Goal: Transaction & Acquisition: Purchase product/service

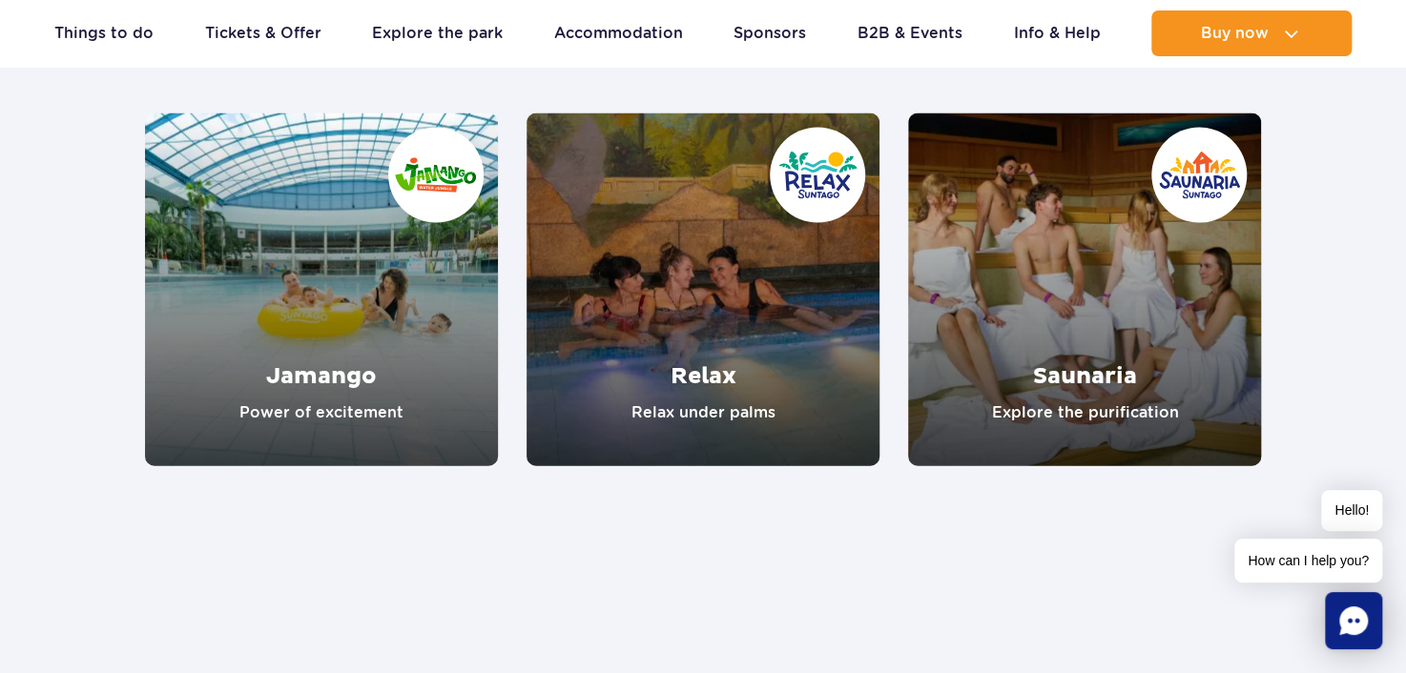
scroll to position [1812, 0]
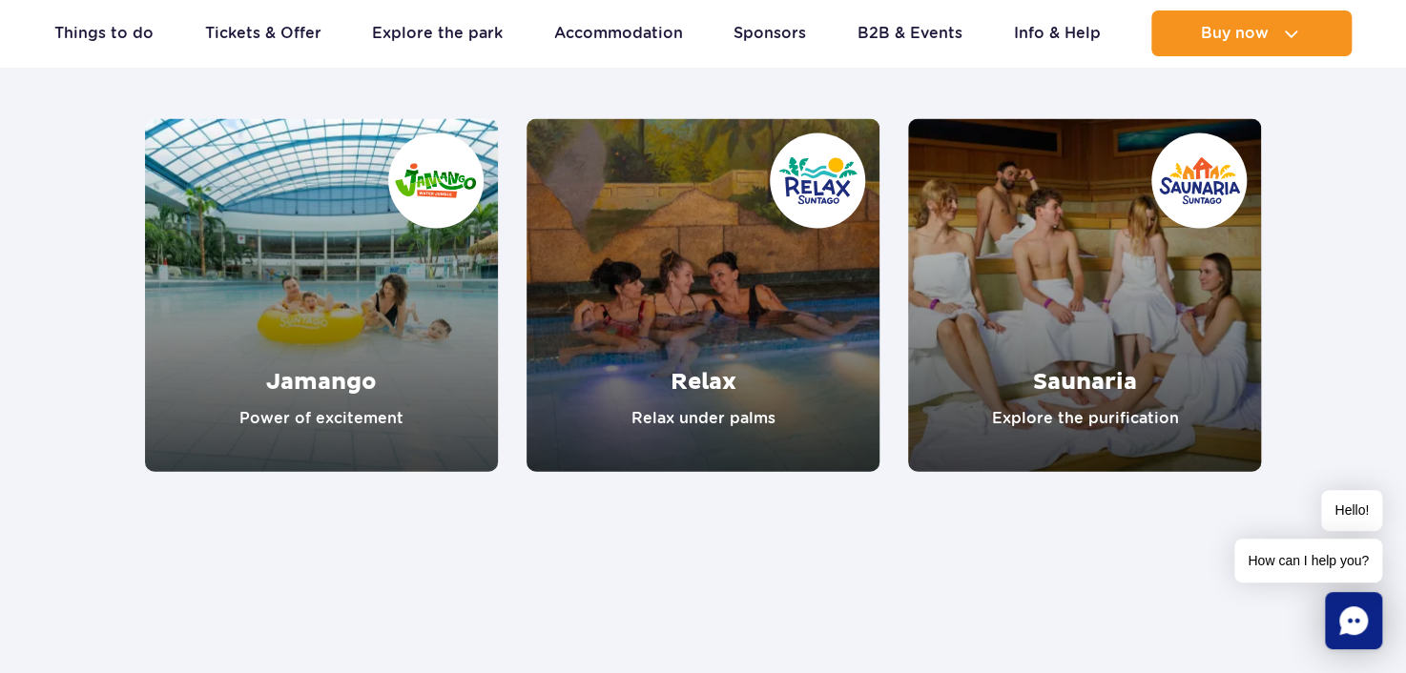
click at [385, 221] on link "Jamango" at bounding box center [321, 295] width 353 height 353
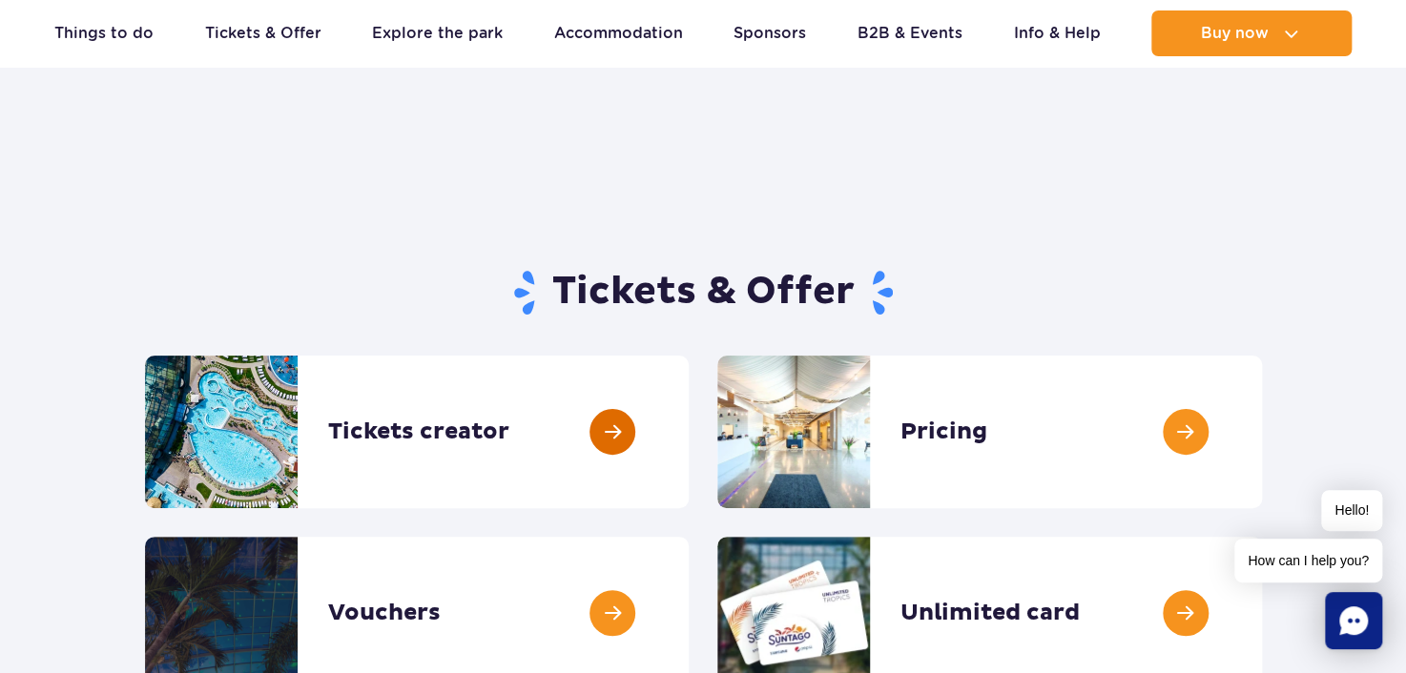
scroll to position [0, 0]
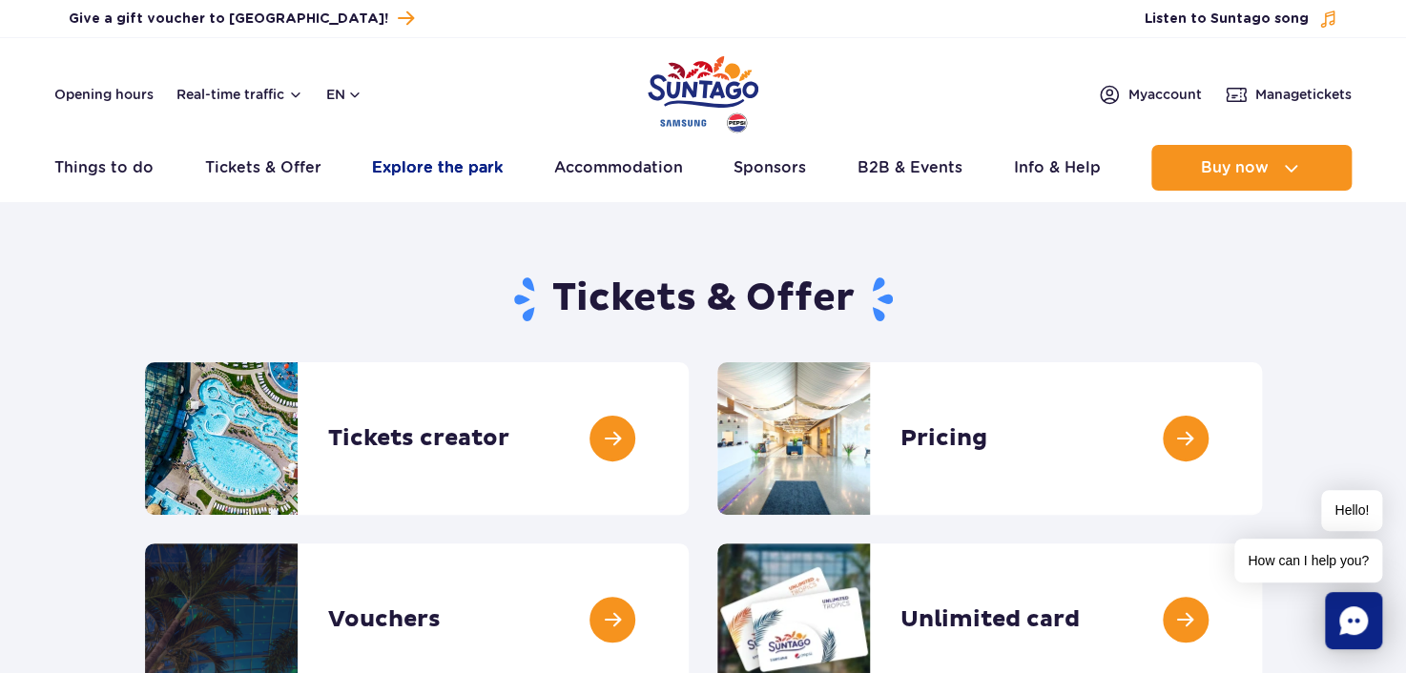
click at [485, 166] on link "Explore the park" at bounding box center [437, 168] width 131 height 46
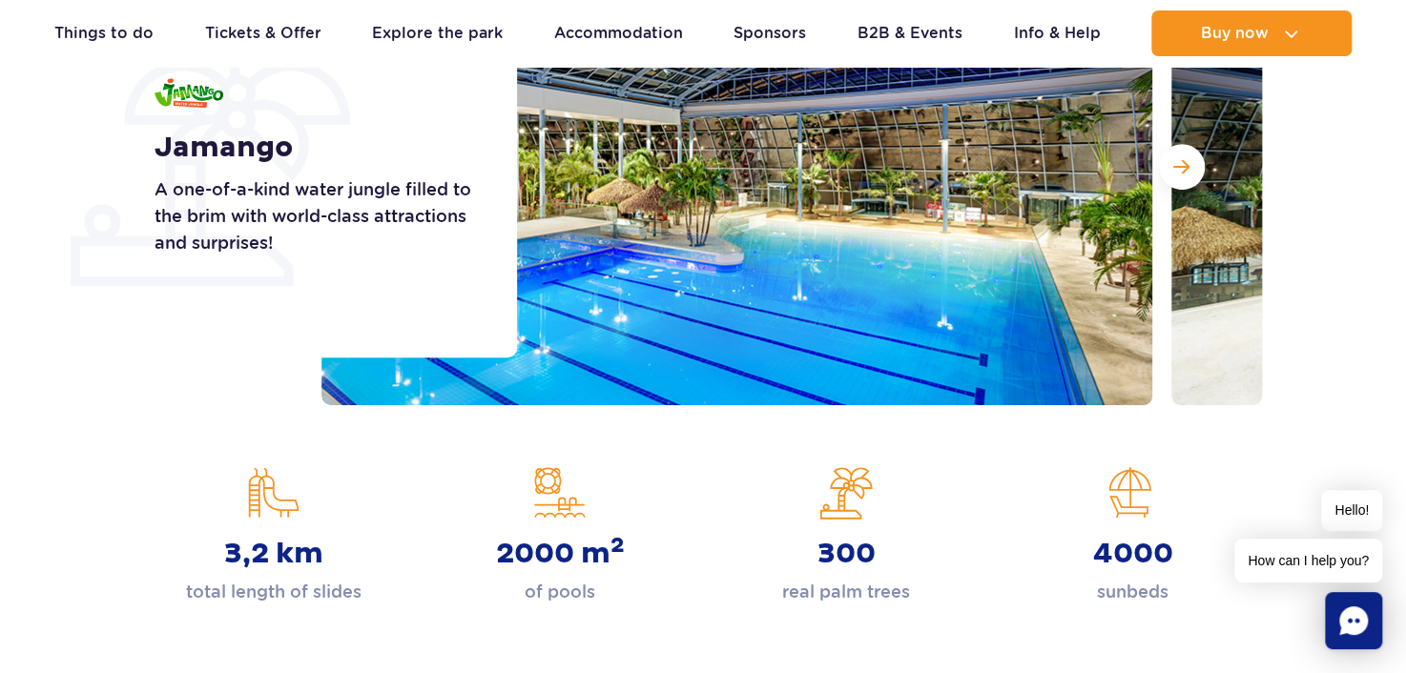
scroll to position [382, 0]
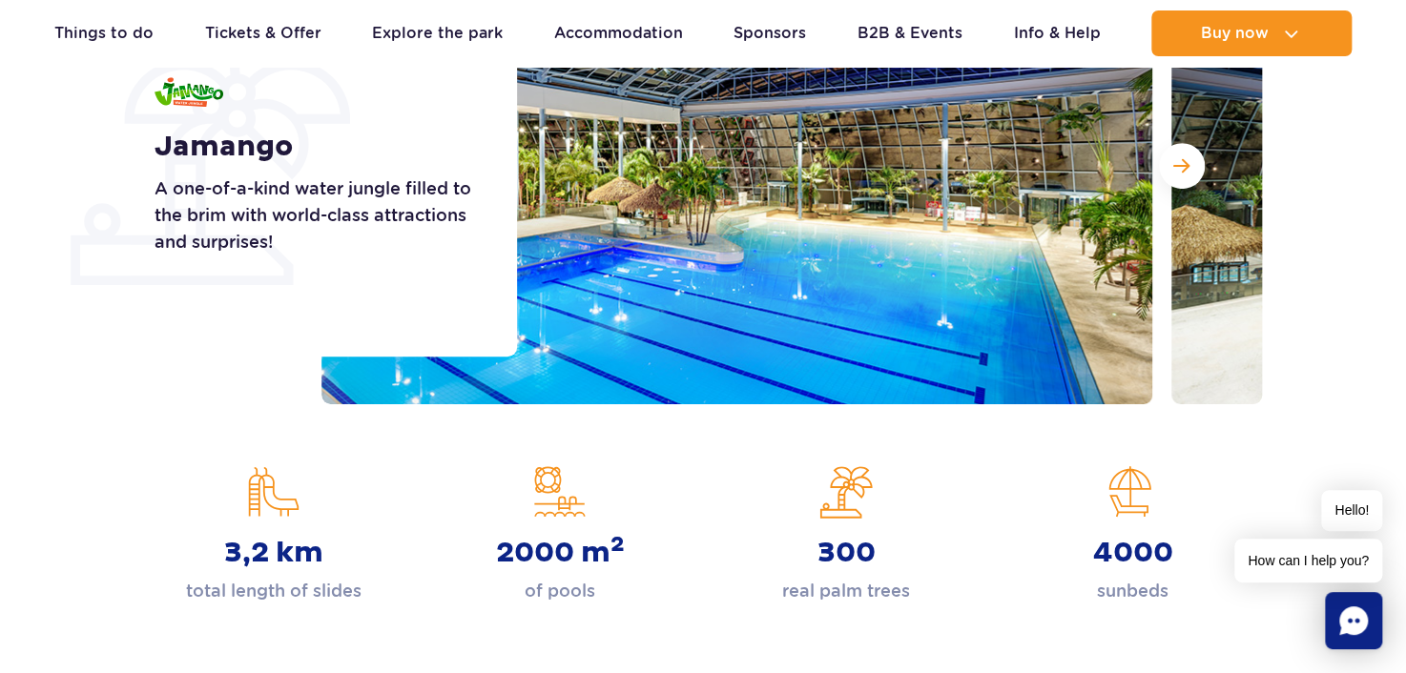
click at [1156, 177] on div at bounding box center [791, 166] width 940 height 477
click at [1165, 173] on button "Next slide" at bounding box center [1182, 166] width 46 height 46
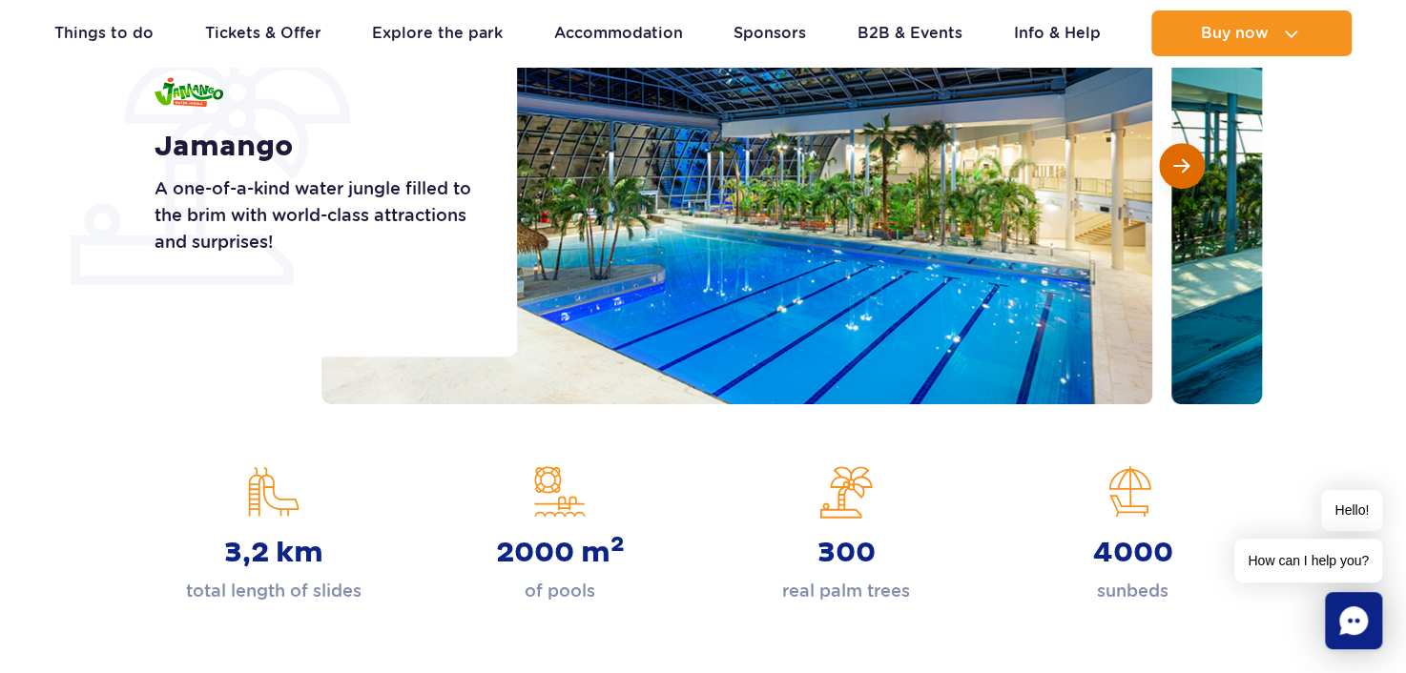
click at [1165, 173] on button "Next slide" at bounding box center [1182, 166] width 46 height 46
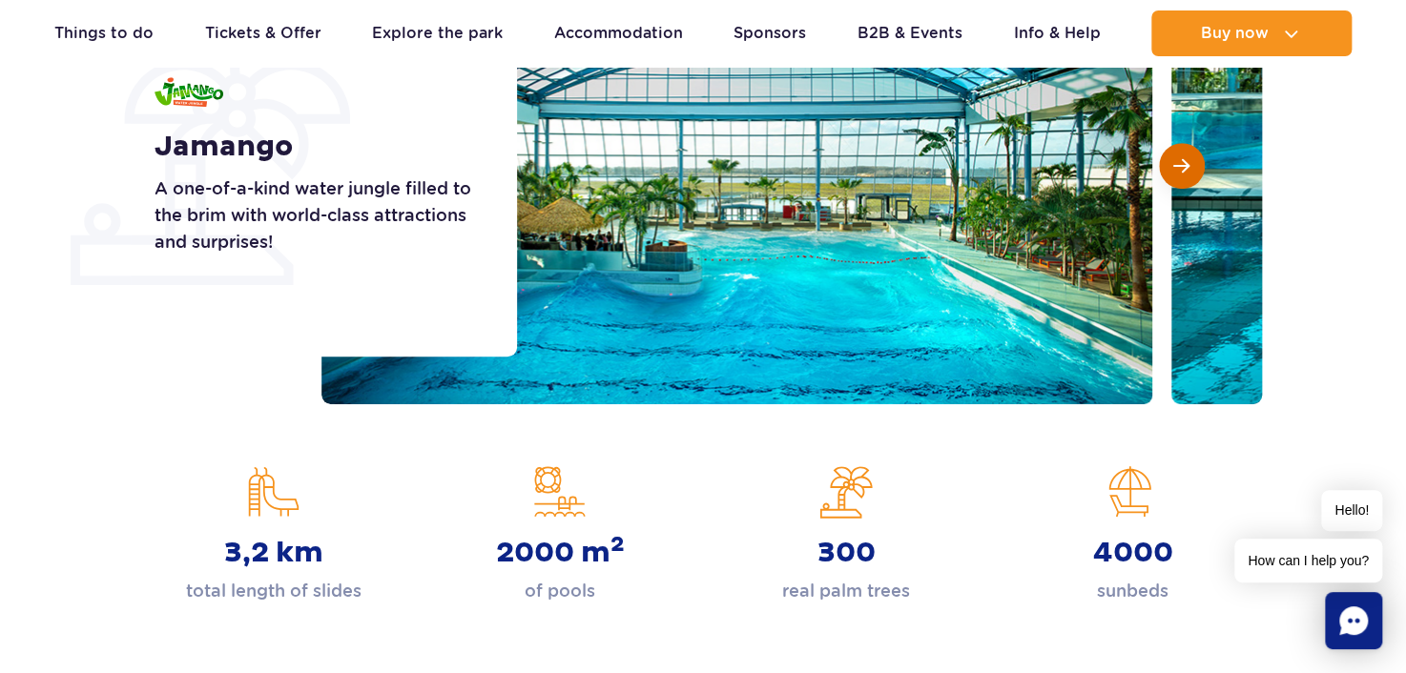
click at [1165, 173] on button "Next slide" at bounding box center [1182, 166] width 46 height 46
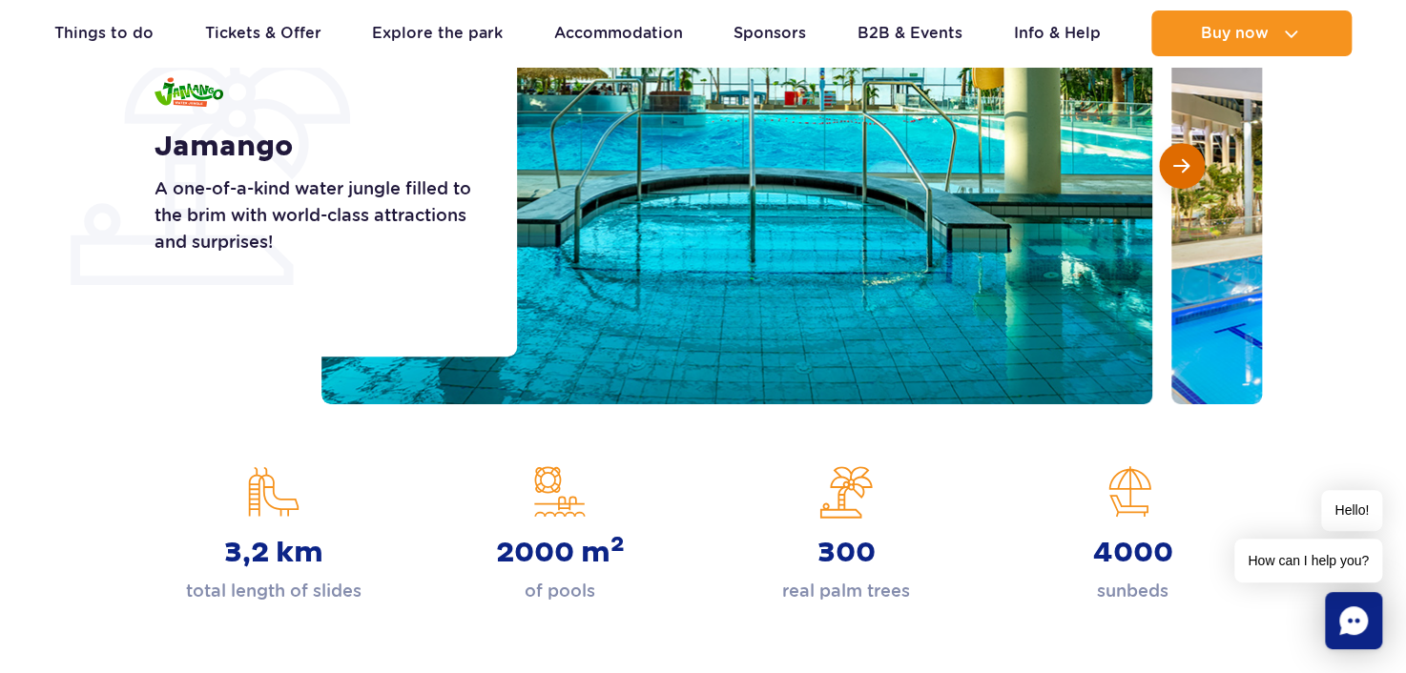
click at [1165, 173] on button "Next slide" at bounding box center [1182, 166] width 46 height 46
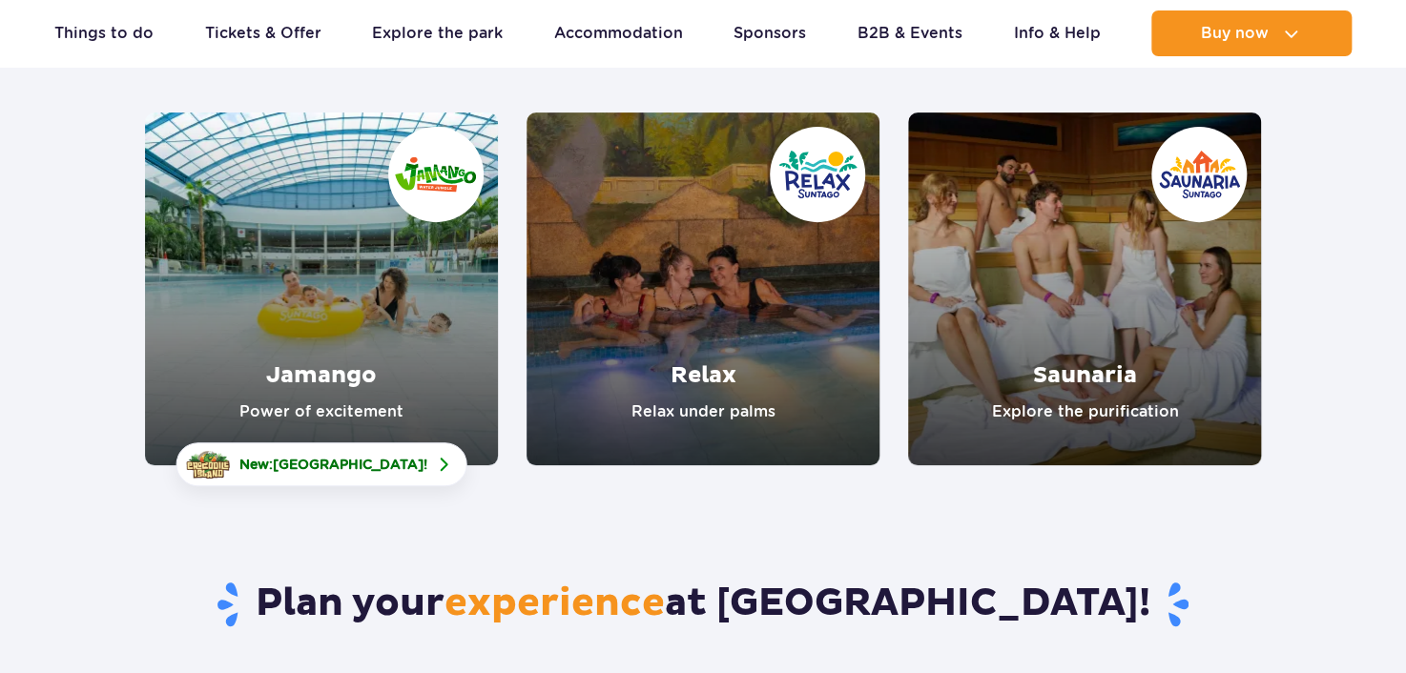
scroll to position [382, 0]
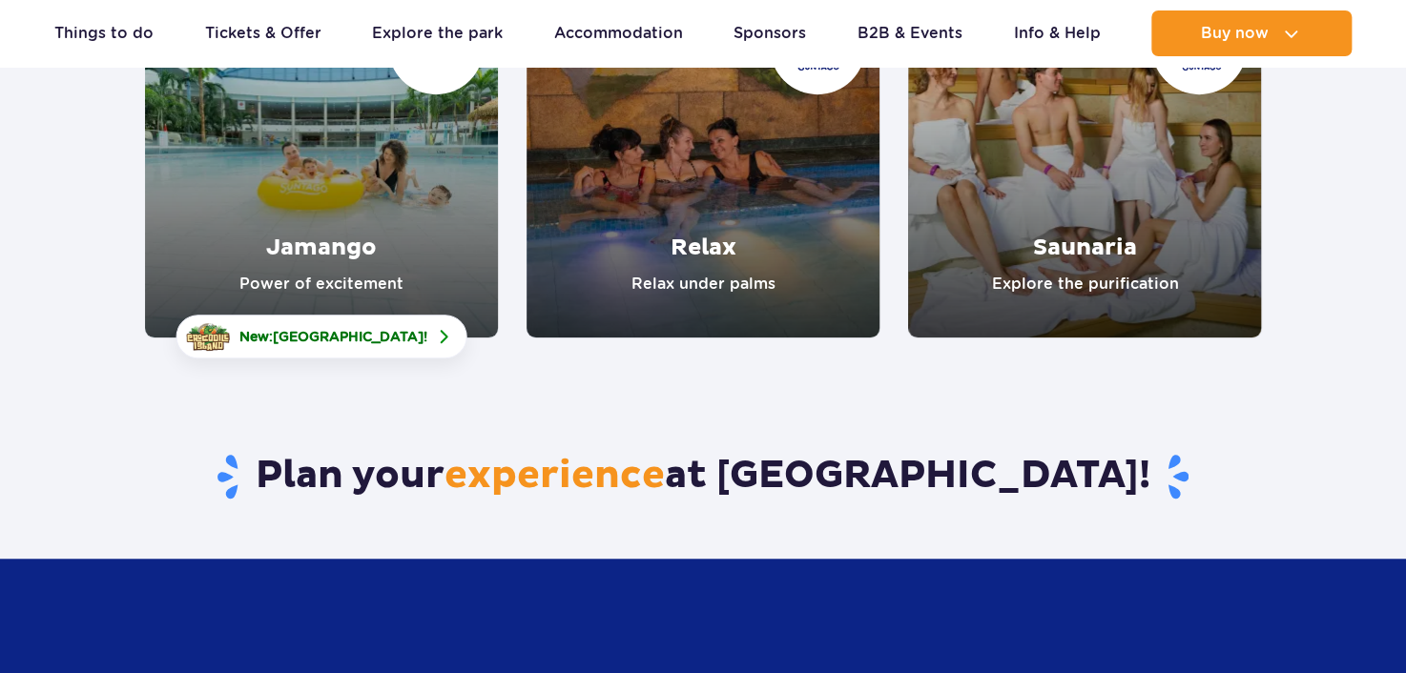
click at [391, 227] on link "Jamango" at bounding box center [321, 161] width 353 height 353
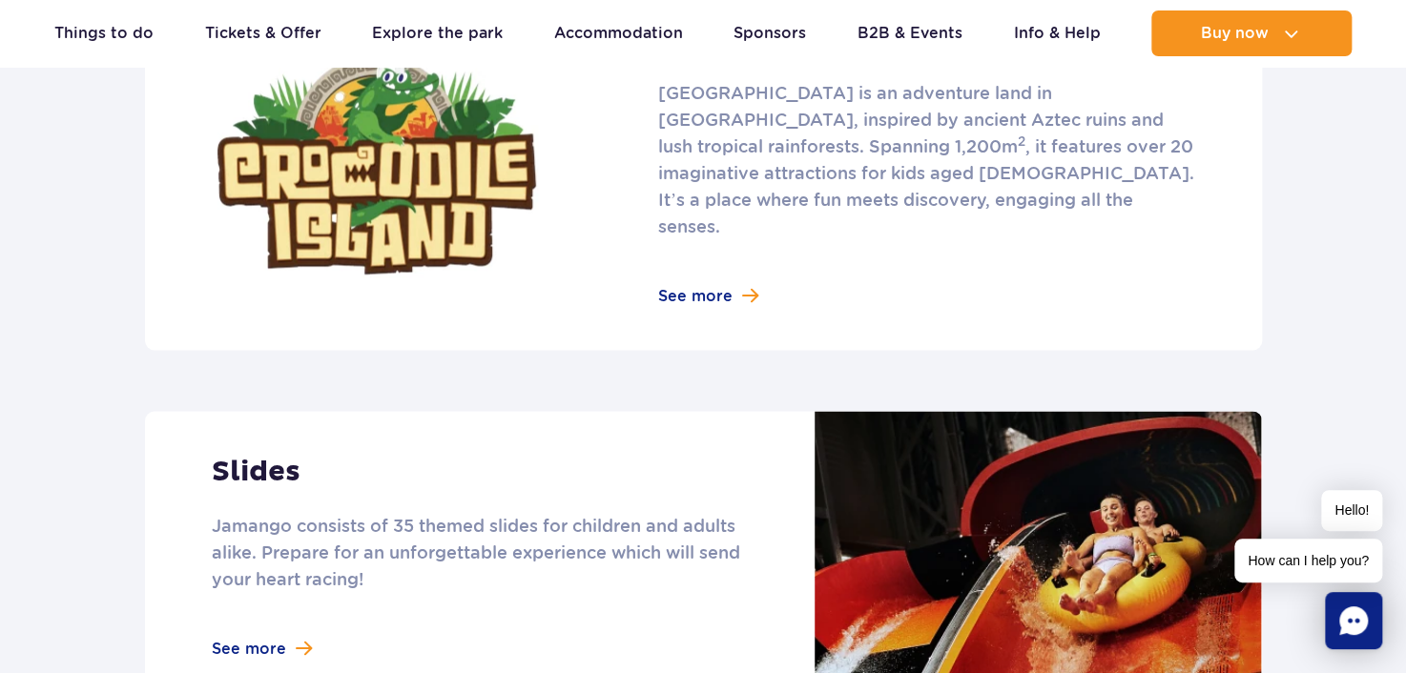
scroll to position [1621, 0]
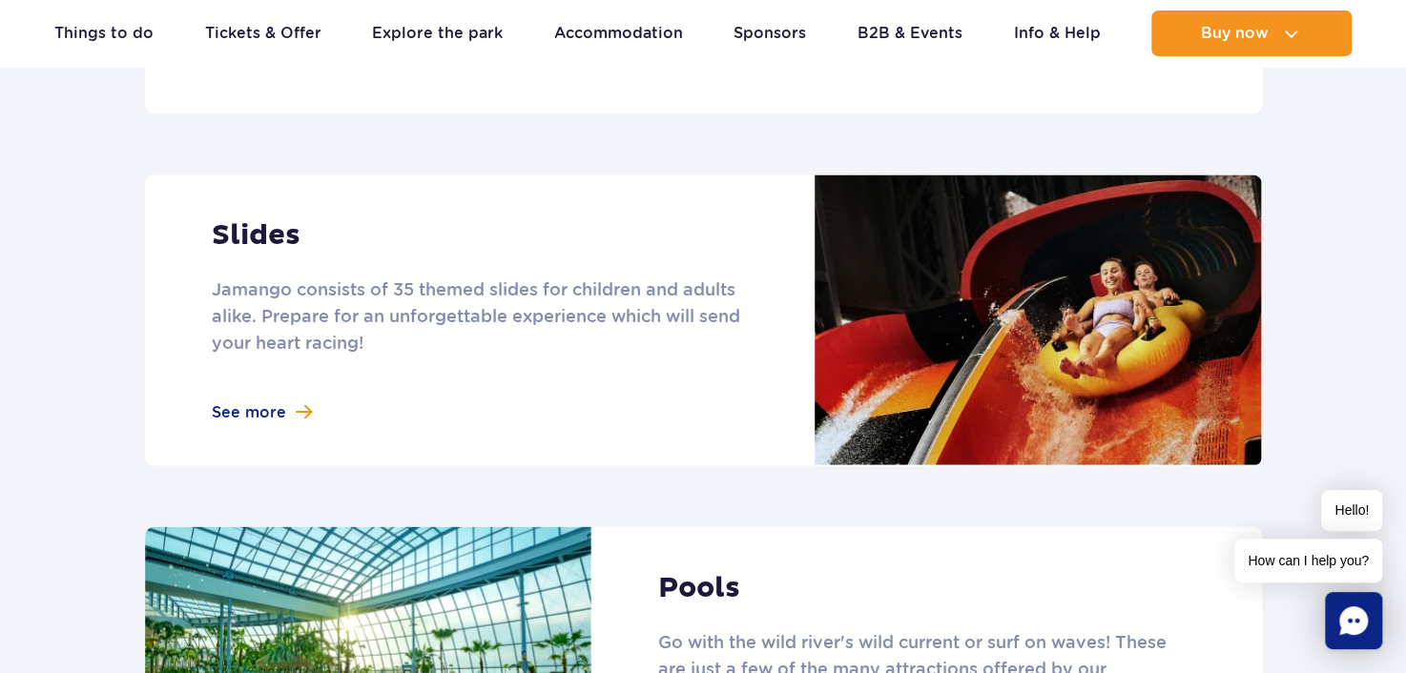
click at [510, 288] on link at bounding box center [703, 320] width 1117 height 291
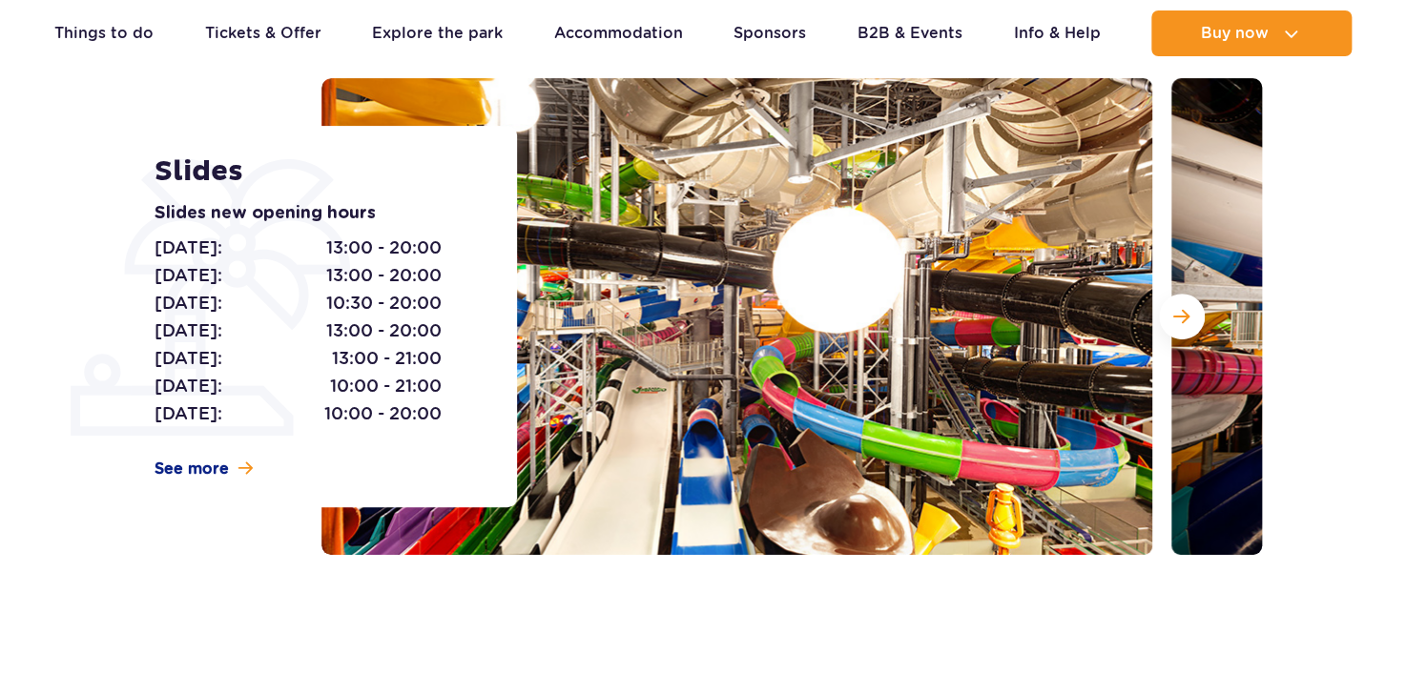
scroll to position [191, 0]
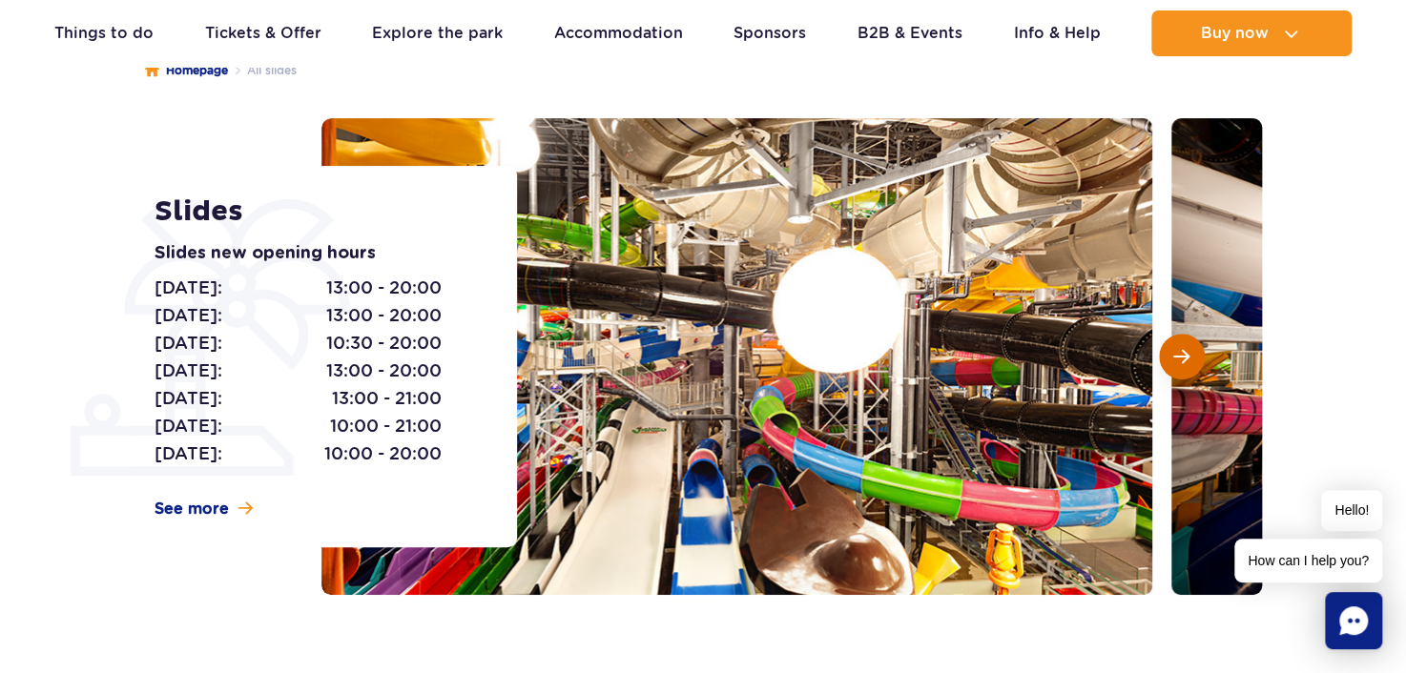
click at [1161, 360] on button "Next slide" at bounding box center [1182, 357] width 46 height 46
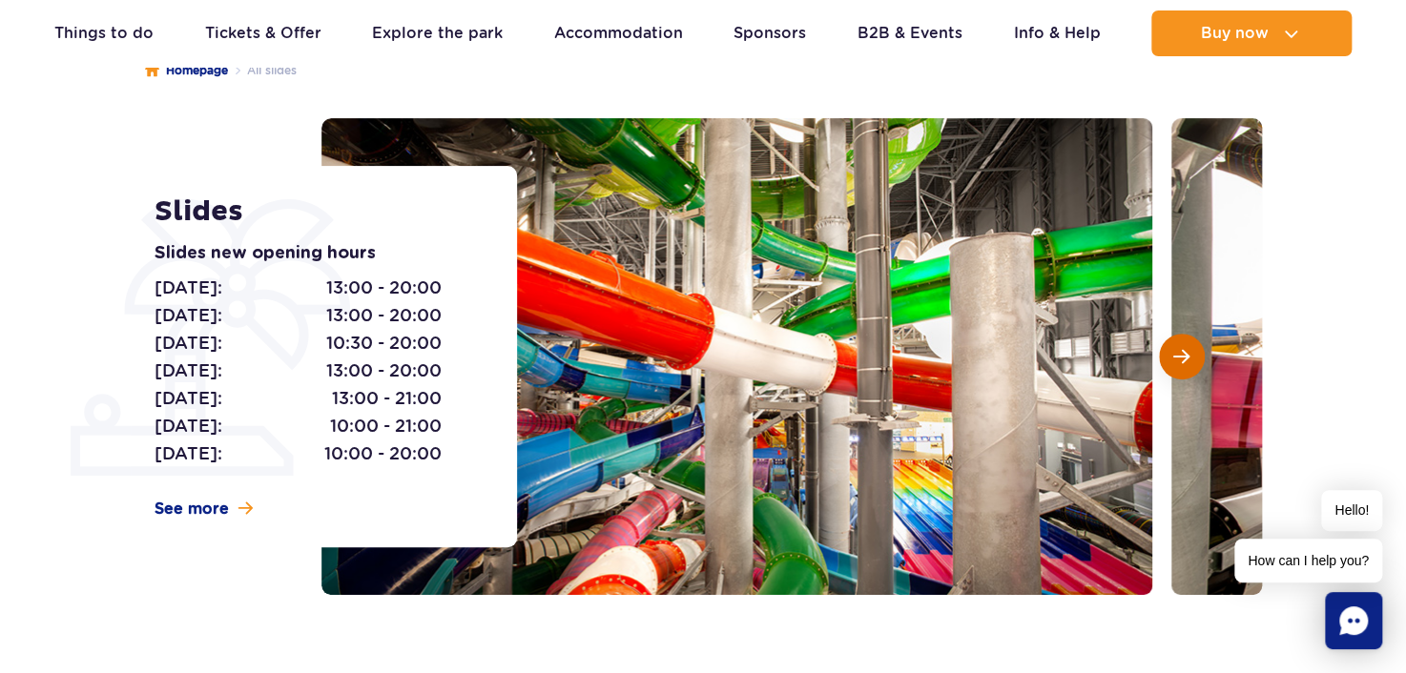
click at [1180, 360] on span "Next slide" at bounding box center [1181, 356] width 16 height 17
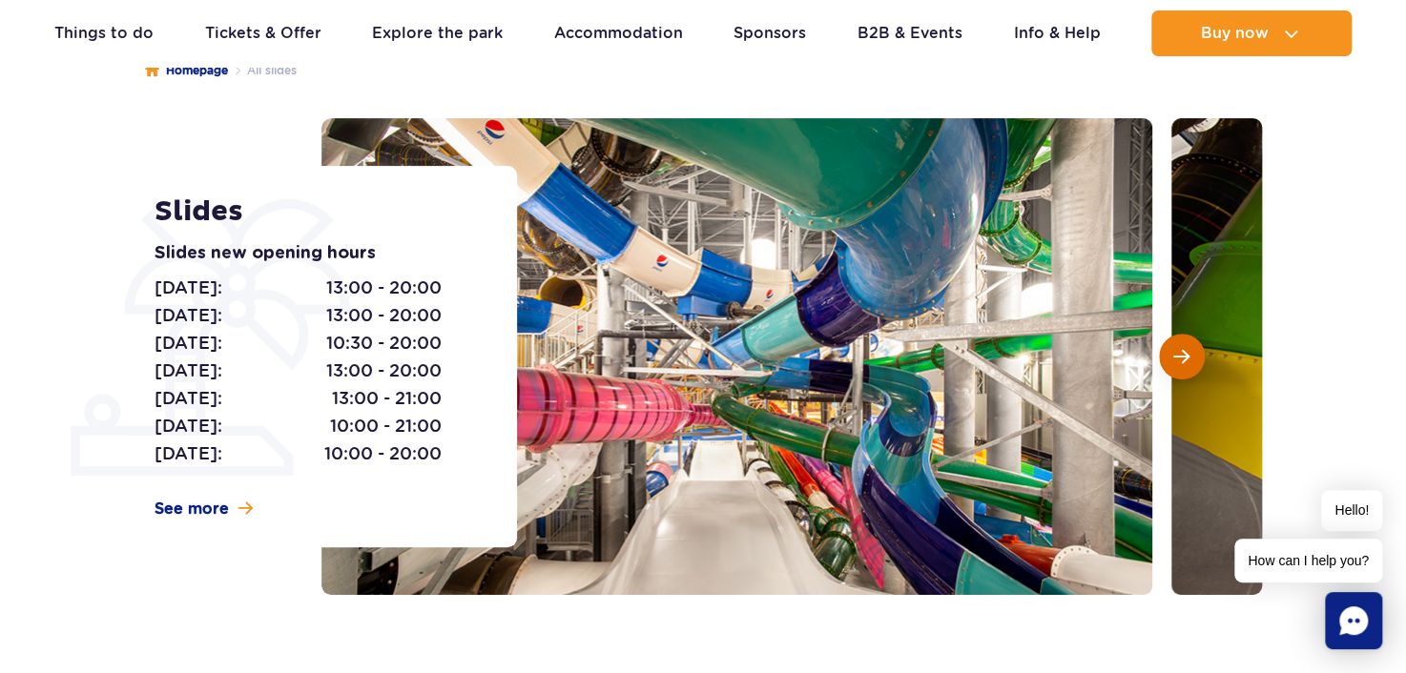
click at [1178, 359] on span "Next slide" at bounding box center [1181, 356] width 16 height 17
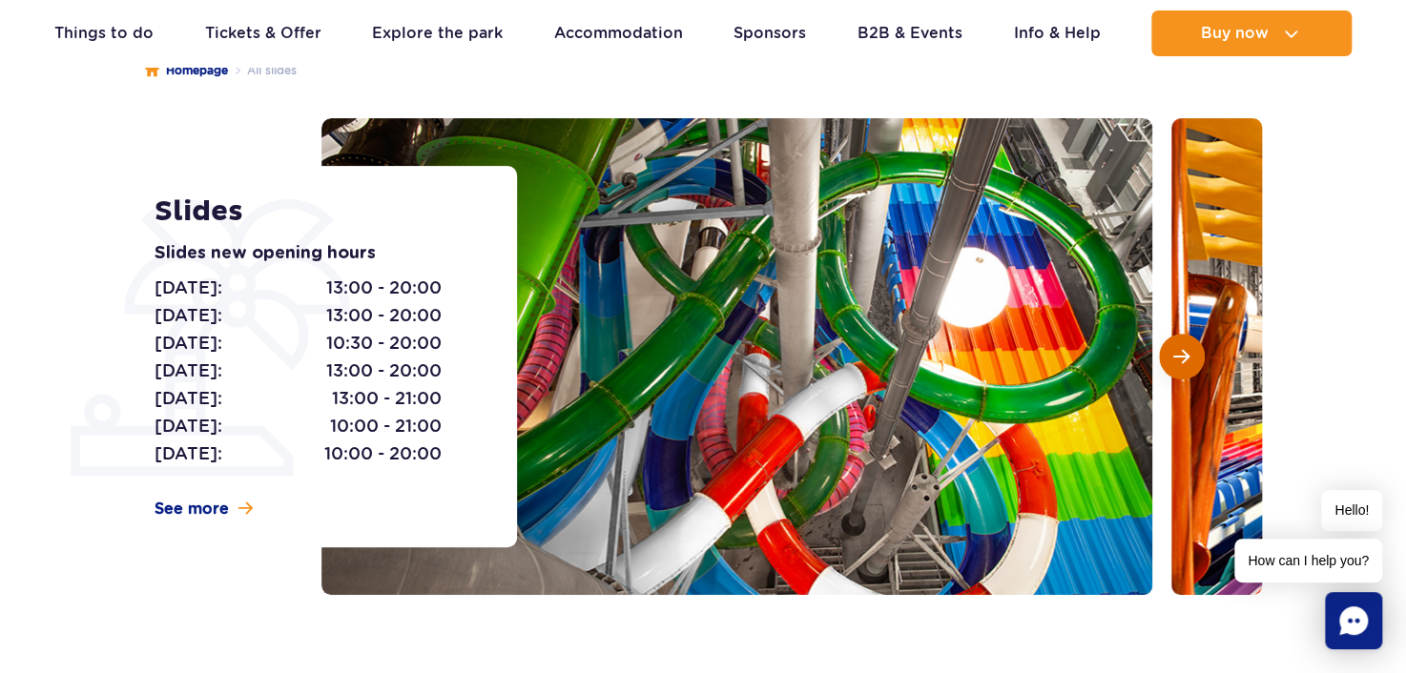
click at [1178, 359] on span "Next slide" at bounding box center [1181, 356] width 16 height 17
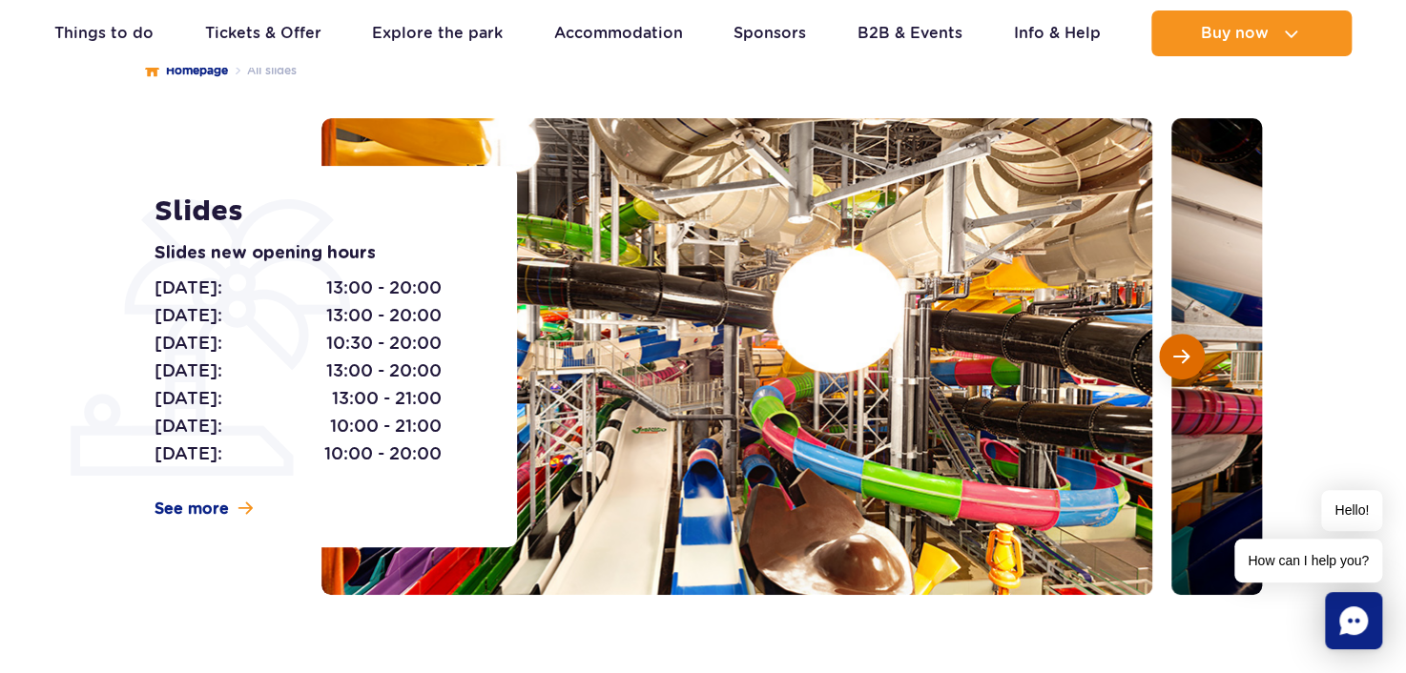
click at [1178, 359] on span "Next slide" at bounding box center [1181, 356] width 16 height 17
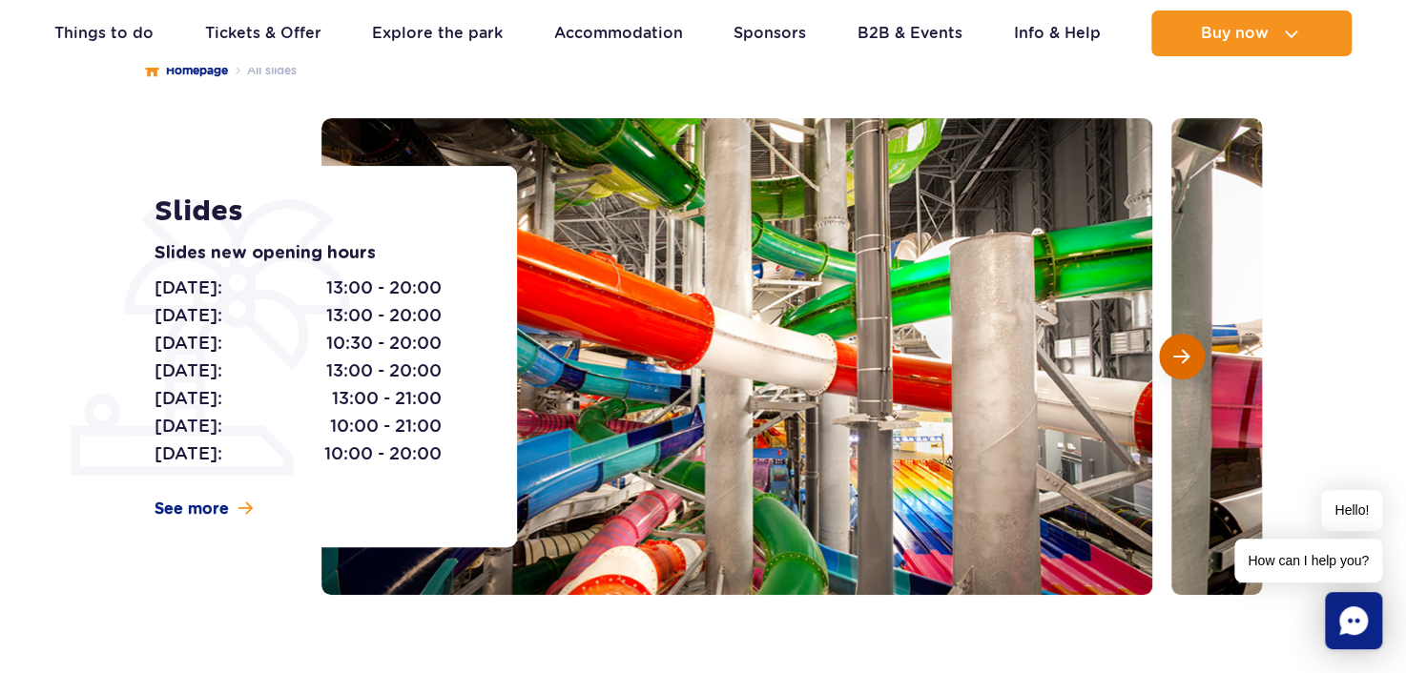
click at [1176, 358] on span "Next slide" at bounding box center [1181, 356] width 16 height 17
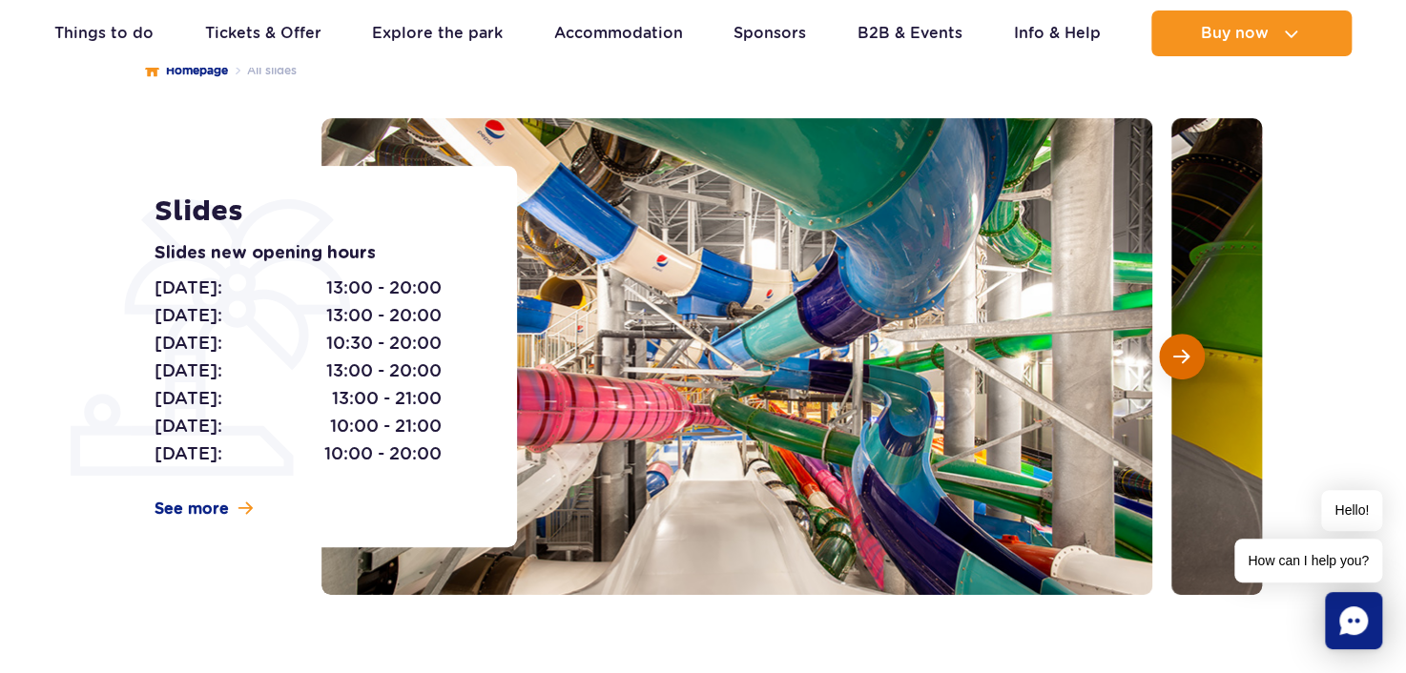
click at [1176, 358] on span "Next slide" at bounding box center [1181, 356] width 16 height 17
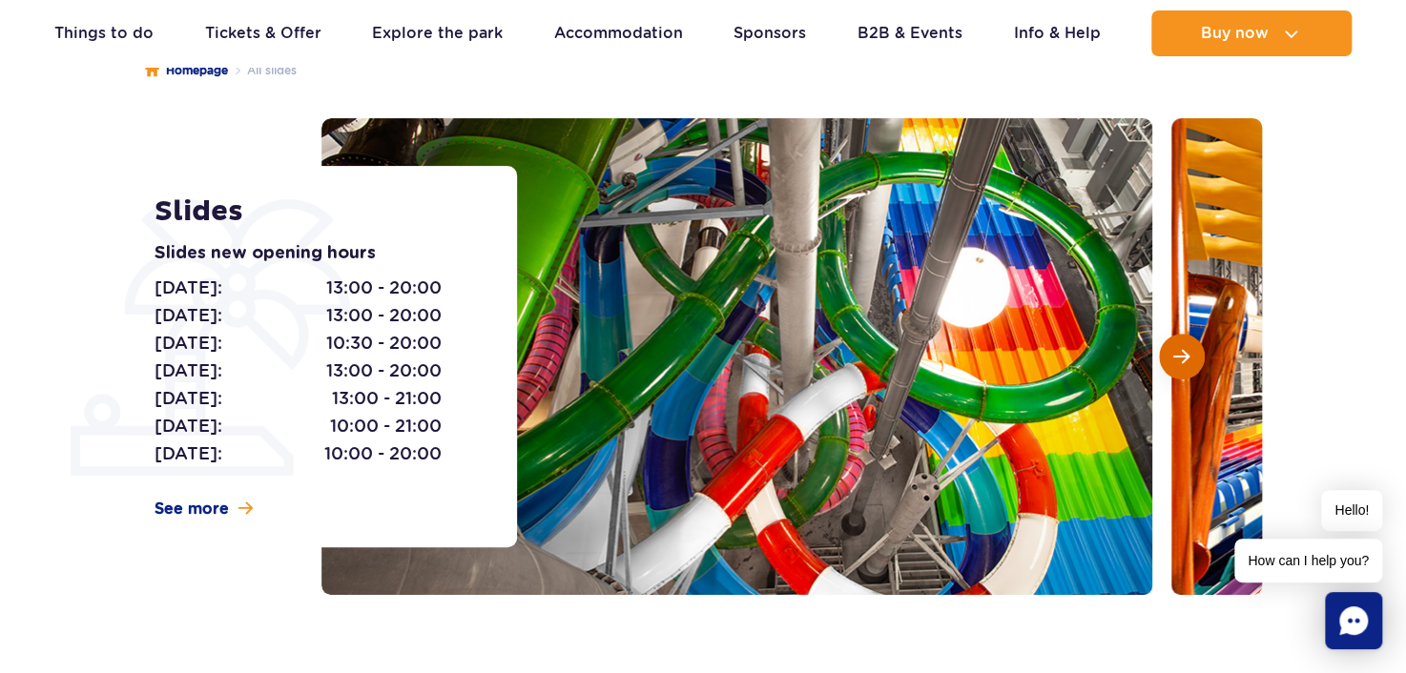
click at [1176, 358] on span "Next slide" at bounding box center [1181, 356] width 16 height 17
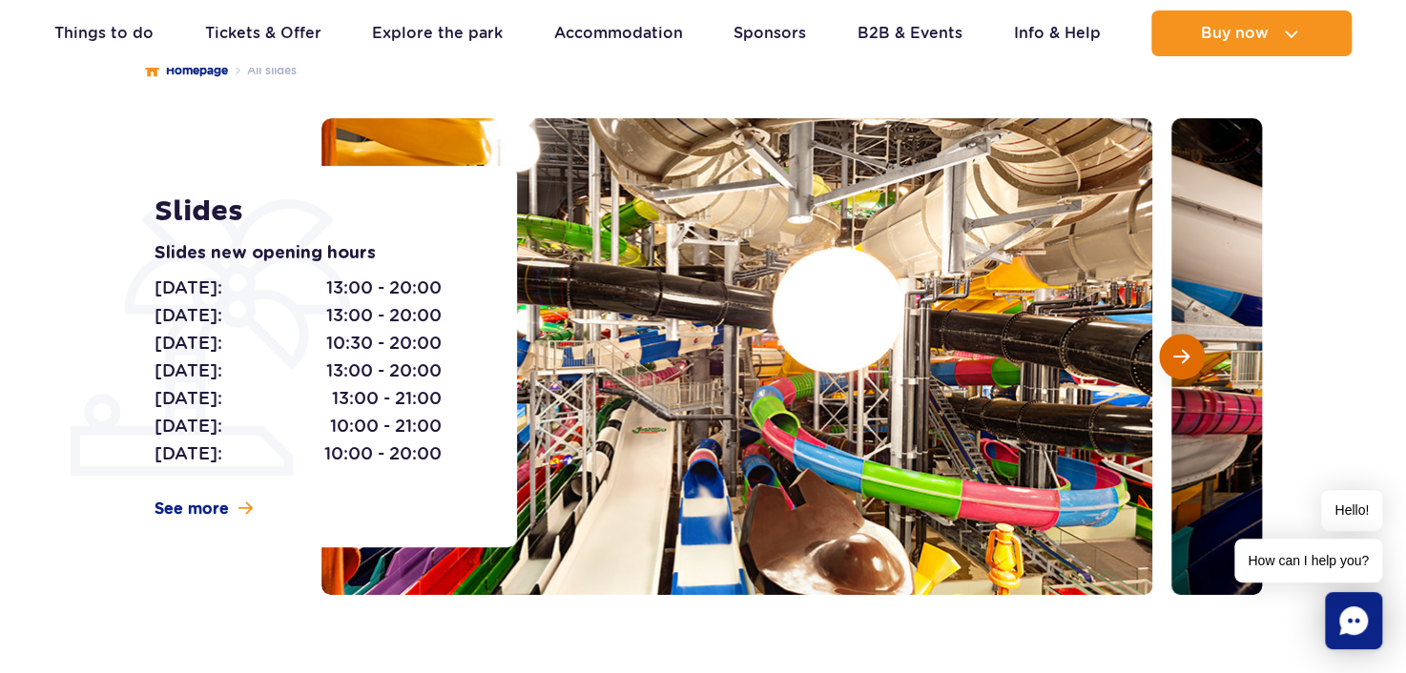
click at [1174, 358] on span "Next slide" at bounding box center [1181, 356] width 16 height 17
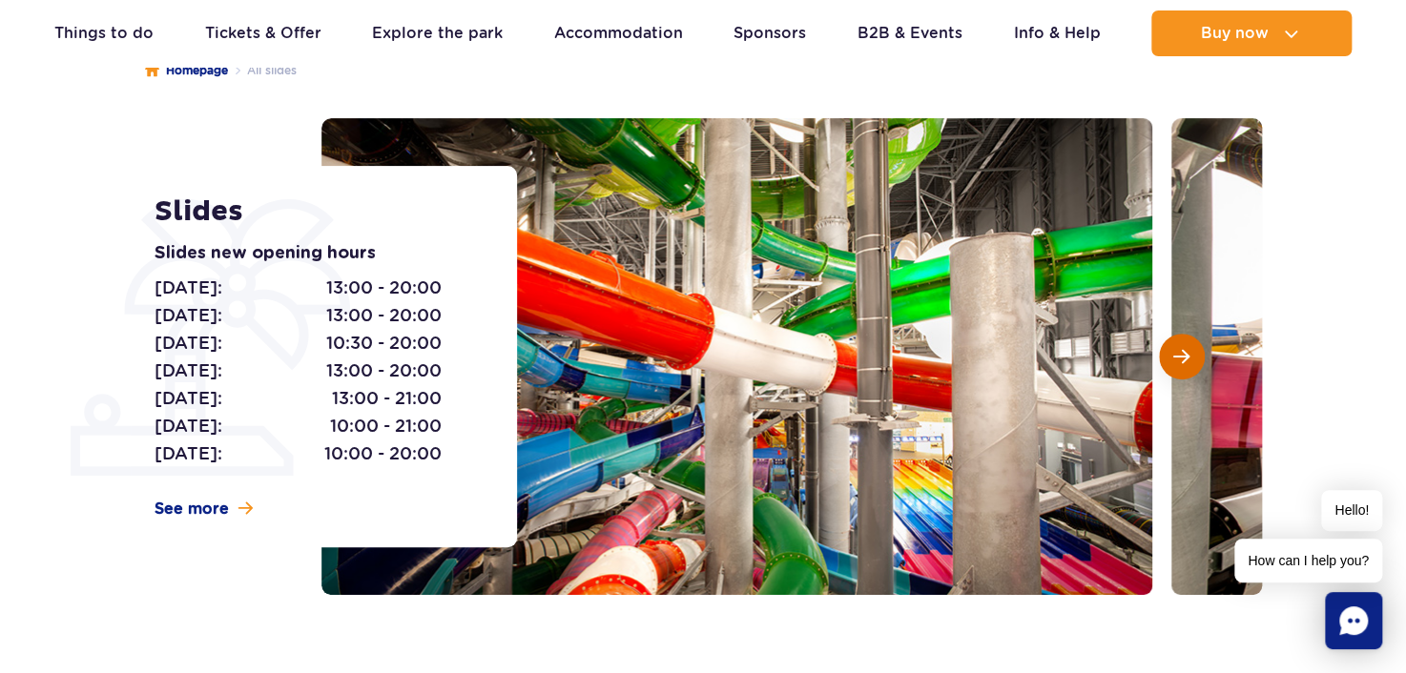
click at [1174, 358] on span "Next slide" at bounding box center [1181, 356] width 16 height 17
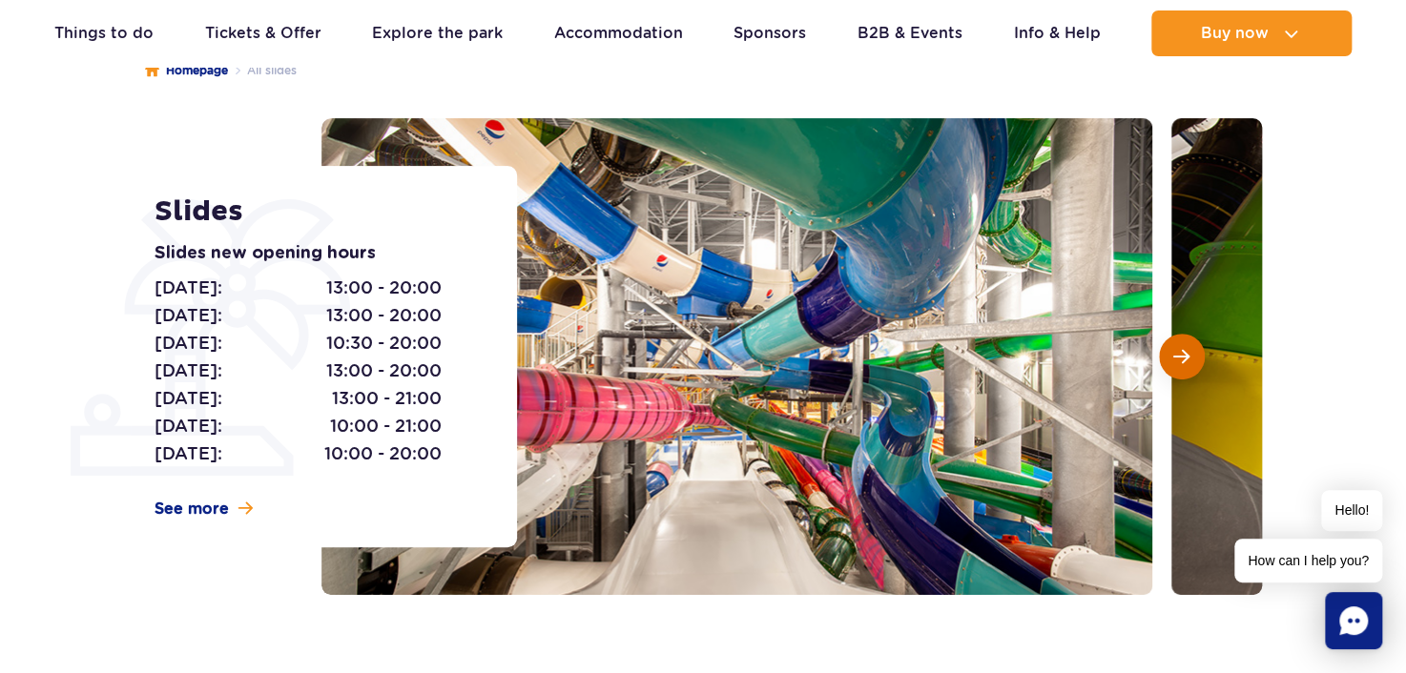
click at [1174, 358] on span "Next slide" at bounding box center [1181, 356] width 16 height 17
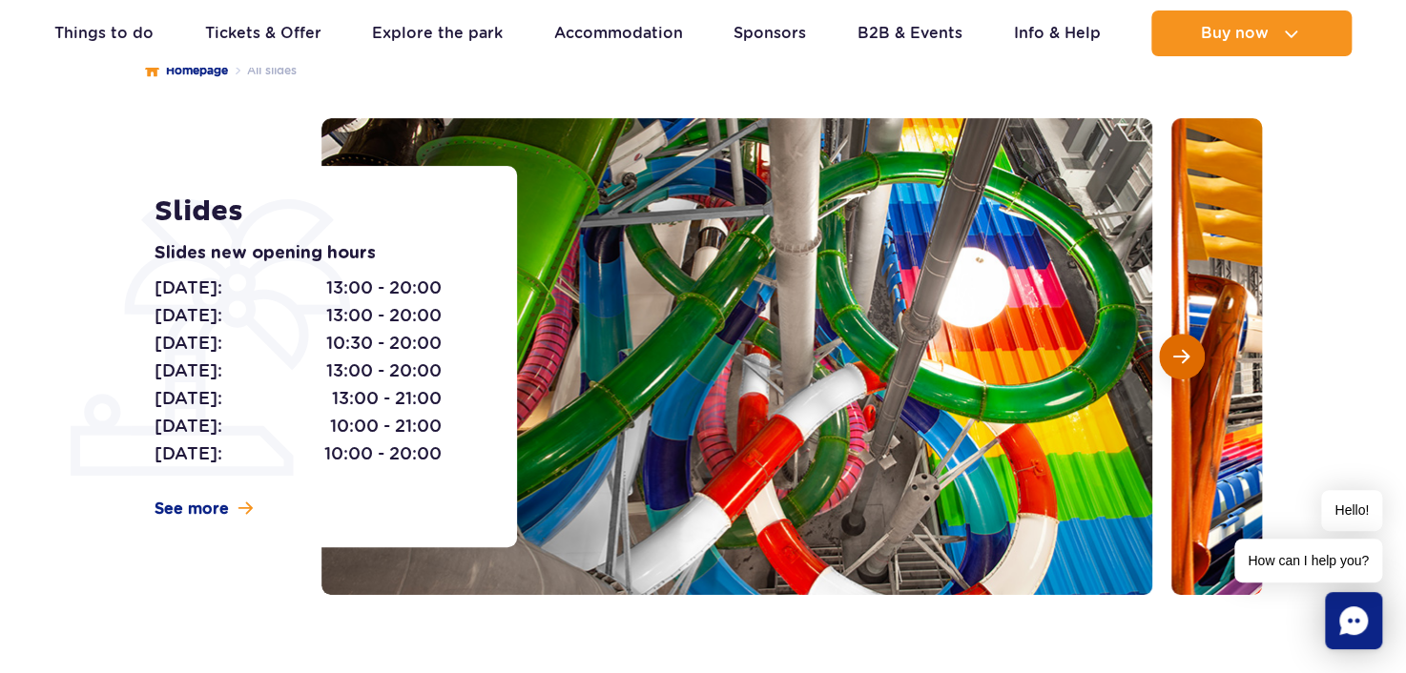
click at [1174, 358] on span "Next slide" at bounding box center [1181, 356] width 16 height 17
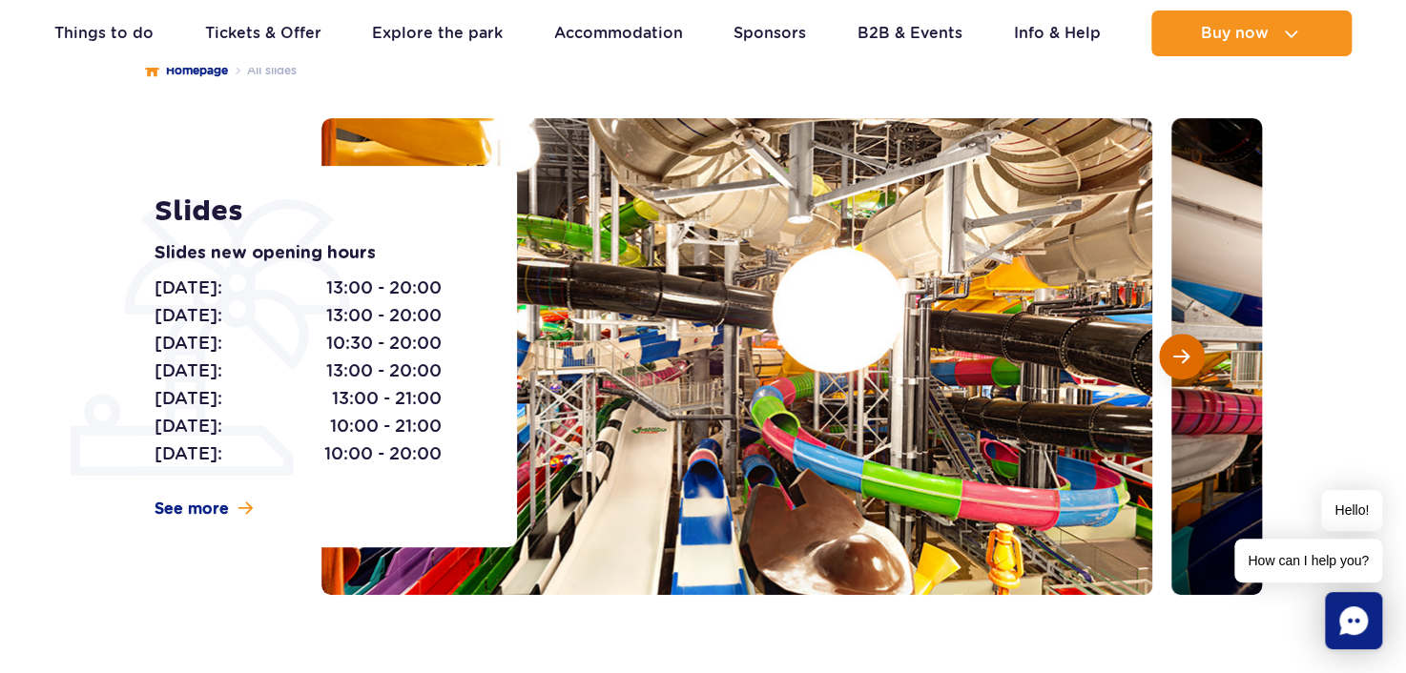
click at [1174, 358] on span "Next slide" at bounding box center [1181, 356] width 16 height 17
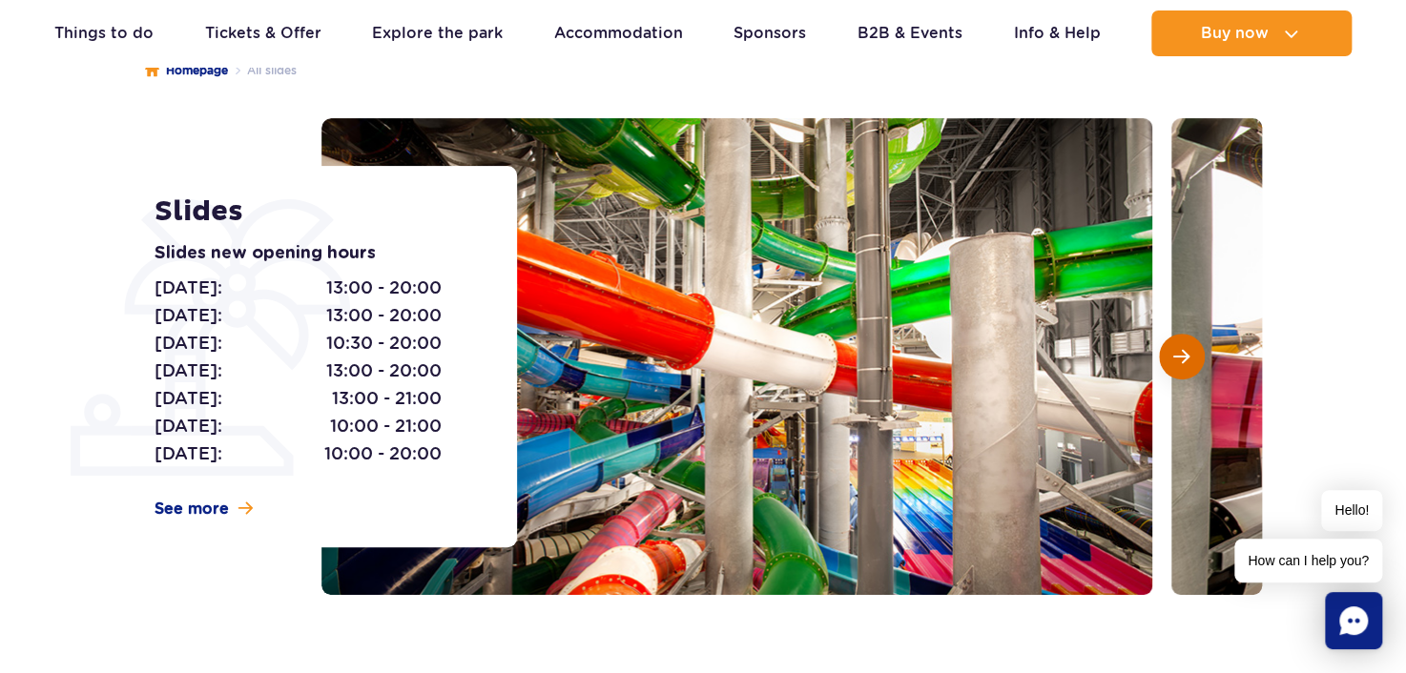
click at [1174, 358] on span "Next slide" at bounding box center [1181, 356] width 16 height 17
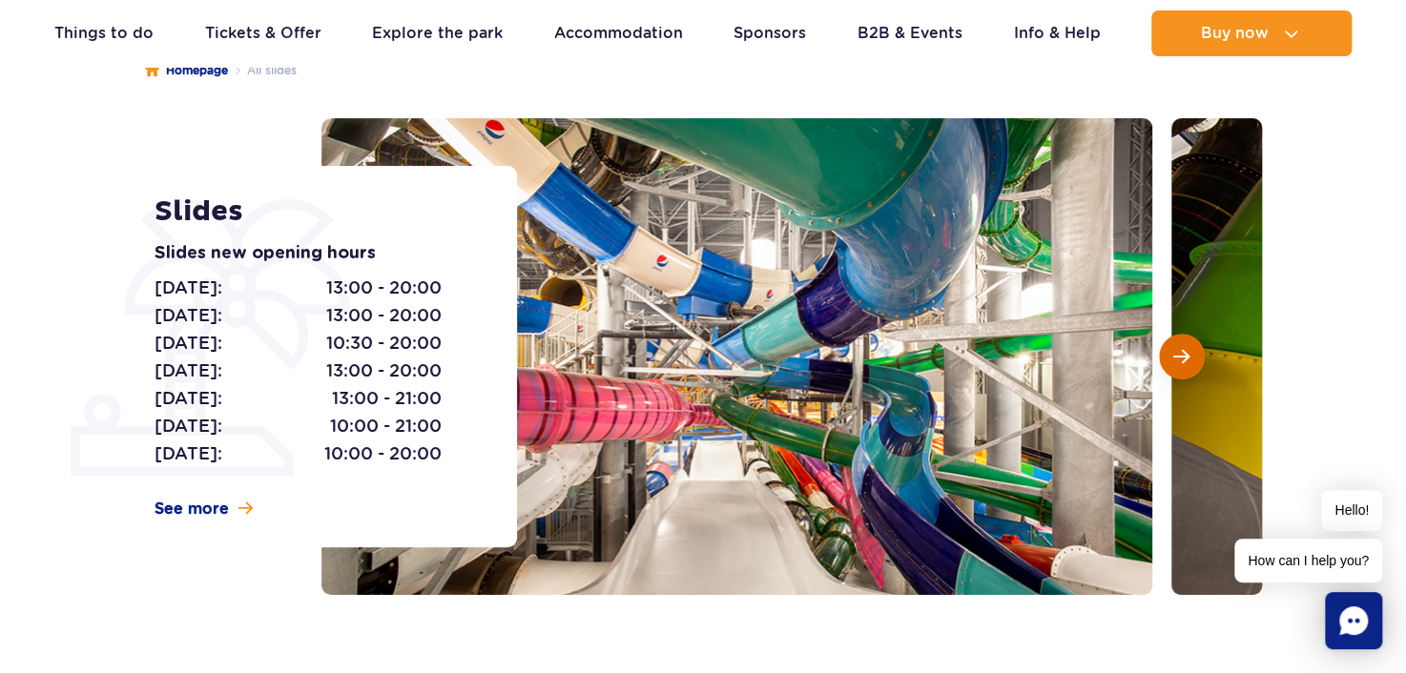
click at [1174, 358] on span "Next slide" at bounding box center [1181, 356] width 16 height 17
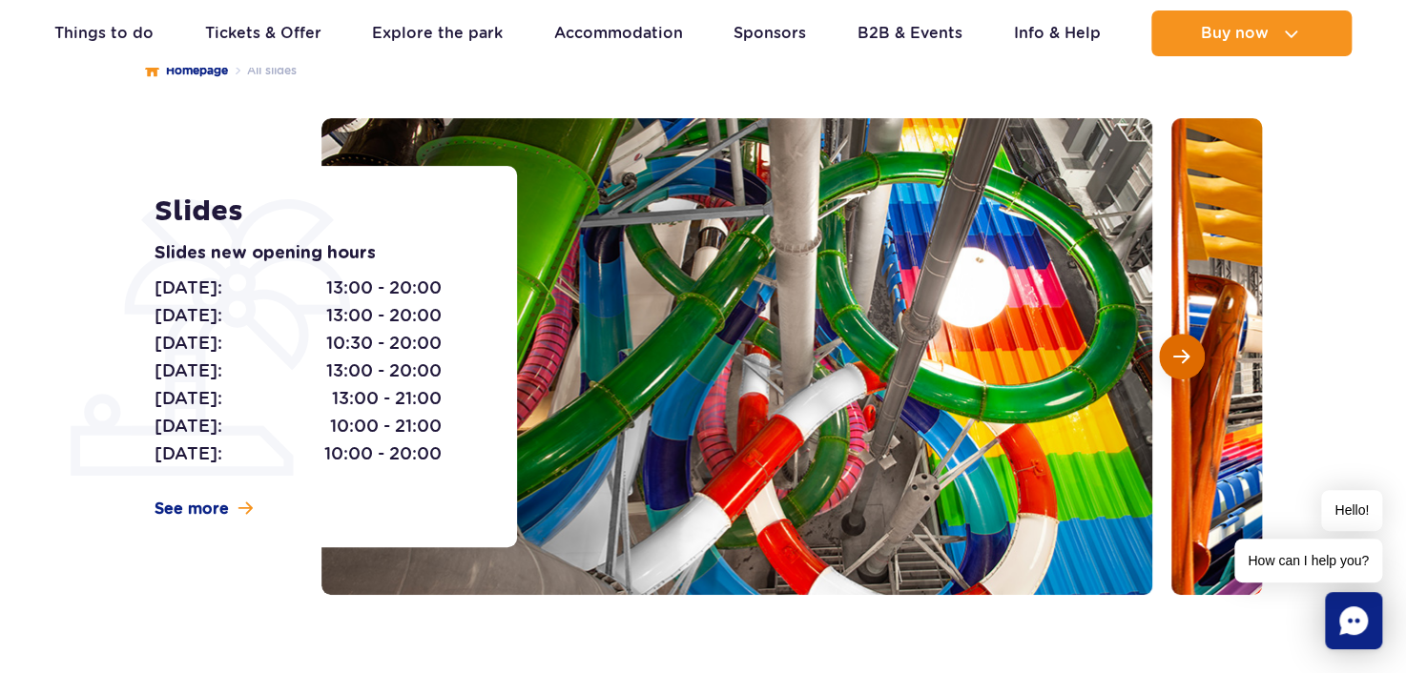
click at [1174, 358] on span "Next slide" at bounding box center [1181, 356] width 16 height 17
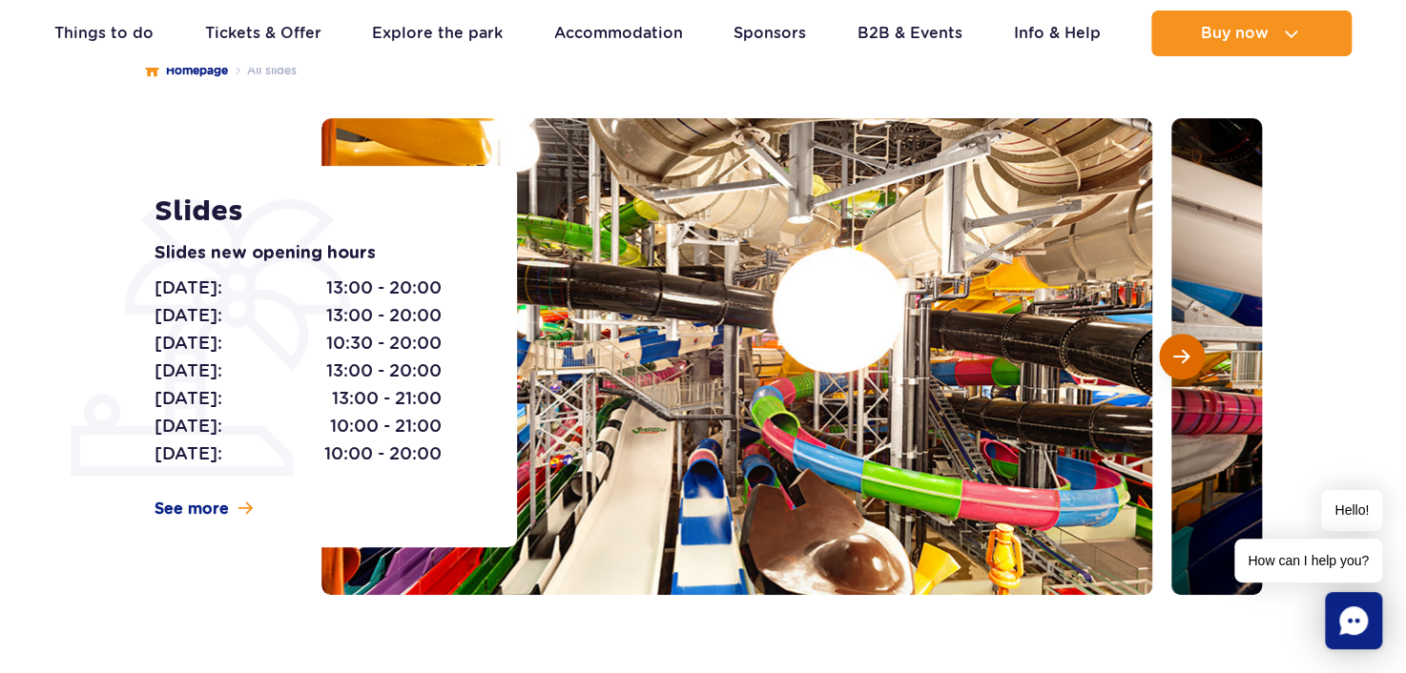
click at [1173, 357] on span "Next slide" at bounding box center [1181, 356] width 16 height 17
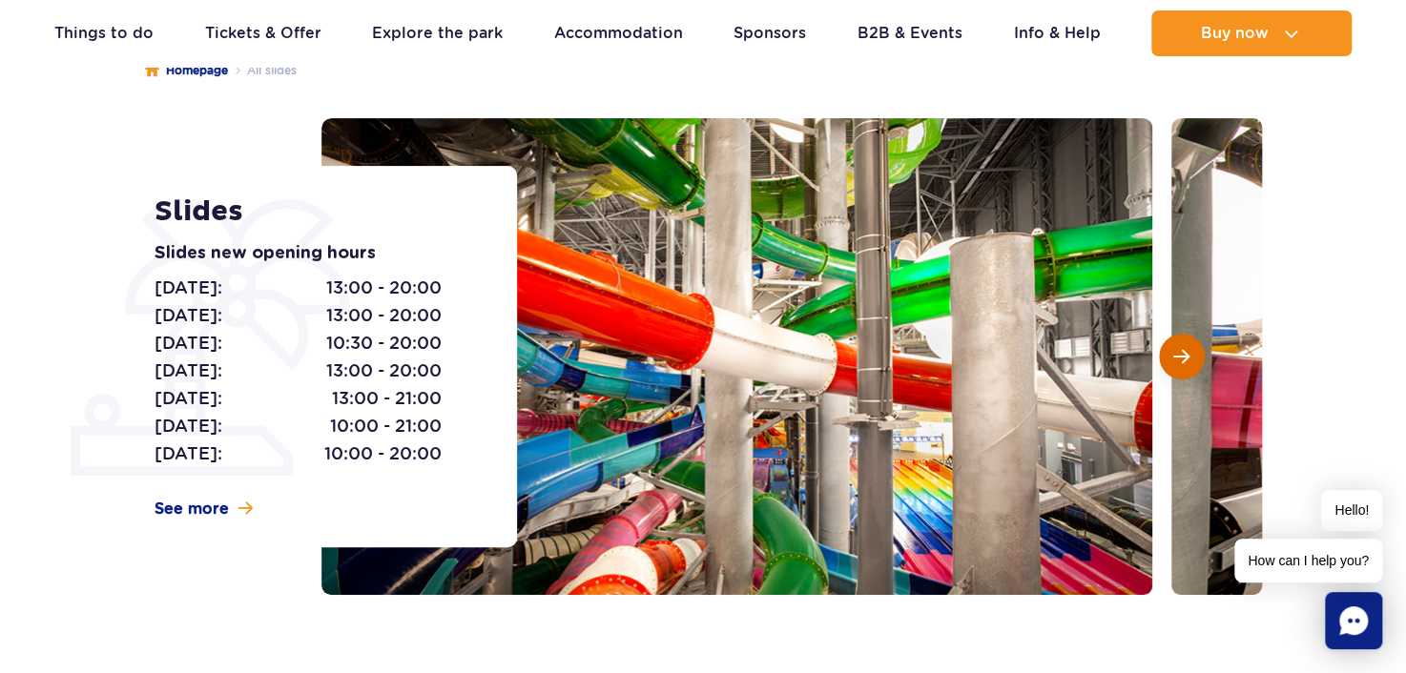
click at [1173, 357] on span "Next slide" at bounding box center [1181, 356] width 16 height 17
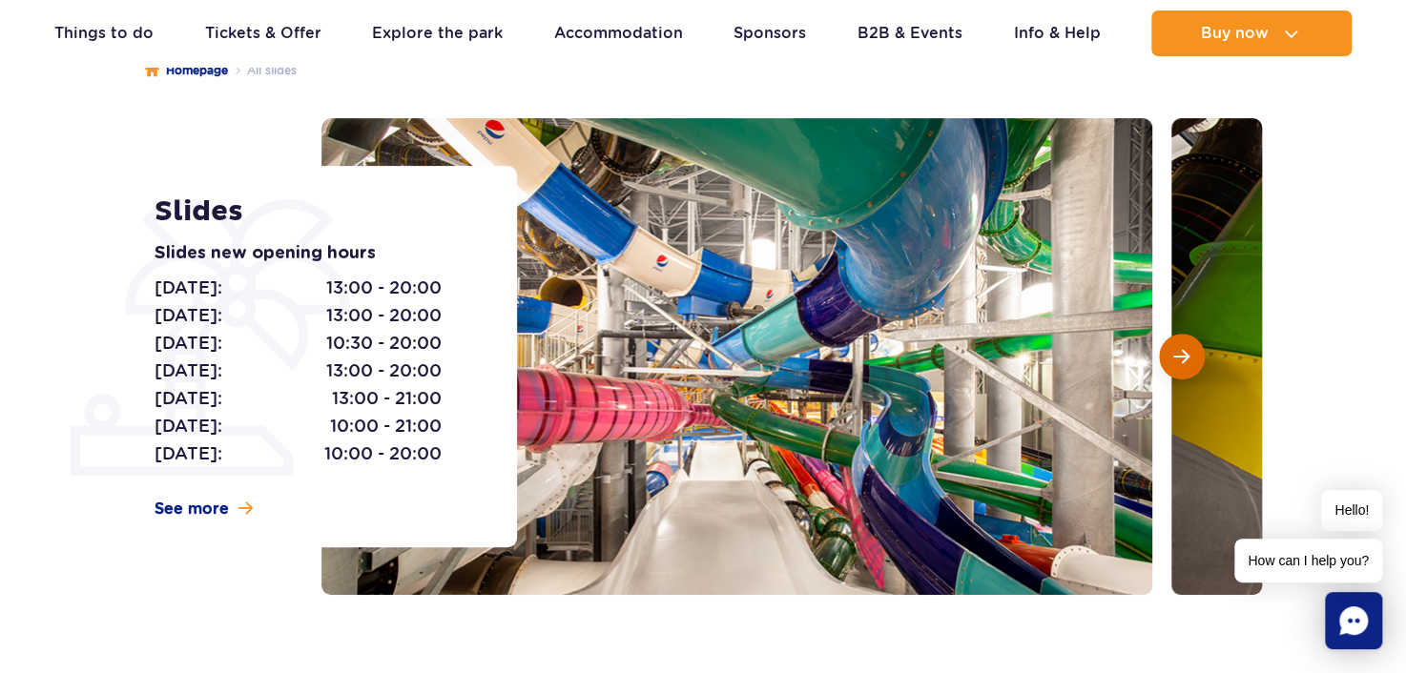
click at [1173, 356] on span "Next slide" at bounding box center [1181, 356] width 16 height 17
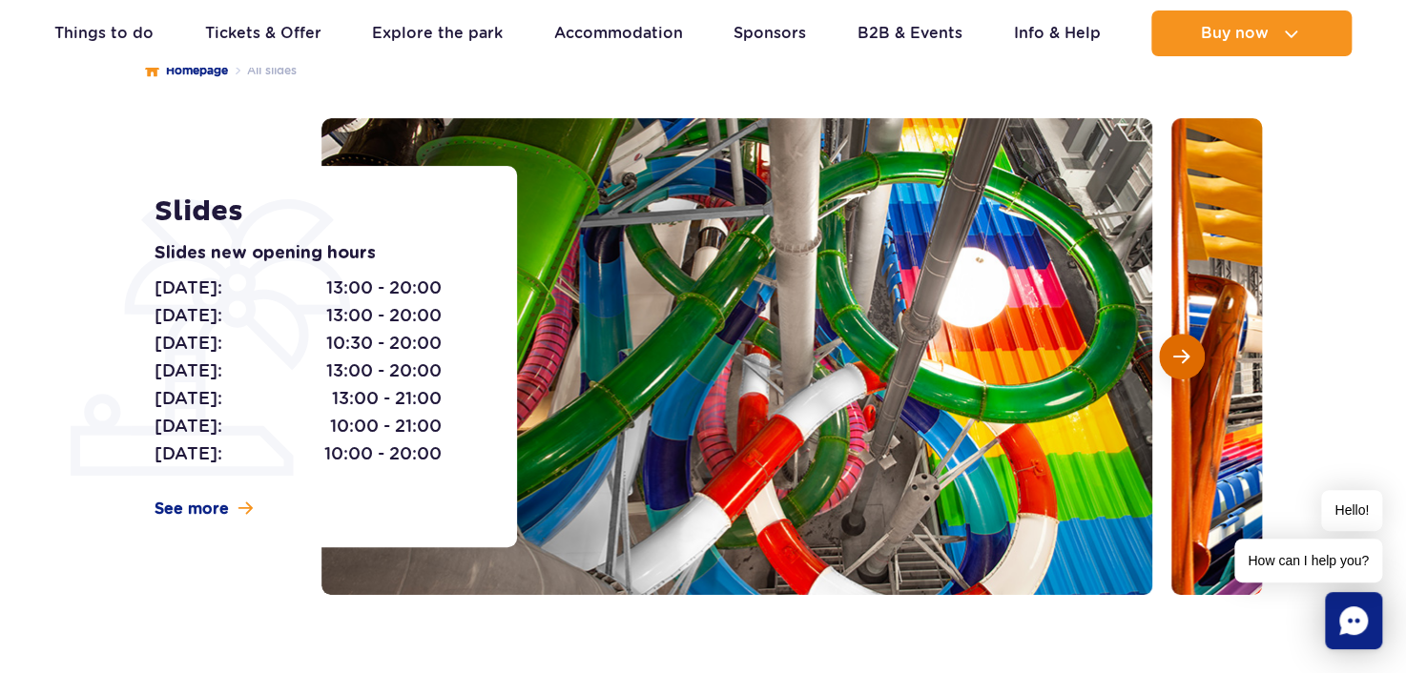
click at [1173, 356] on span "Next slide" at bounding box center [1181, 356] width 16 height 17
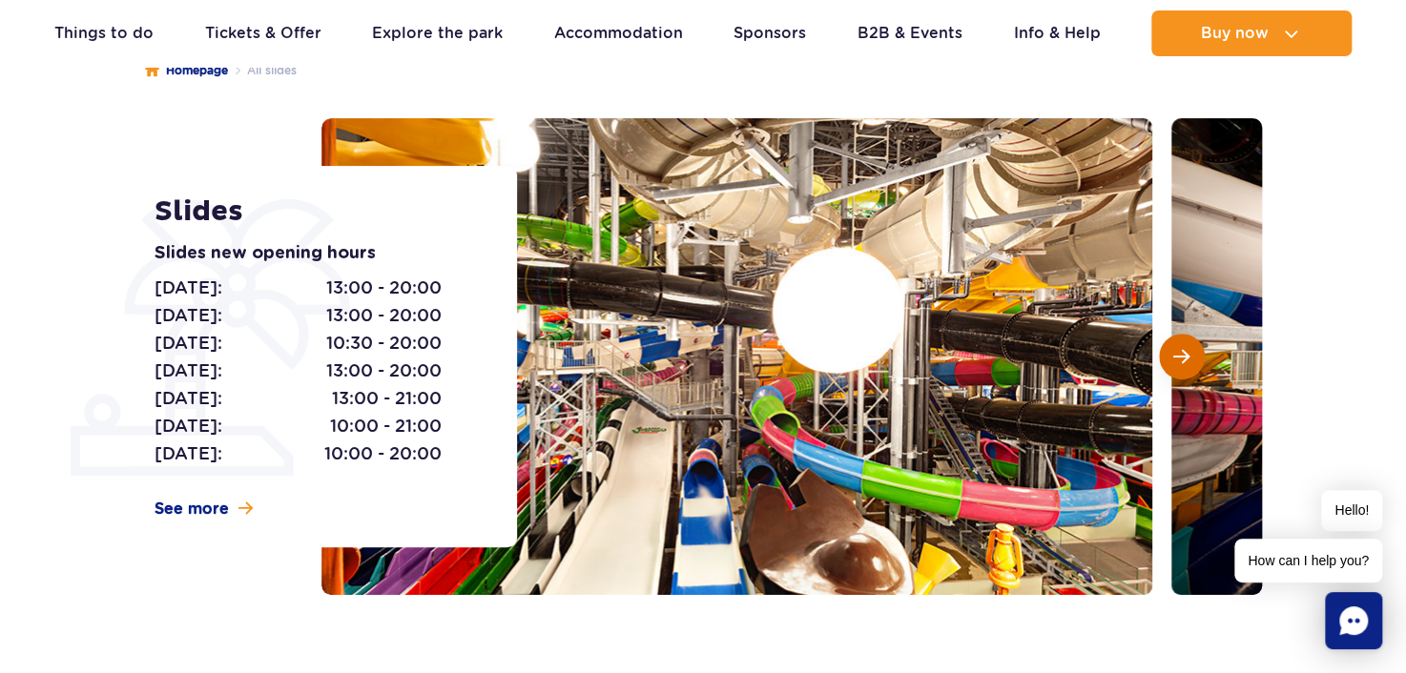
click at [1168, 362] on button "Next slide" at bounding box center [1182, 357] width 46 height 46
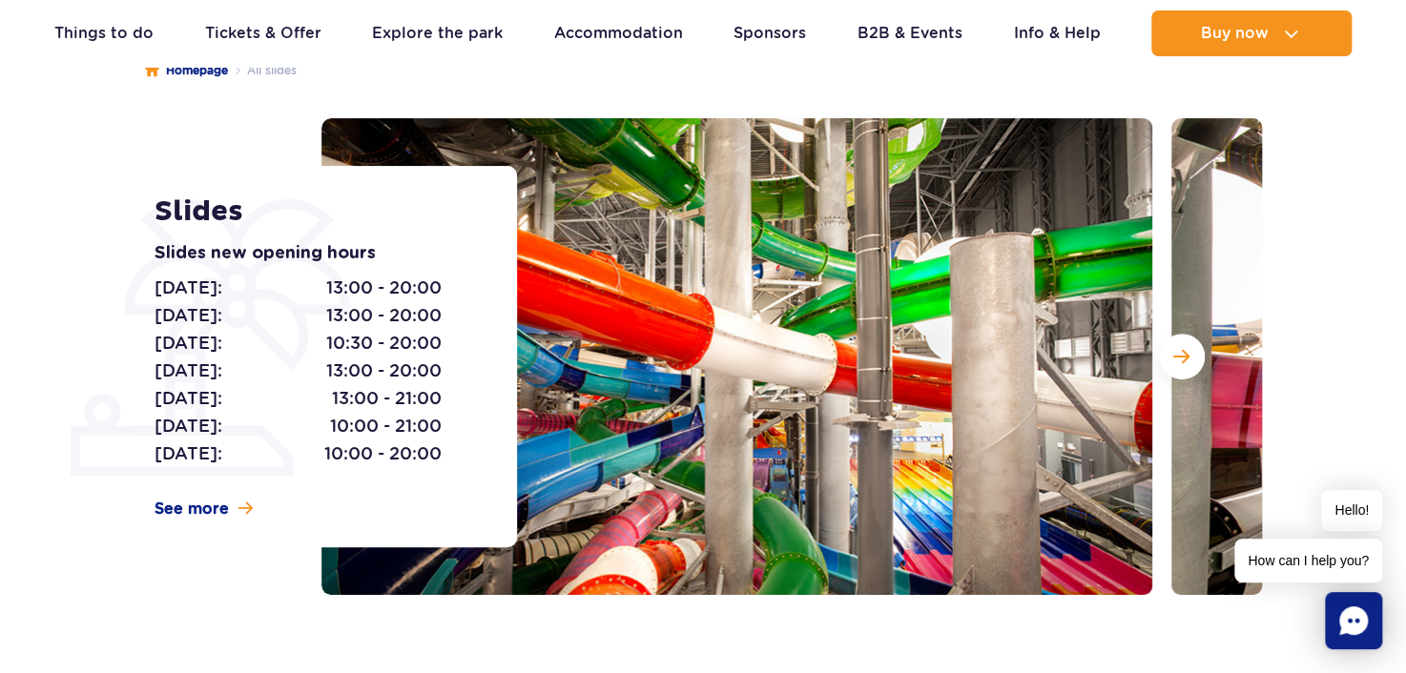
drag, startPoint x: 1168, startPoint y: 362, endPoint x: 1157, endPoint y: 351, distance: 16.2
click at [1166, 361] on button "Next slide" at bounding box center [1182, 357] width 46 height 46
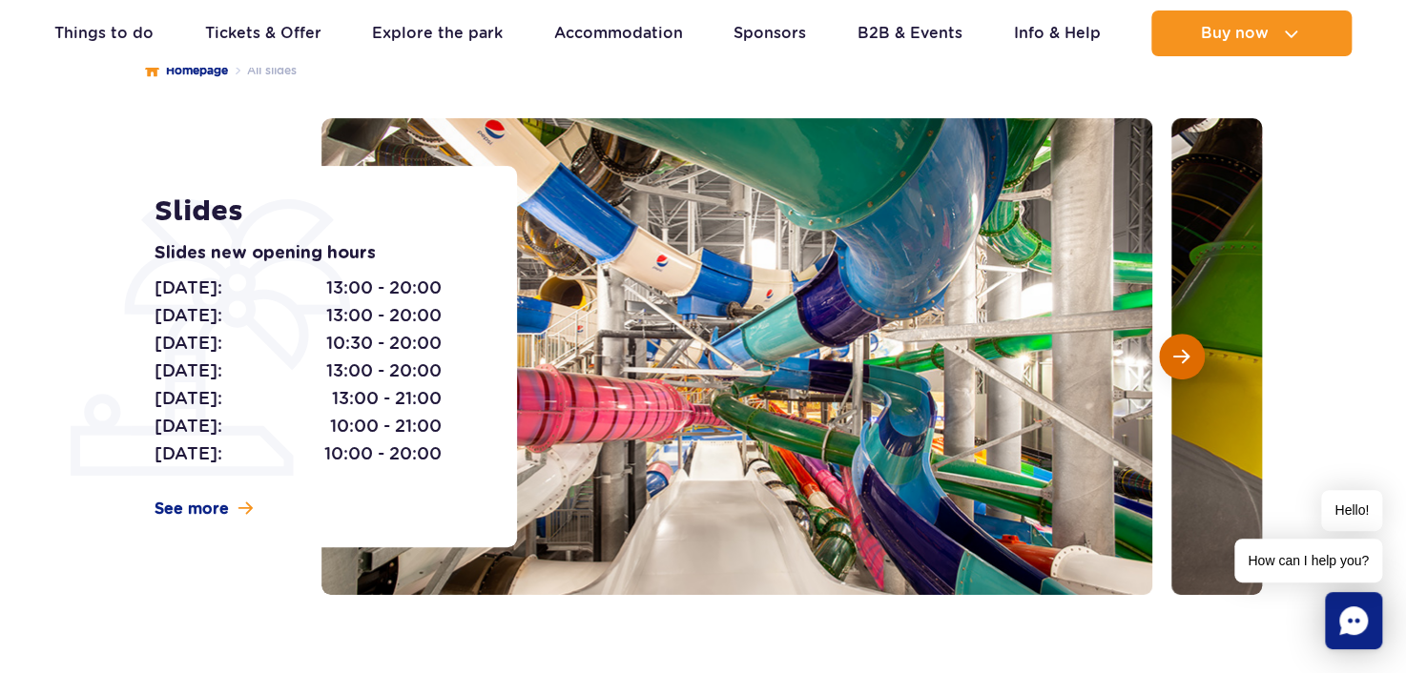
click at [1165, 360] on button "Next slide" at bounding box center [1182, 357] width 46 height 46
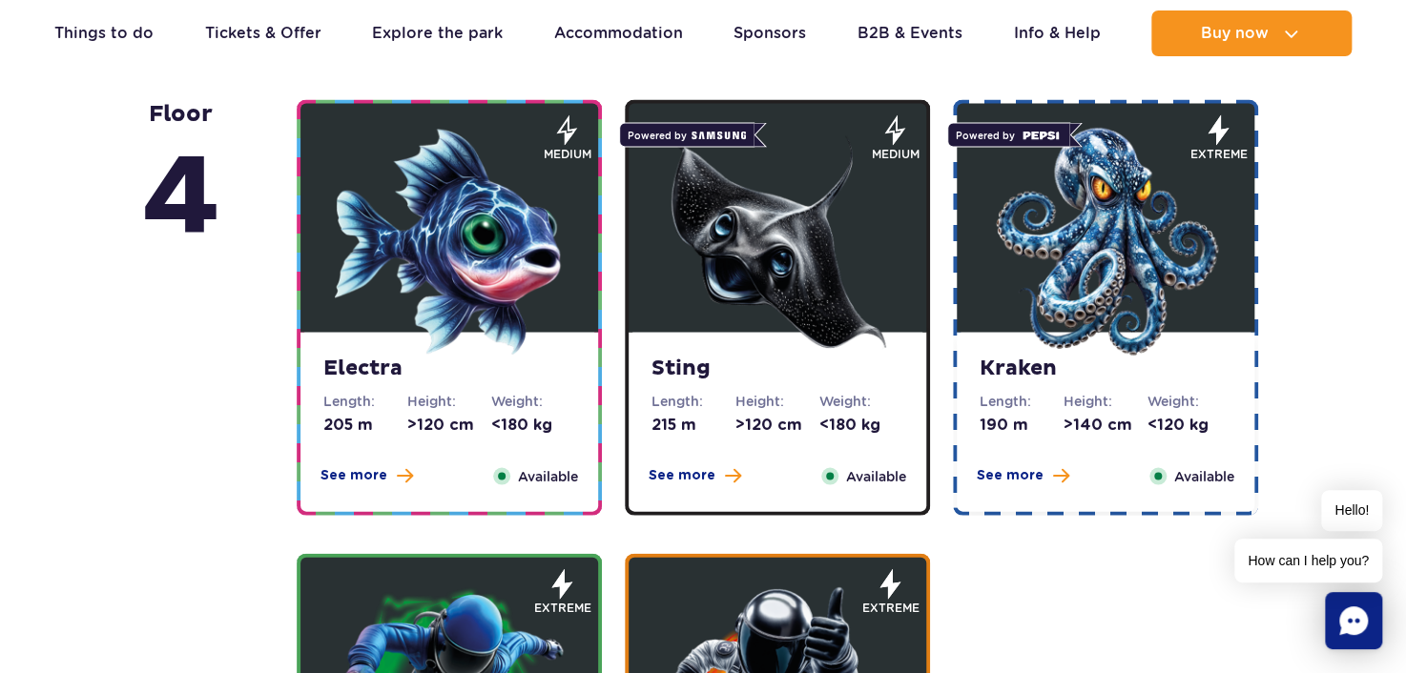
scroll to position [1717, 0]
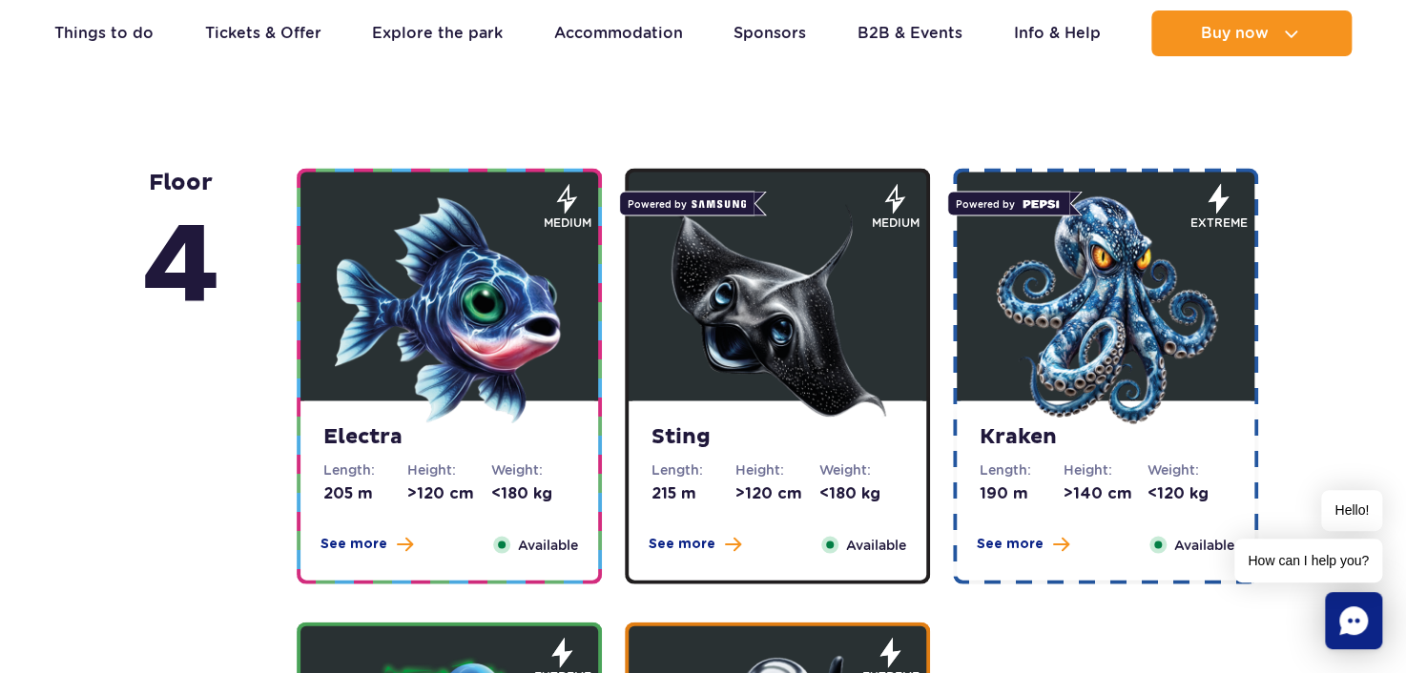
click at [714, 313] on img at bounding box center [777, 310] width 229 height 229
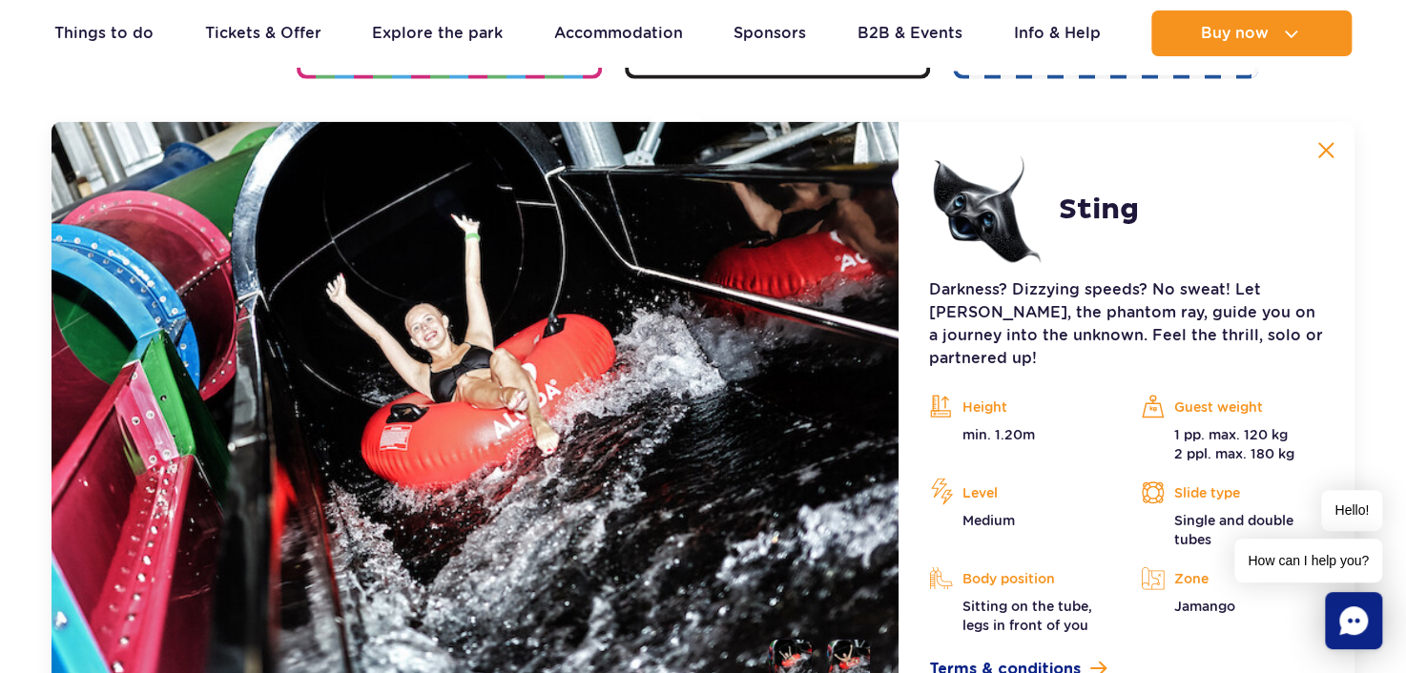
scroll to position [2133, 0]
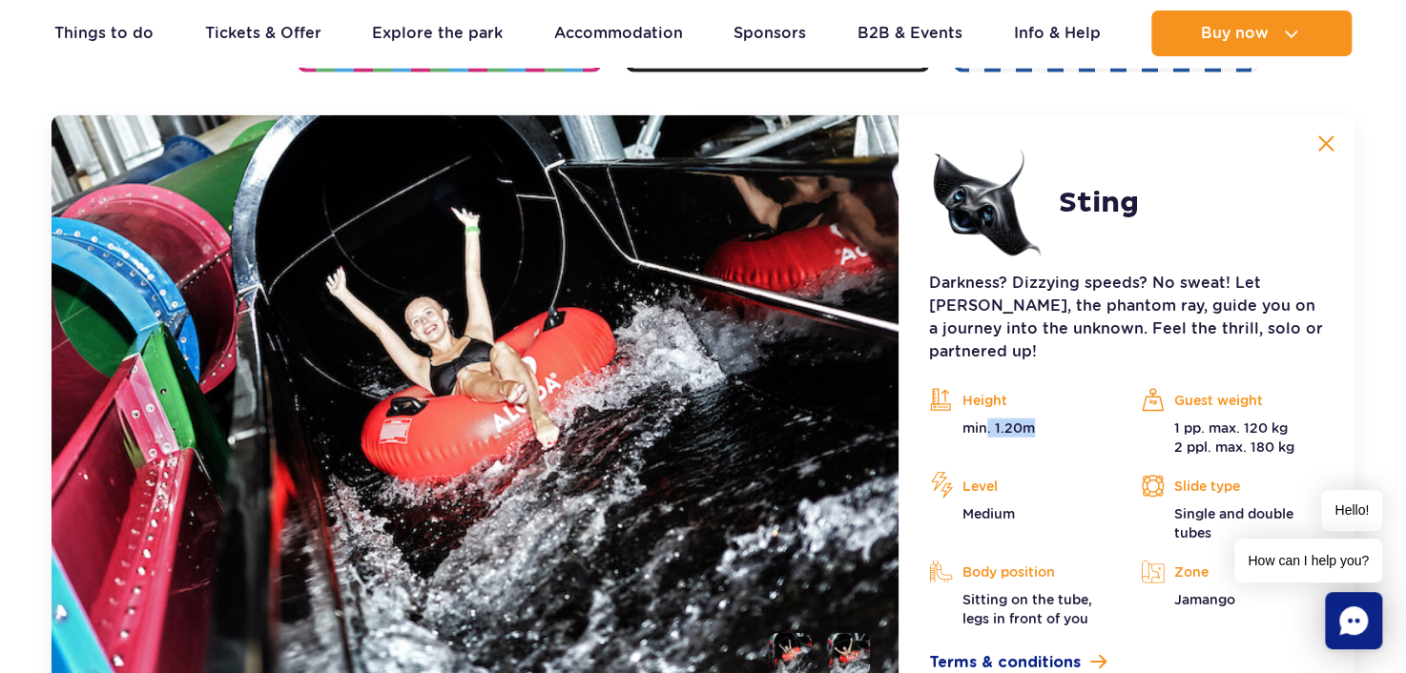
drag, startPoint x: 991, startPoint y: 405, endPoint x: 1051, endPoint y: 403, distance: 60.1
click at [1051, 419] on p "min. 1.20m" at bounding box center [1020, 428] width 183 height 19
click at [1005, 419] on p "min. 1.20m" at bounding box center [1020, 428] width 183 height 19
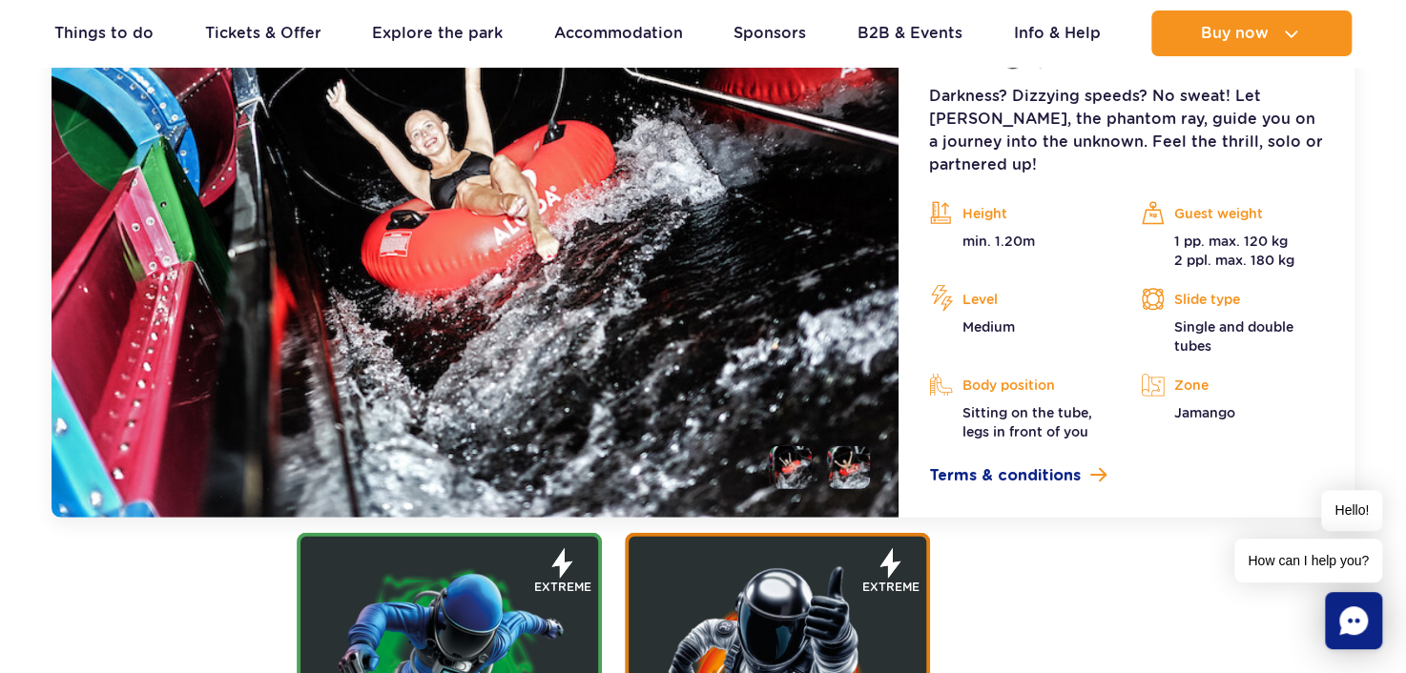
scroll to position [2323, 0]
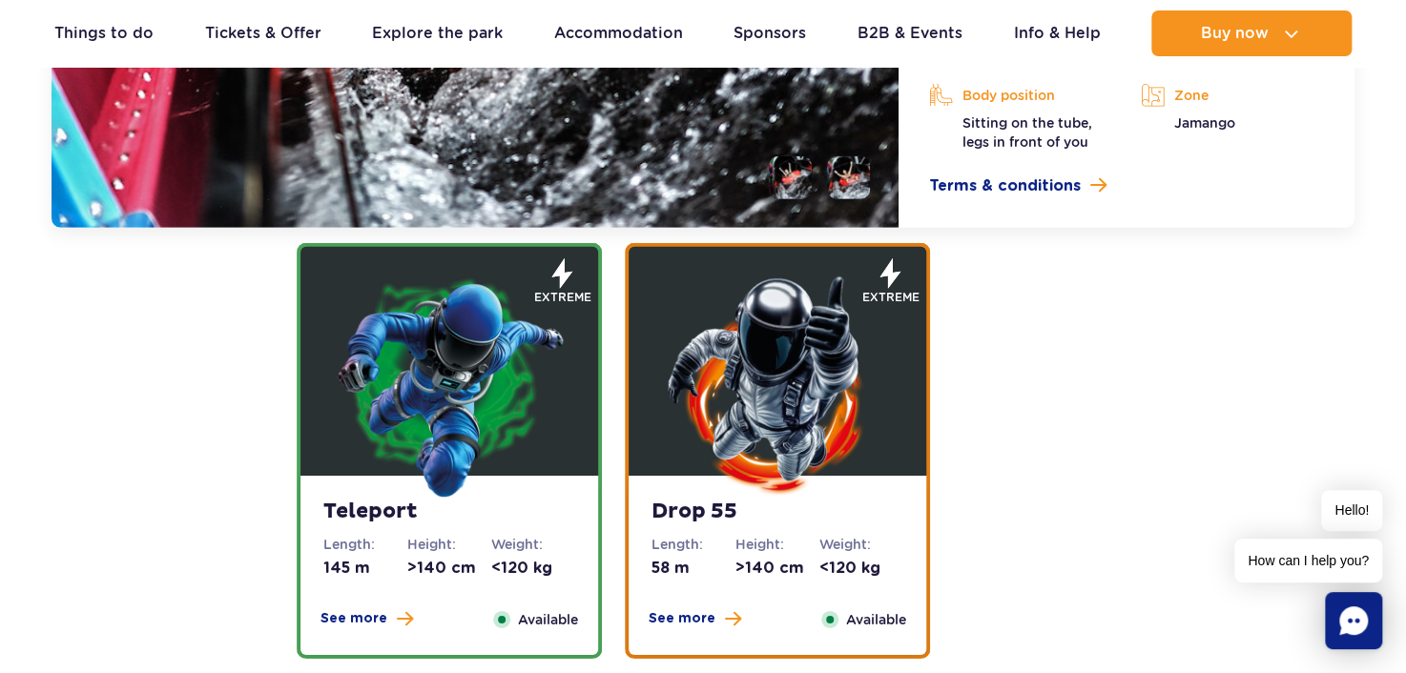
click at [861, 324] on img at bounding box center [777, 385] width 229 height 229
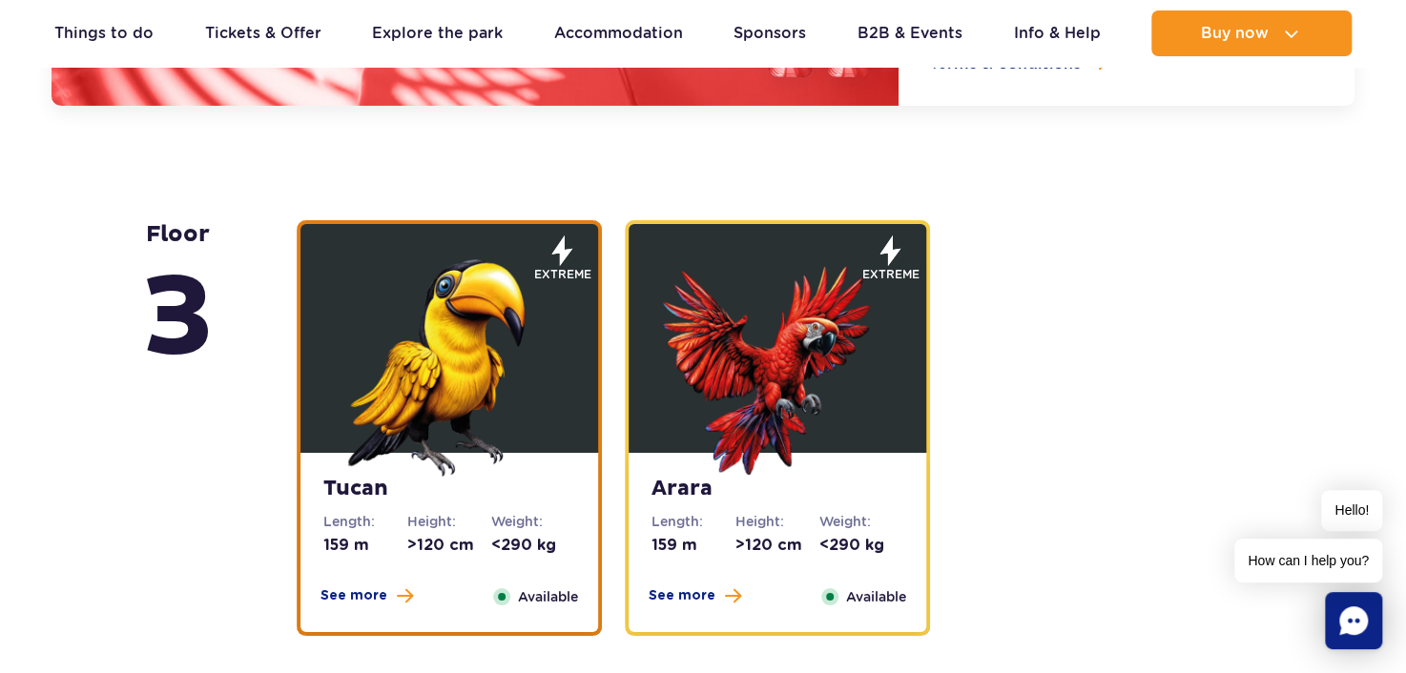
scroll to position [3159, 0]
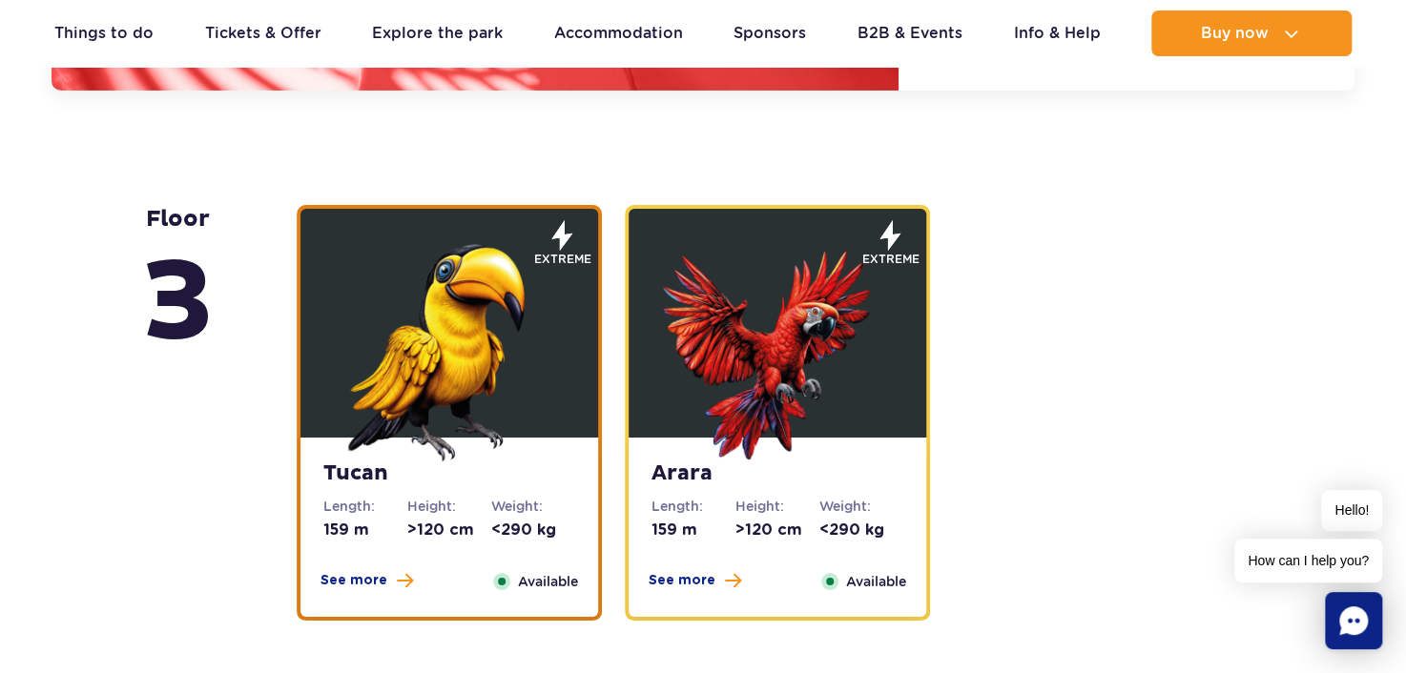
click at [537, 325] on img at bounding box center [449, 347] width 229 height 229
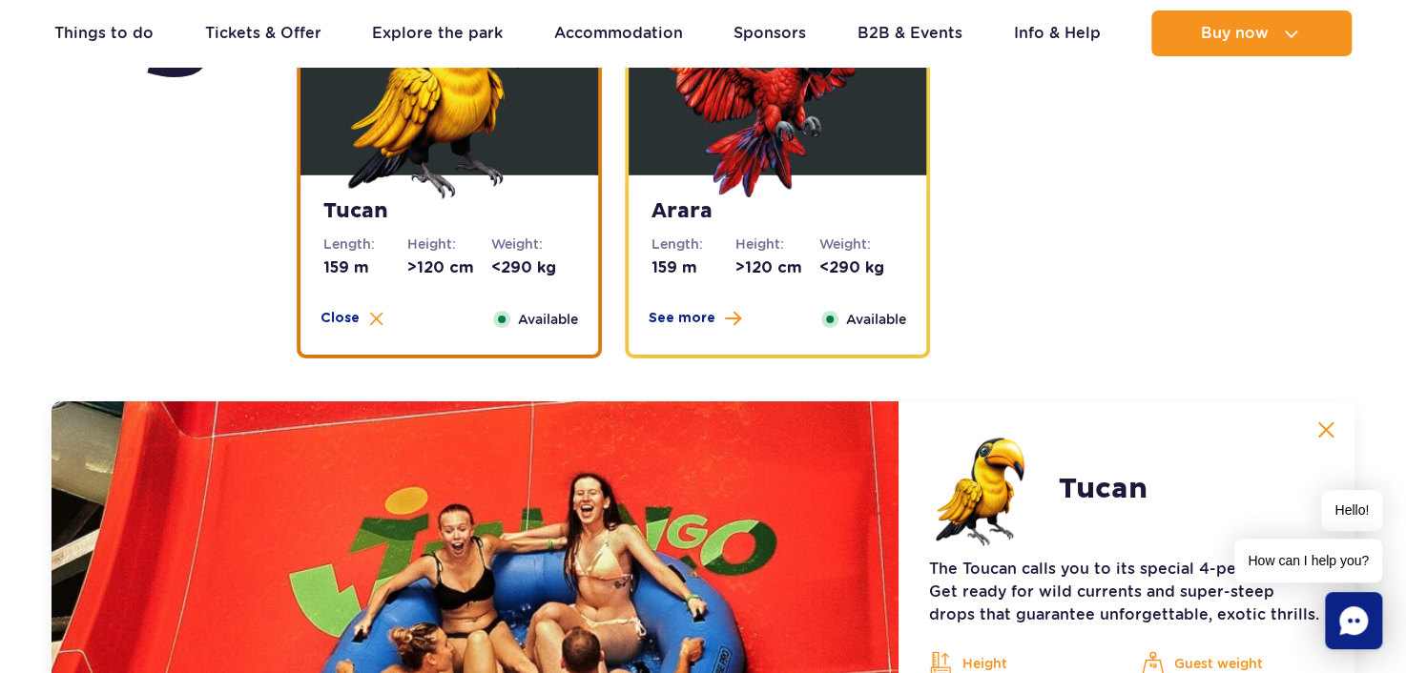
click at [668, 271] on dd "159 m" at bounding box center [693, 268] width 84 height 21
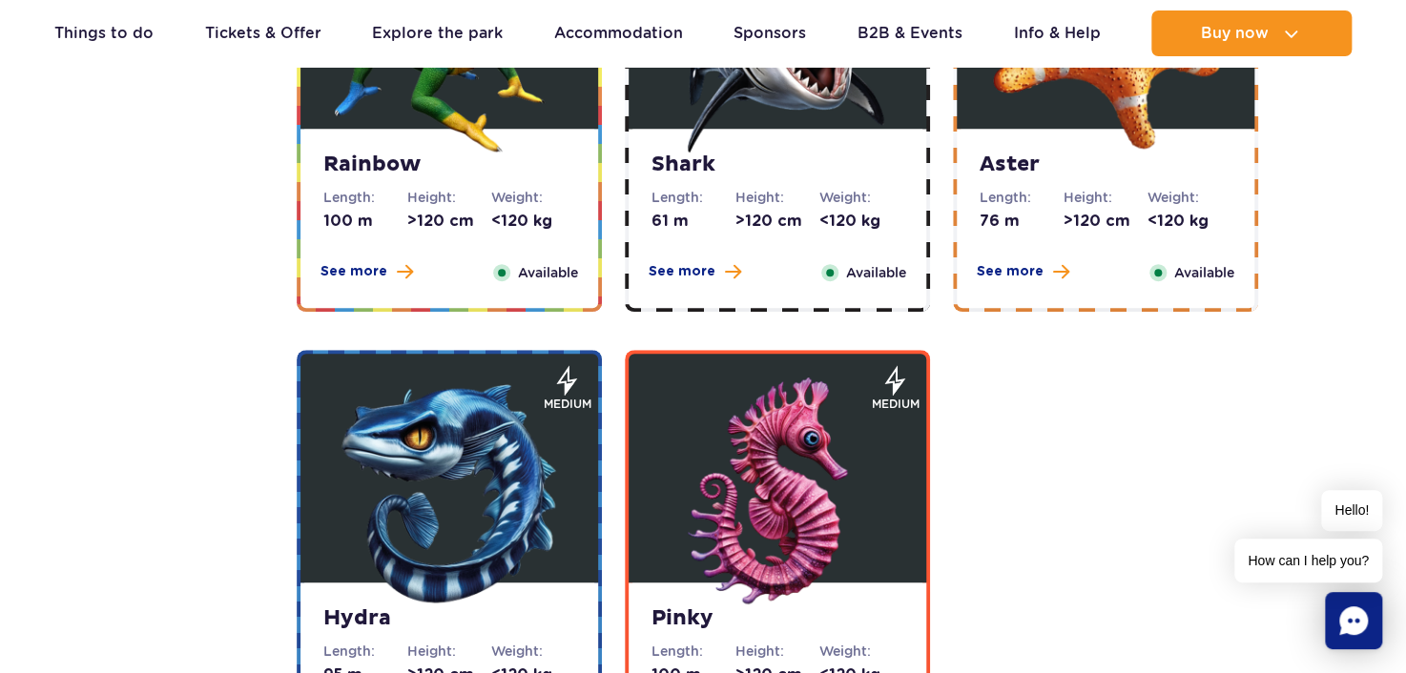
scroll to position [3975, 0]
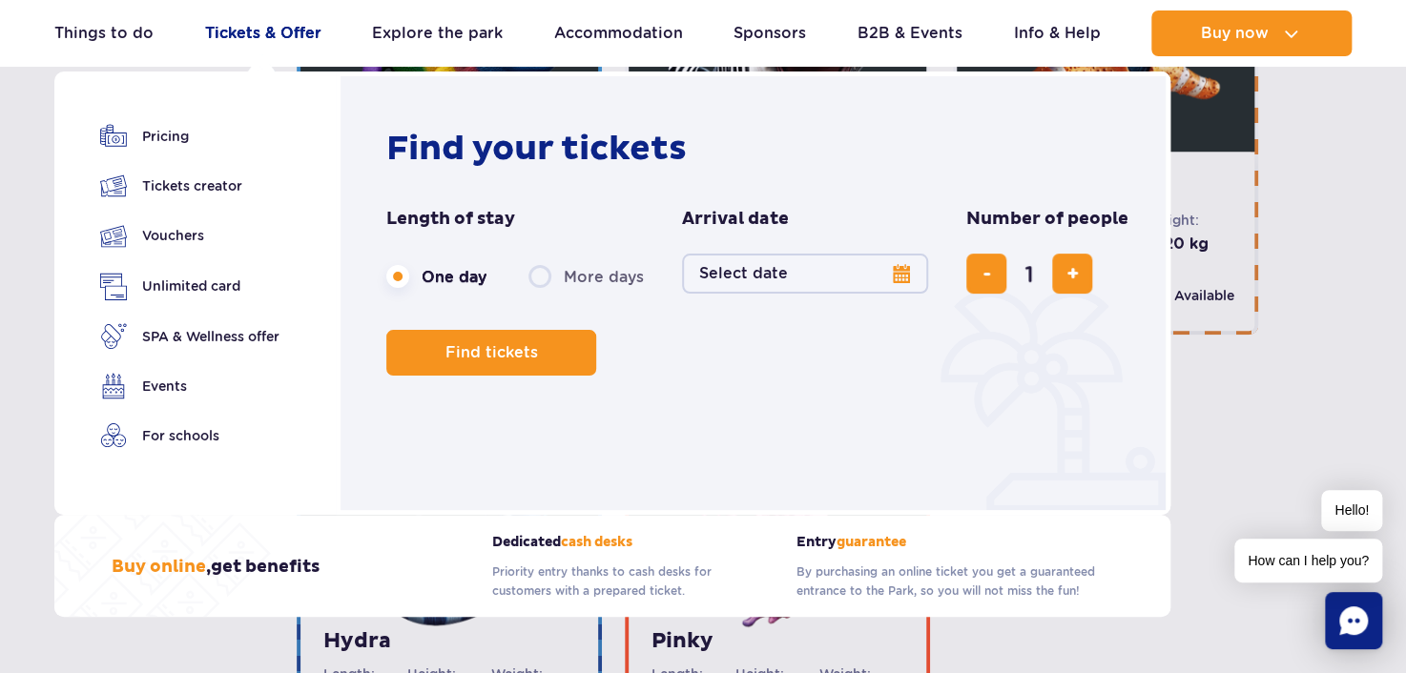
click at [265, 38] on link "Tickets & Offer" at bounding box center [263, 33] width 116 height 46
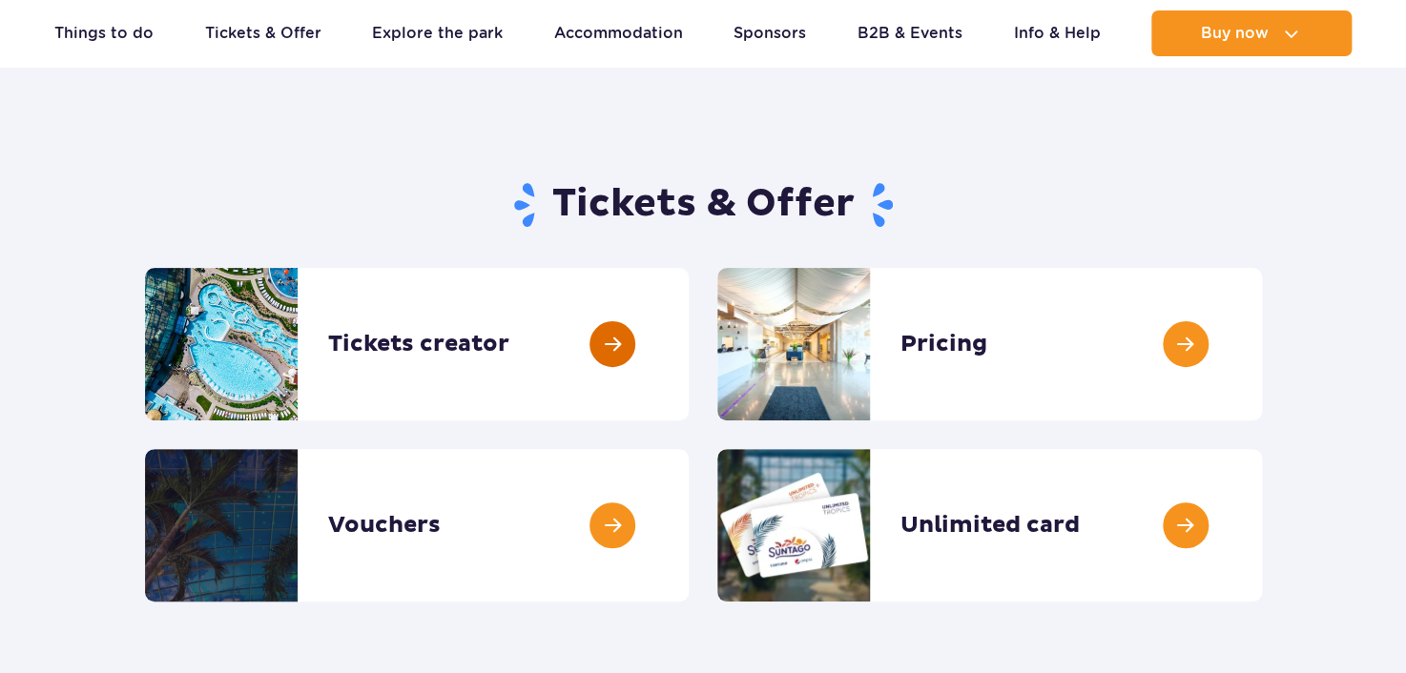
scroll to position [191, 0]
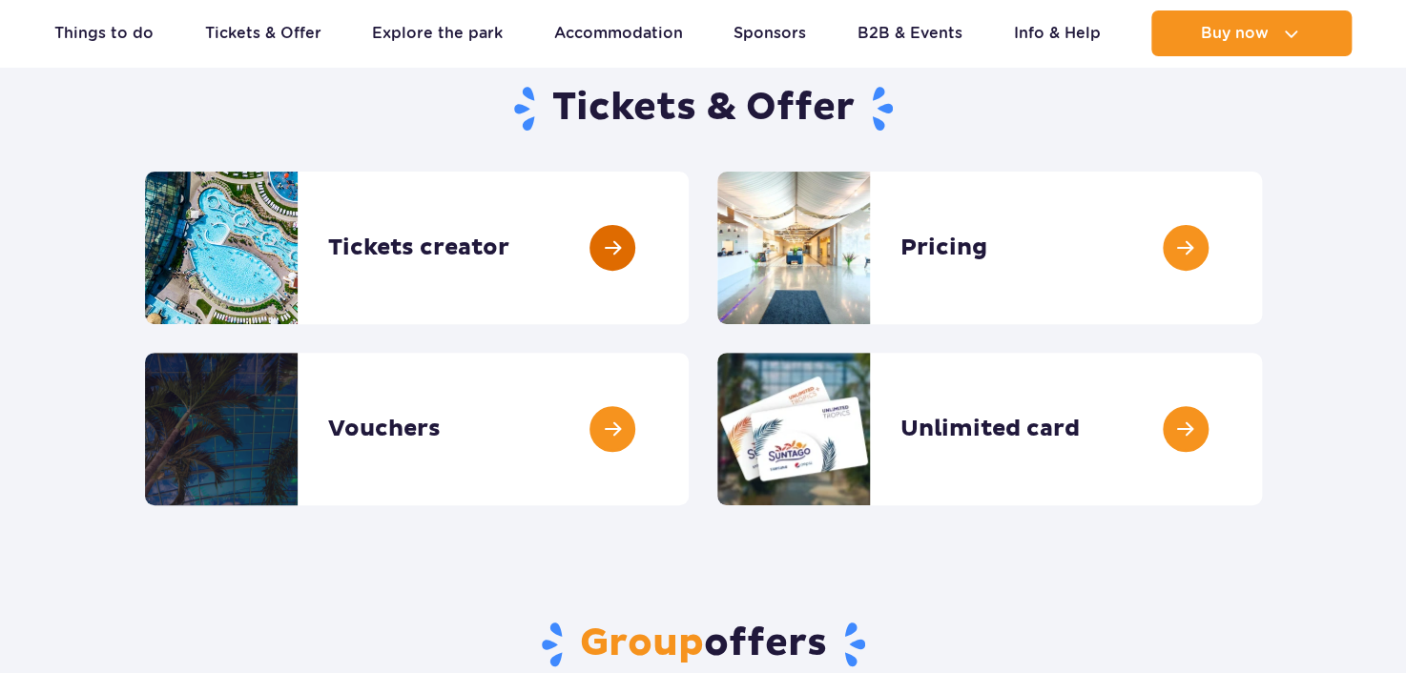
click at [689, 251] on link at bounding box center [689, 248] width 0 height 153
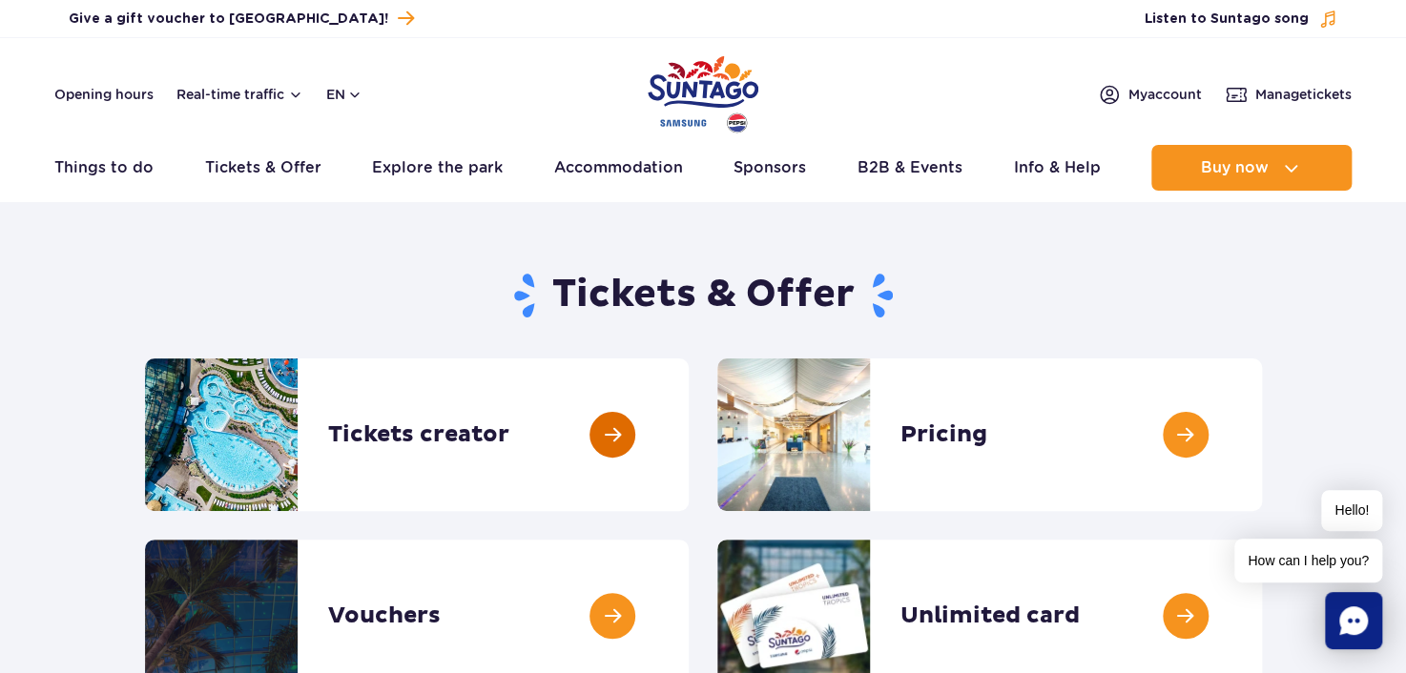
scroll to position [0, 0]
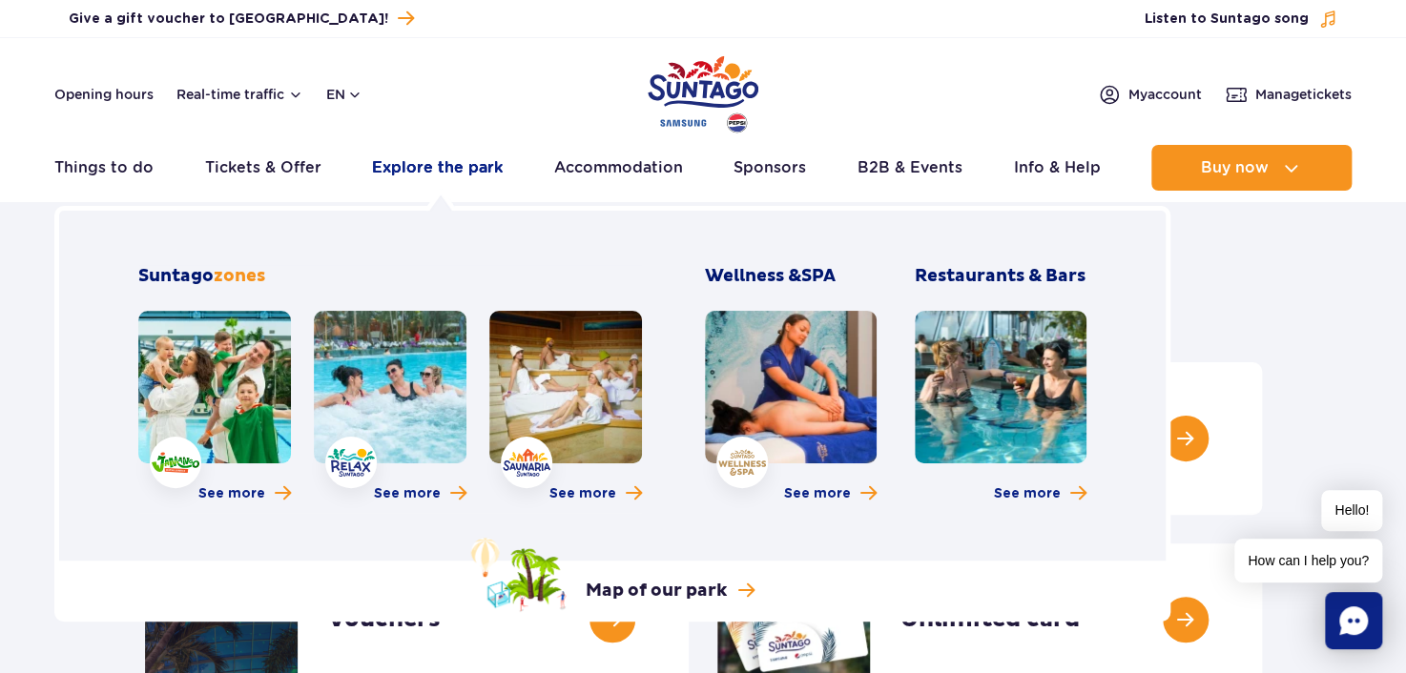
click at [407, 163] on link "Explore the park" at bounding box center [437, 168] width 131 height 46
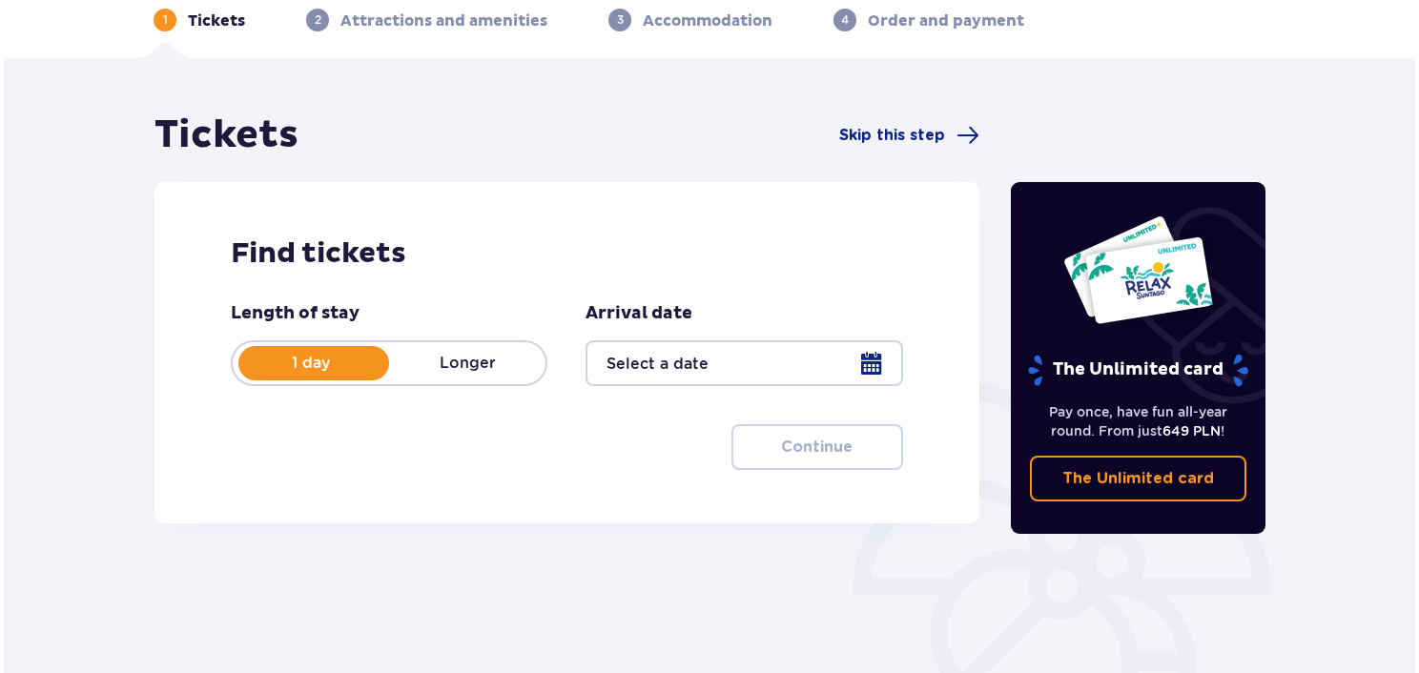
scroll to position [95, 0]
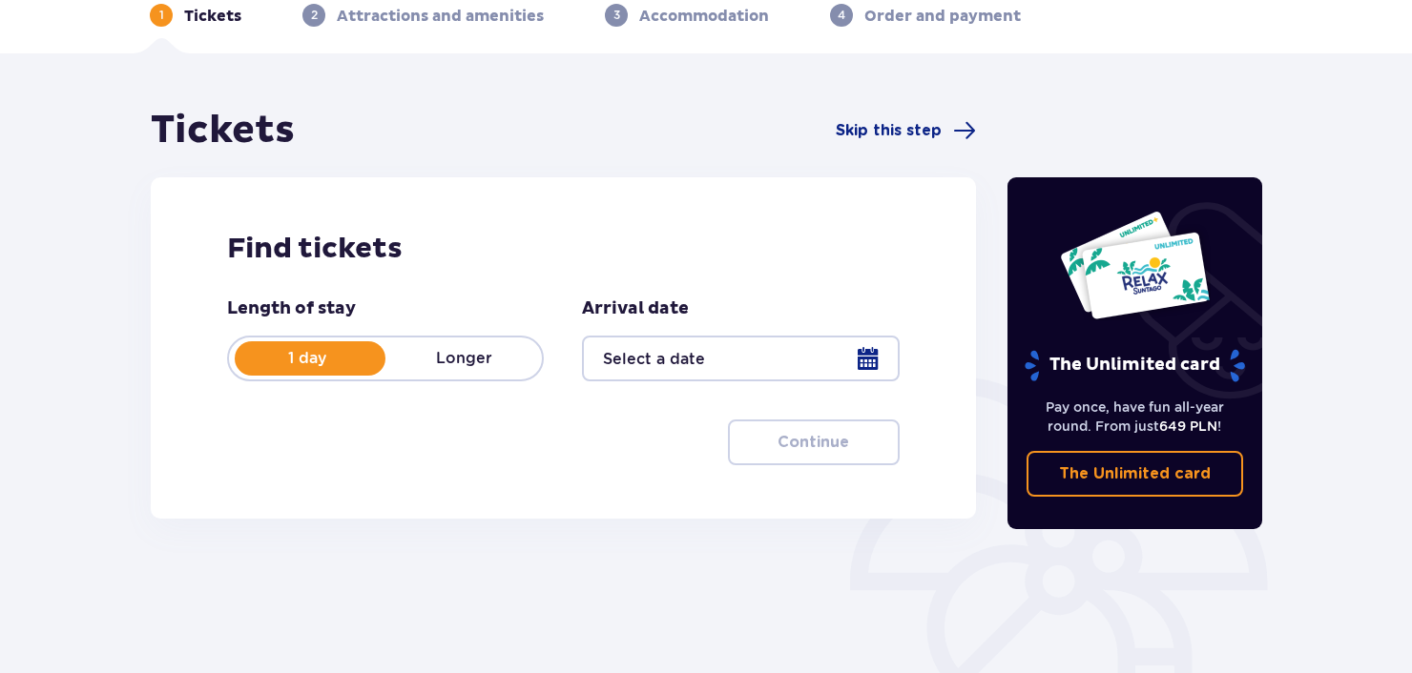
click at [351, 355] on p "1 day" at bounding box center [307, 358] width 156 height 21
click at [317, 347] on div "1 day Longer" at bounding box center [385, 359] width 317 height 46
click at [747, 340] on div at bounding box center [740, 359] width 317 height 46
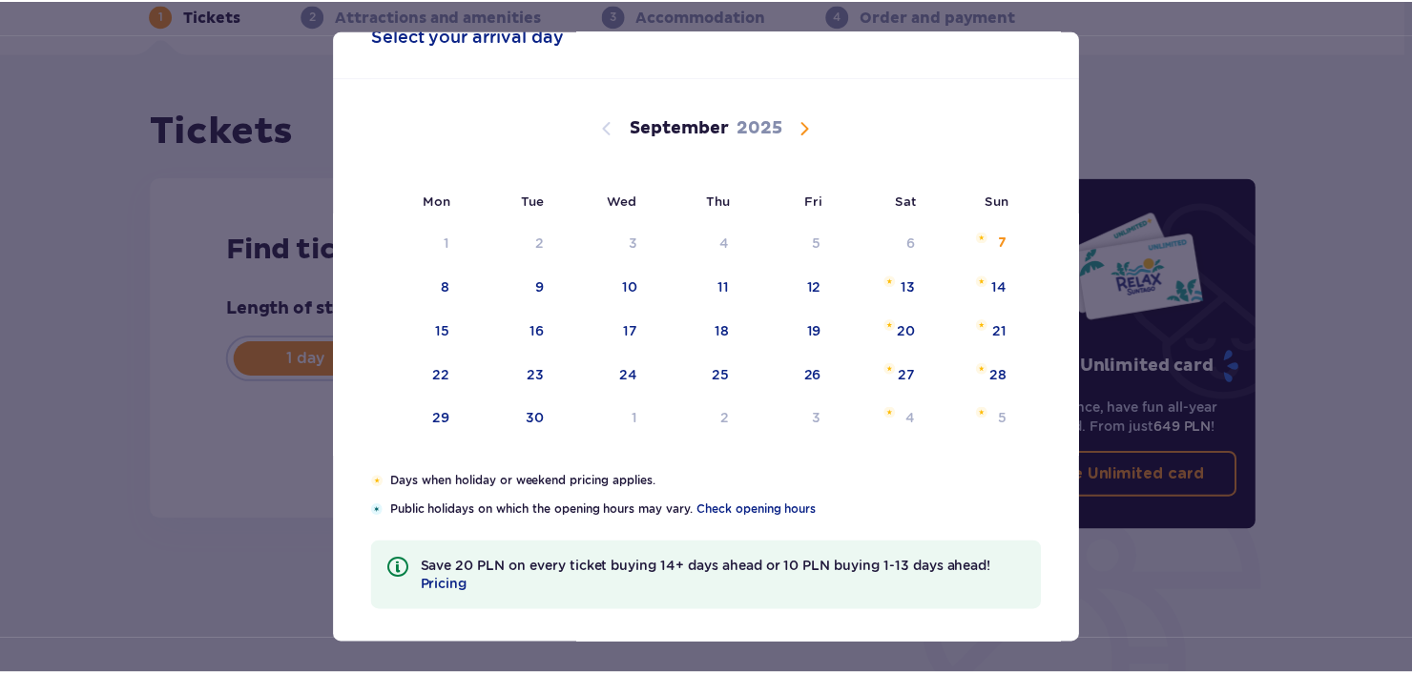
scroll to position [67, 0]
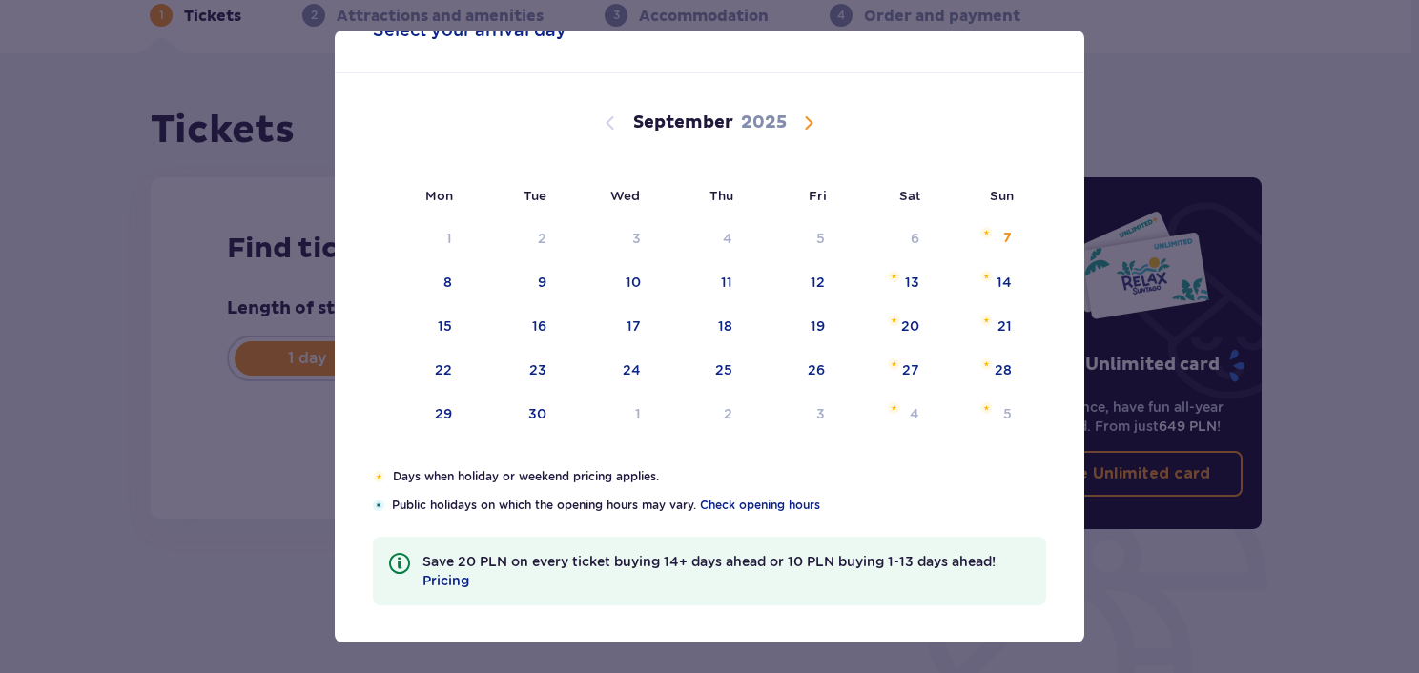
click at [815, 134] on span "Calendar" at bounding box center [808, 123] width 23 height 23
click at [812, 123] on span "Calendar" at bounding box center [808, 123] width 23 height 23
click at [602, 119] on span "Calendar" at bounding box center [610, 123] width 23 height 23
click at [608, 125] on span "Calendar" at bounding box center [610, 123] width 23 height 23
click at [809, 122] on span "Calendar" at bounding box center [808, 123] width 23 height 23
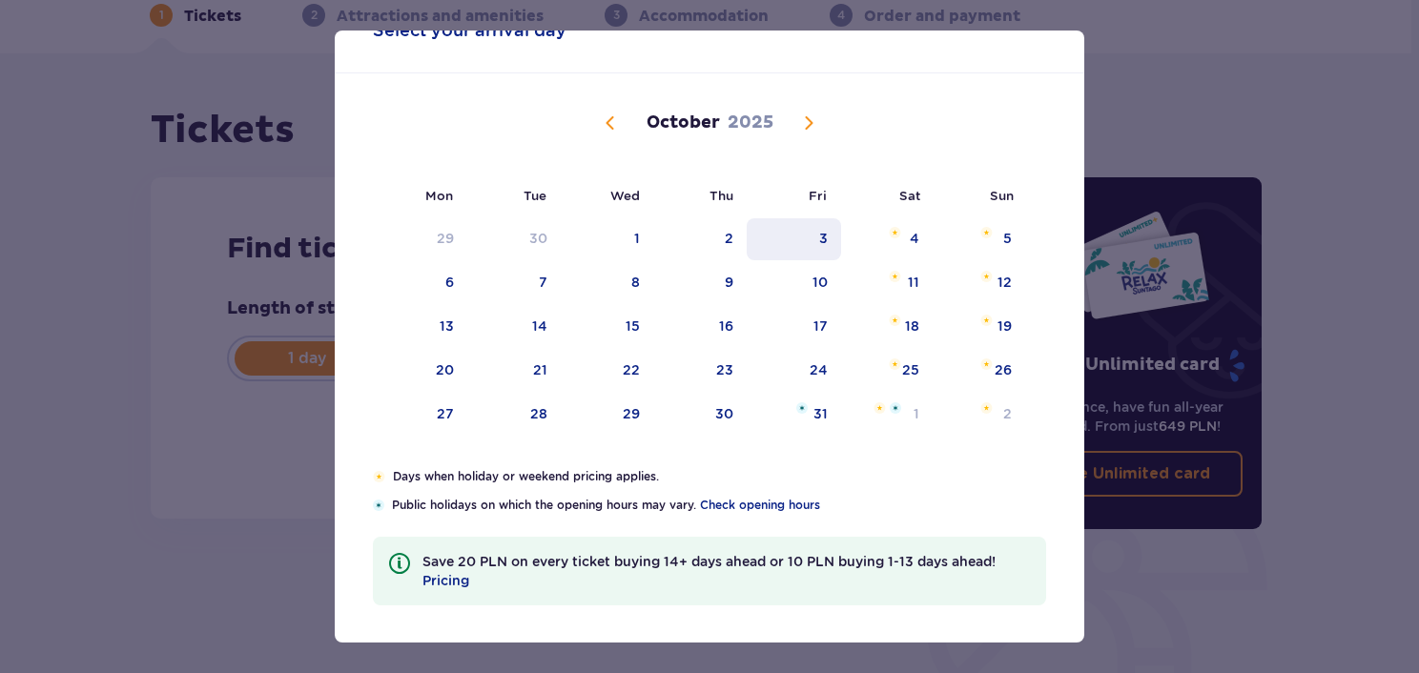
click at [826, 246] on div "3" at bounding box center [794, 239] width 94 height 42
type input "03.10.25"
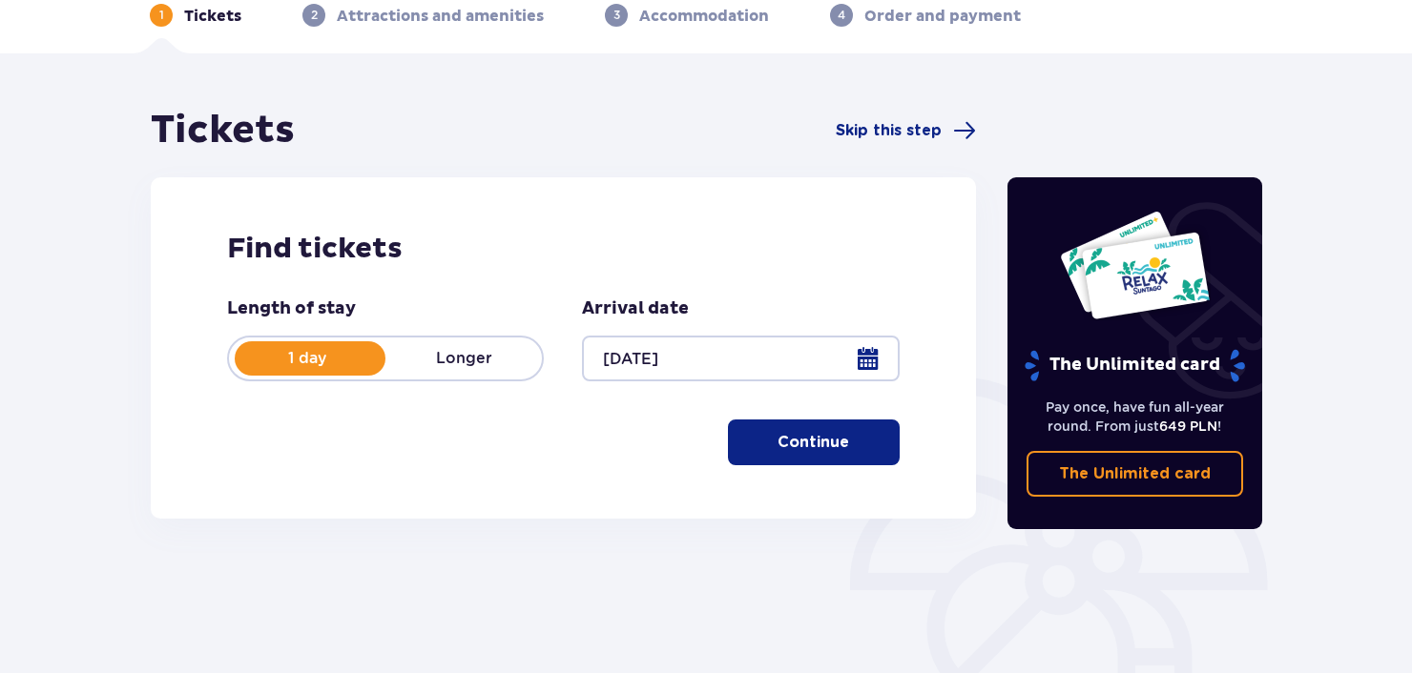
click at [827, 245] on h2 "Find tickets" at bounding box center [563, 249] width 672 height 36
click at [816, 436] on p "Continue" at bounding box center [813, 442] width 72 height 21
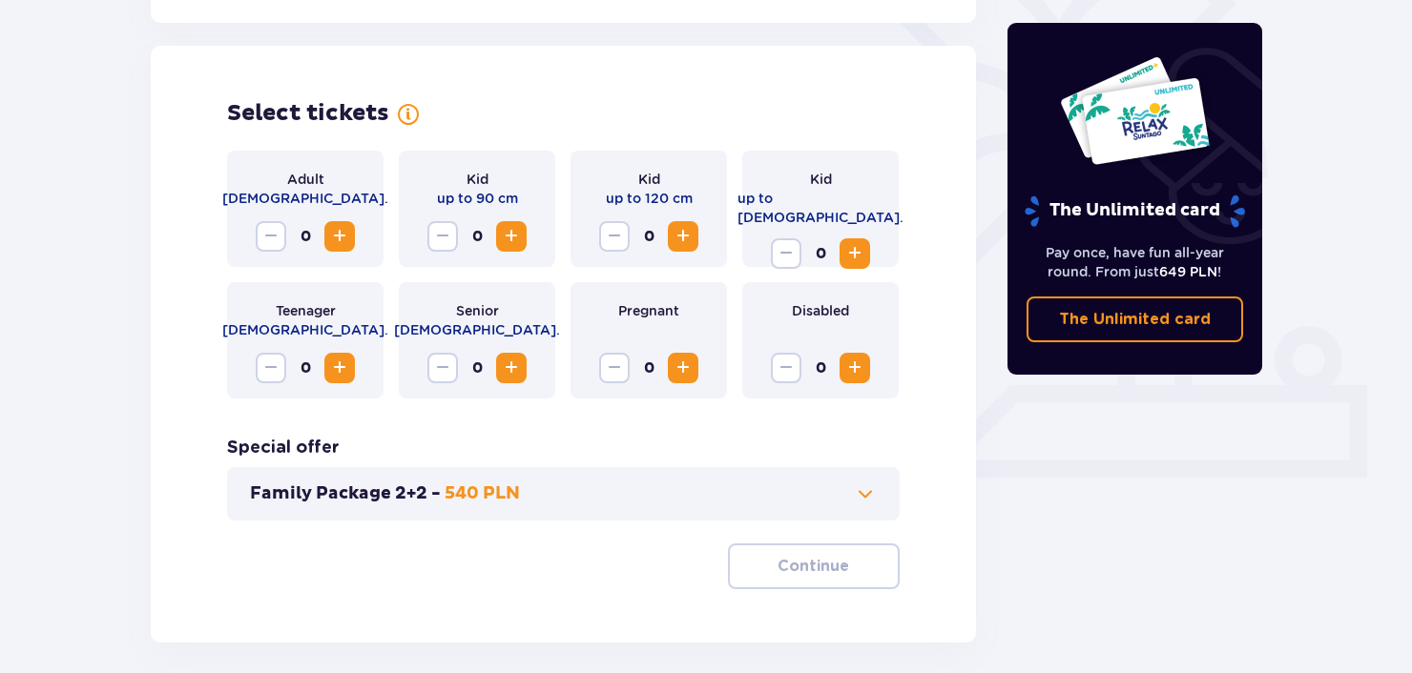
scroll to position [530, 0]
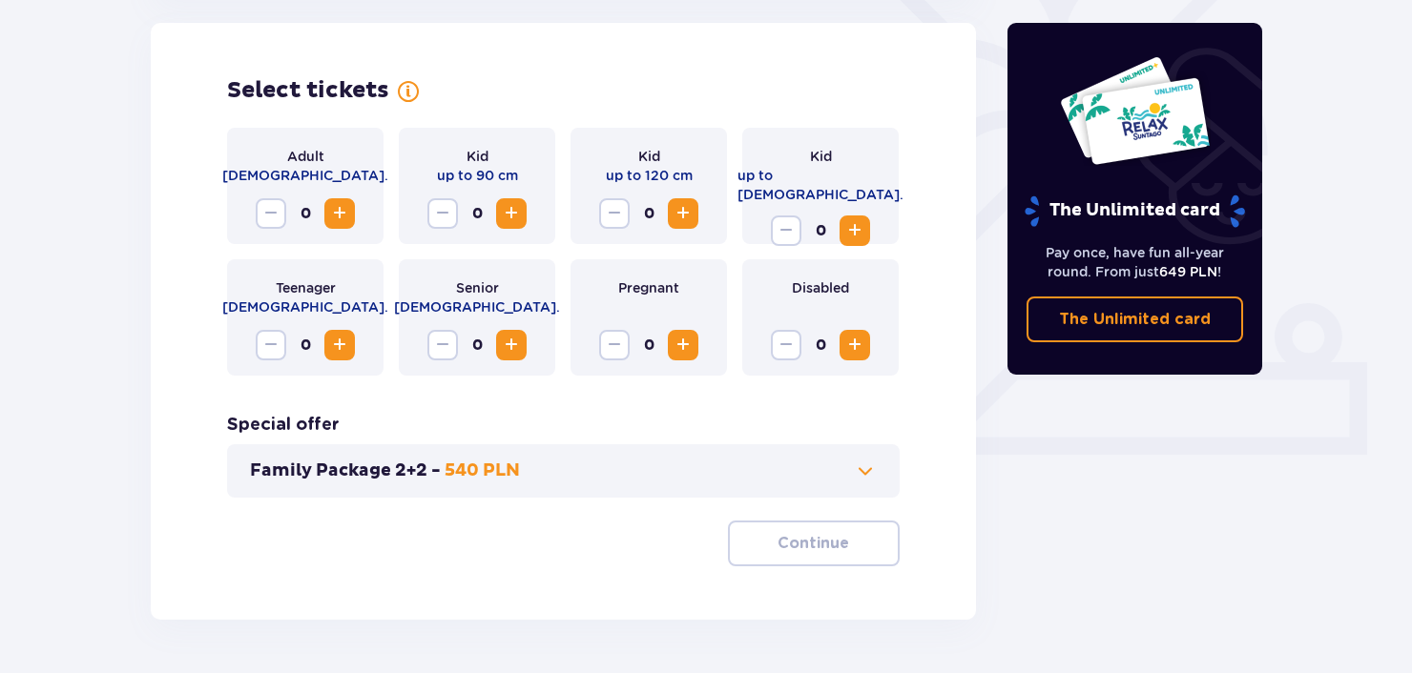
click at [337, 212] on span "Increase" at bounding box center [339, 213] width 23 height 23
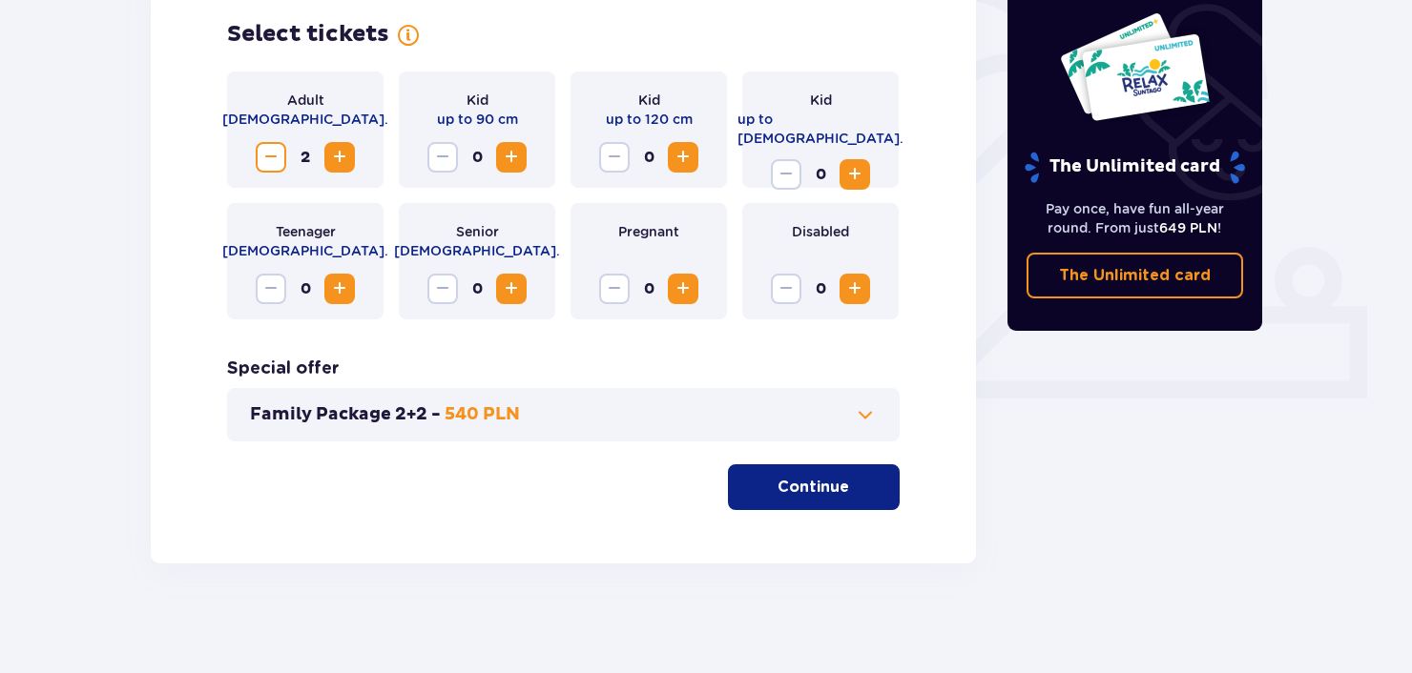
scroll to position [591, 0]
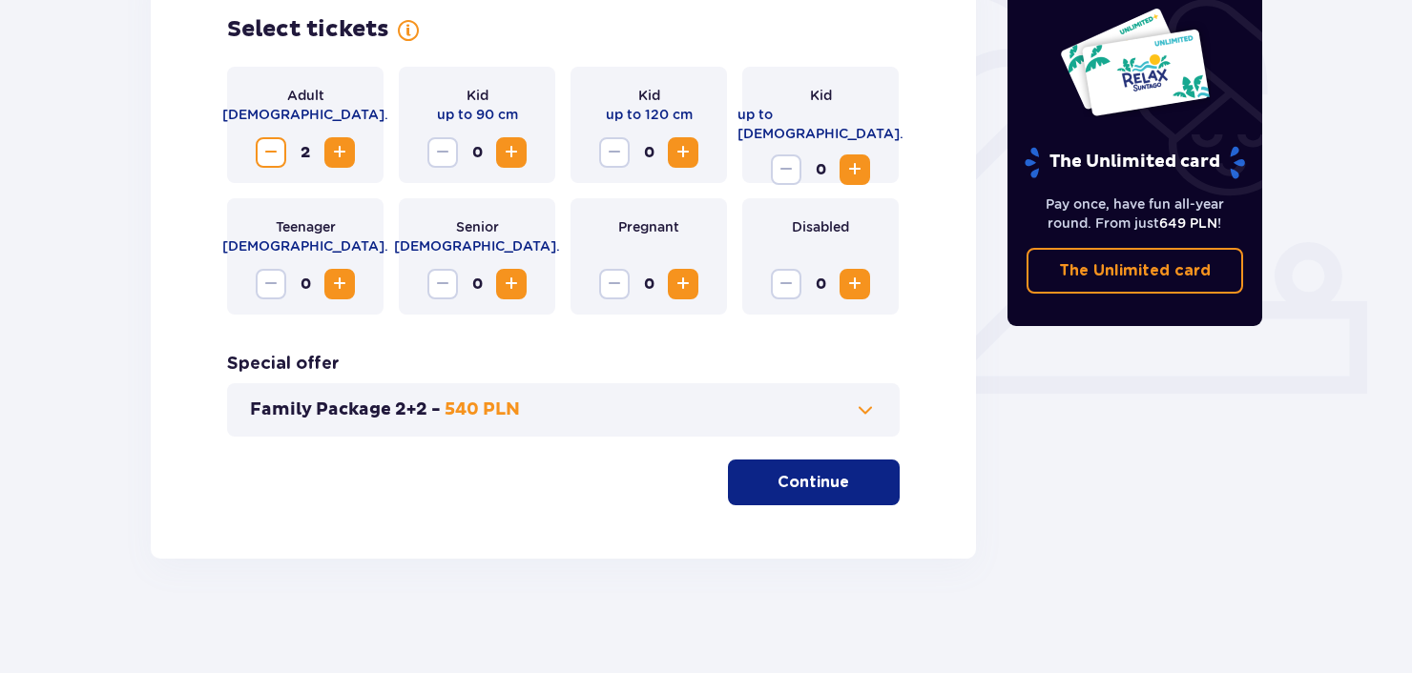
click at [791, 486] on p "Continue" at bounding box center [813, 482] width 72 height 21
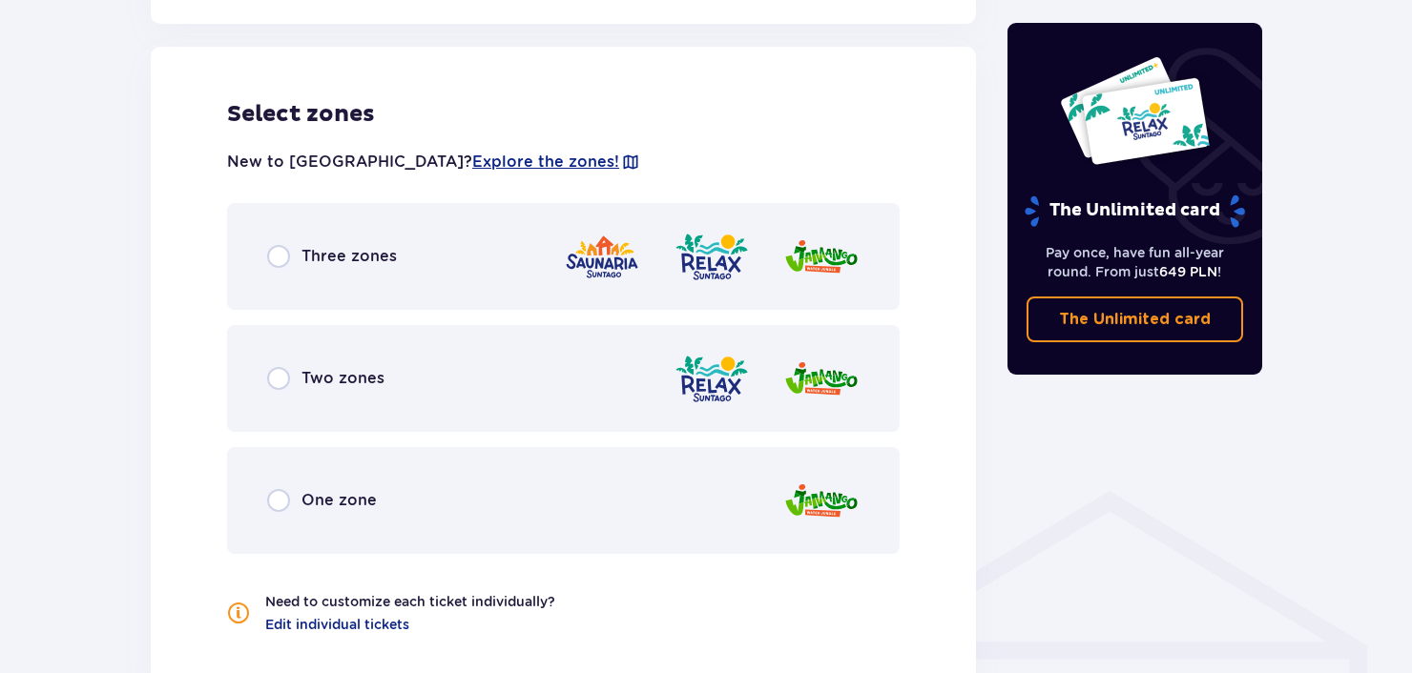
scroll to position [1059, 0]
click at [341, 503] on p "One zone" at bounding box center [338, 499] width 75 height 21
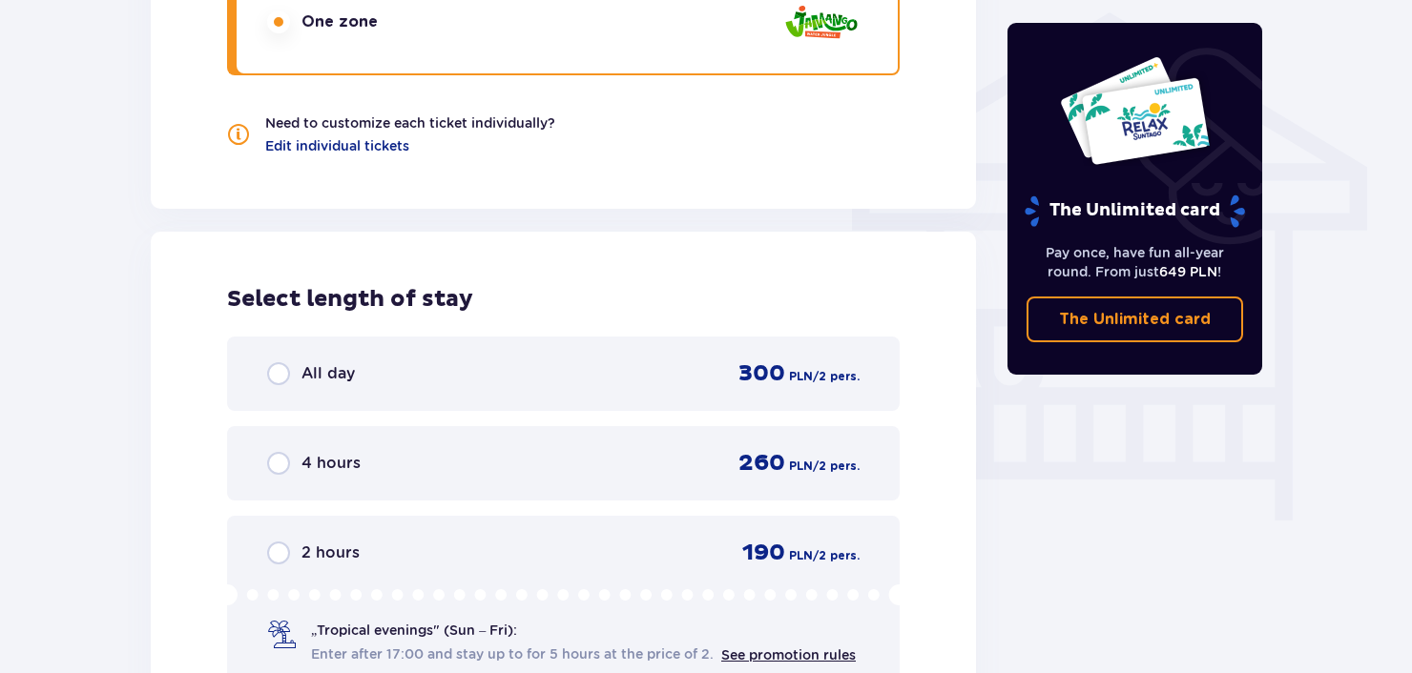
scroll to position [1532, 0]
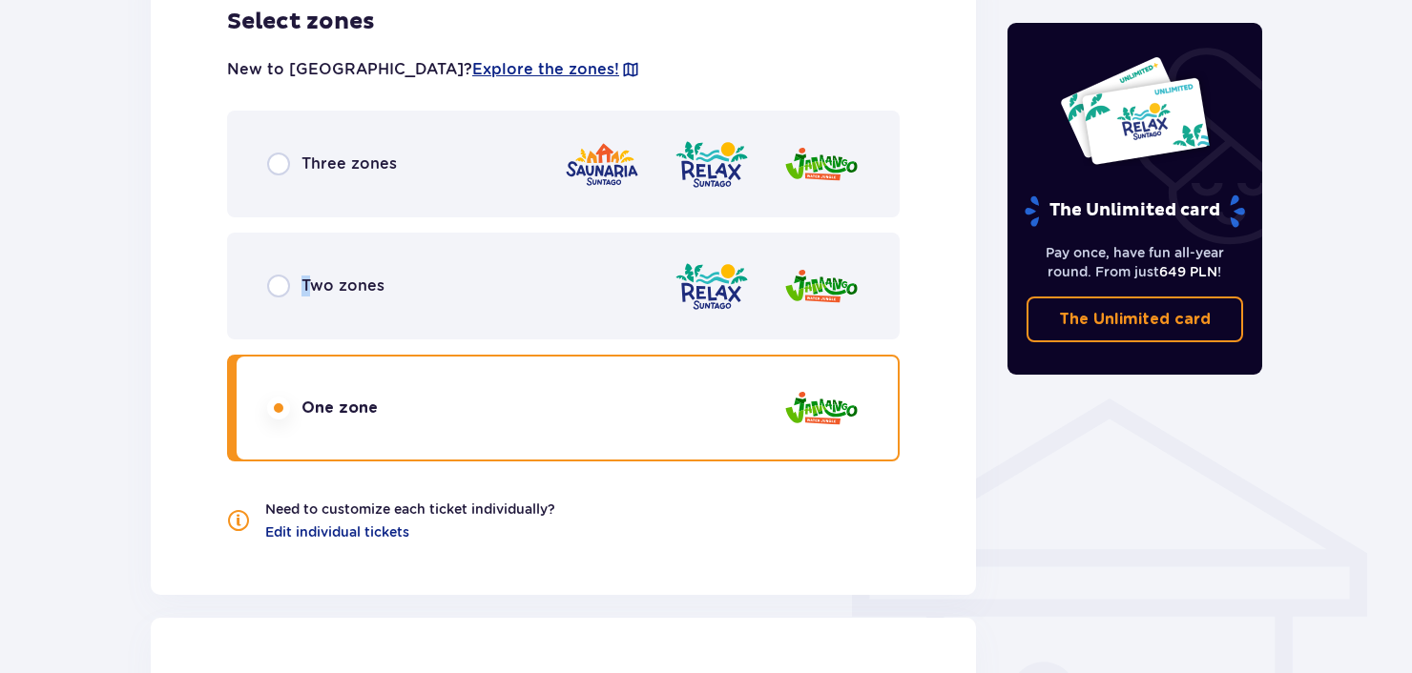
click at [306, 290] on p "Two zones" at bounding box center [342, 286] width 83 height 21
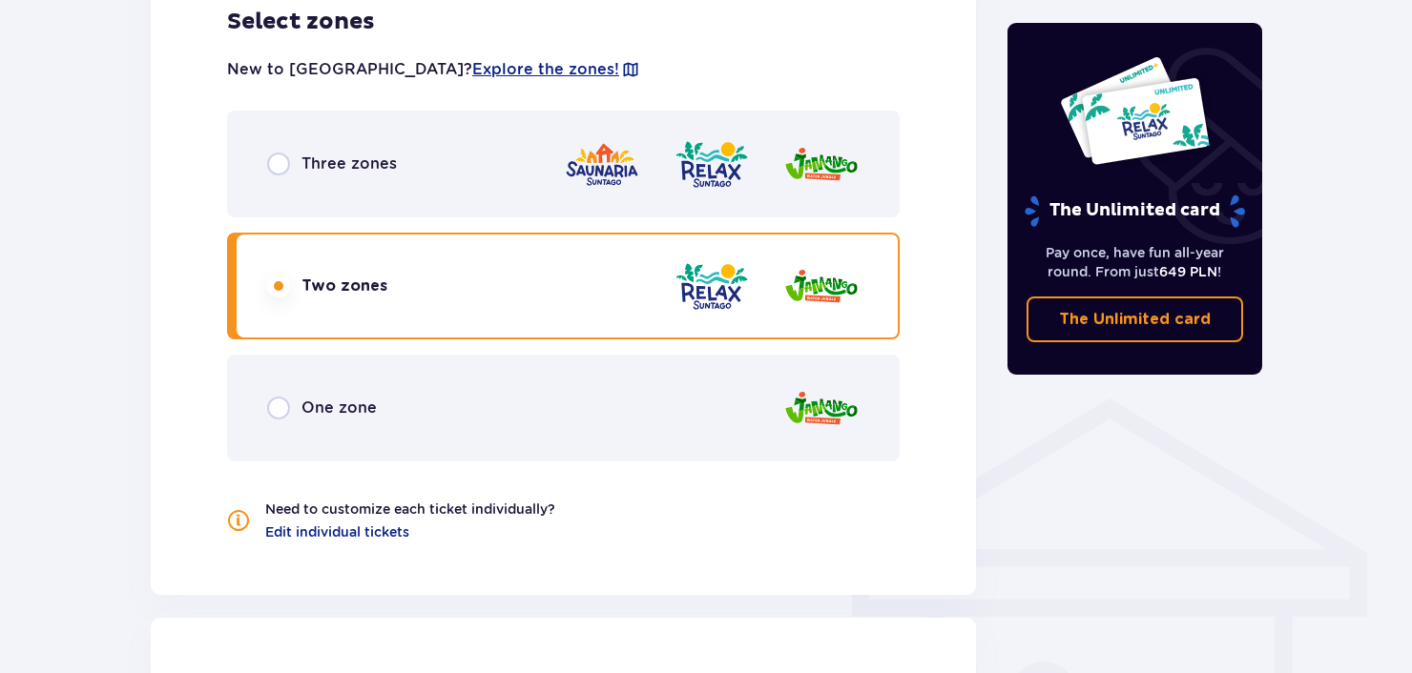
click at [484, 173] on div "Three zones" at bounding box center [563, 164] width 672 height 107
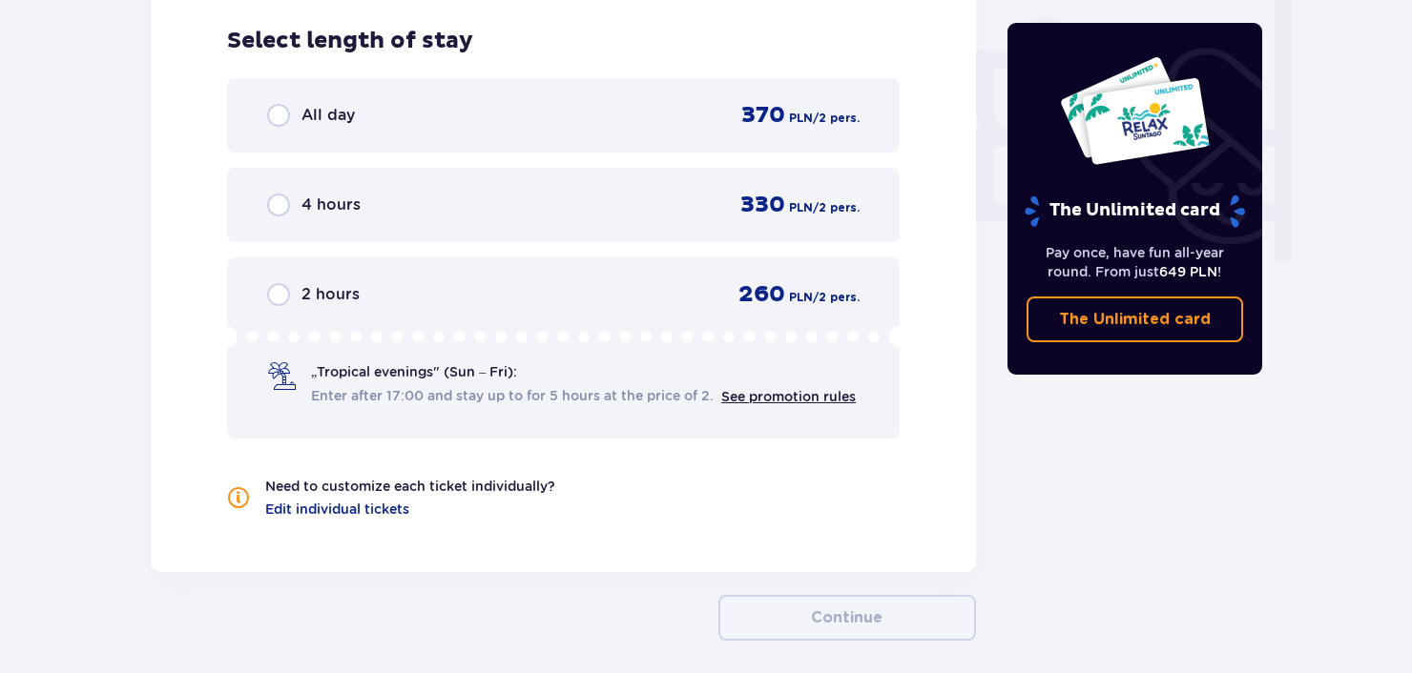
scroll to position [1302, 0]
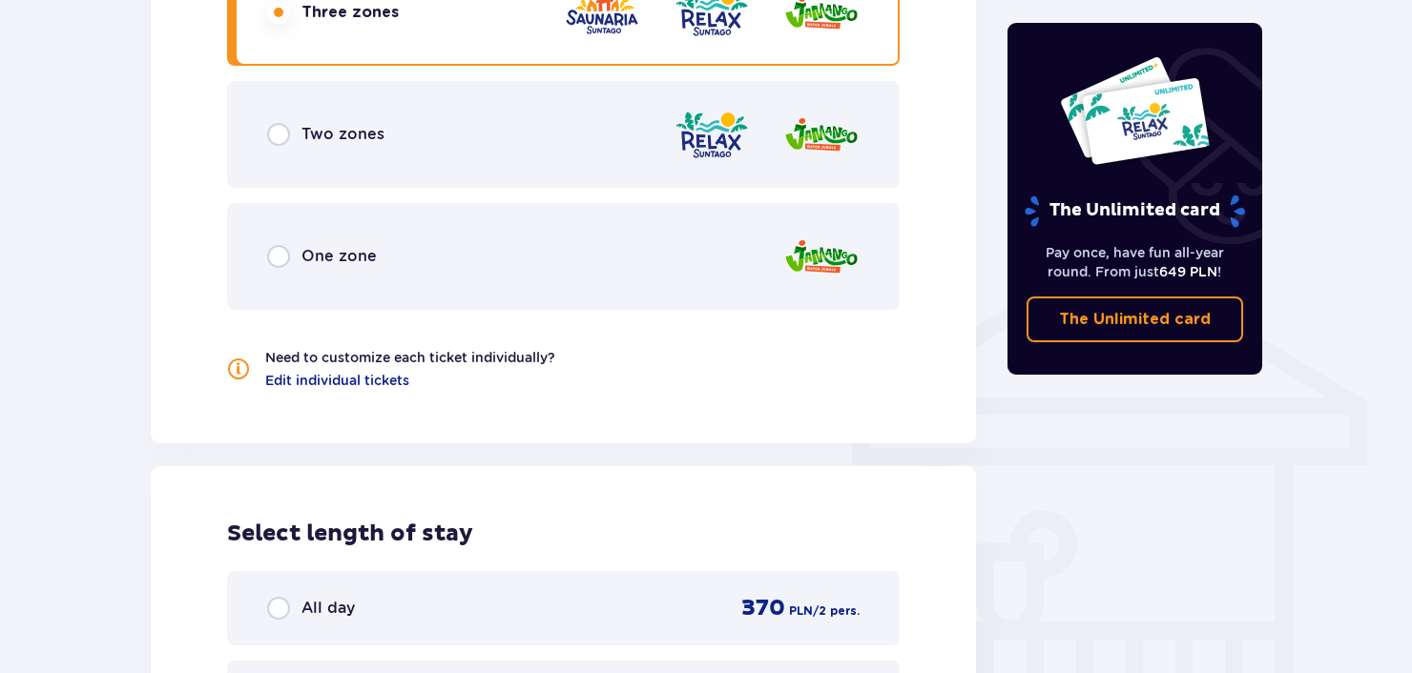
click at [434, 154] on div "Two zones" at bounding box center [563, 134] width 672 height 107
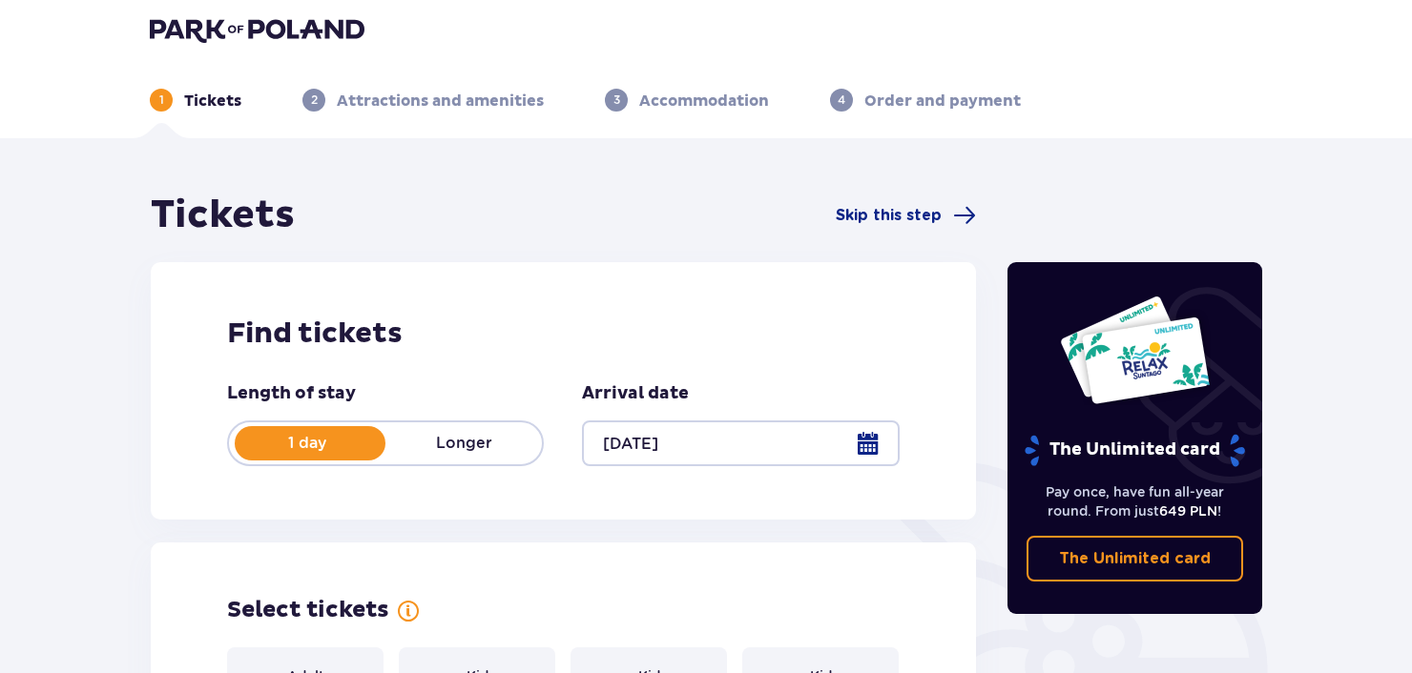
scroll to position [0, 0]
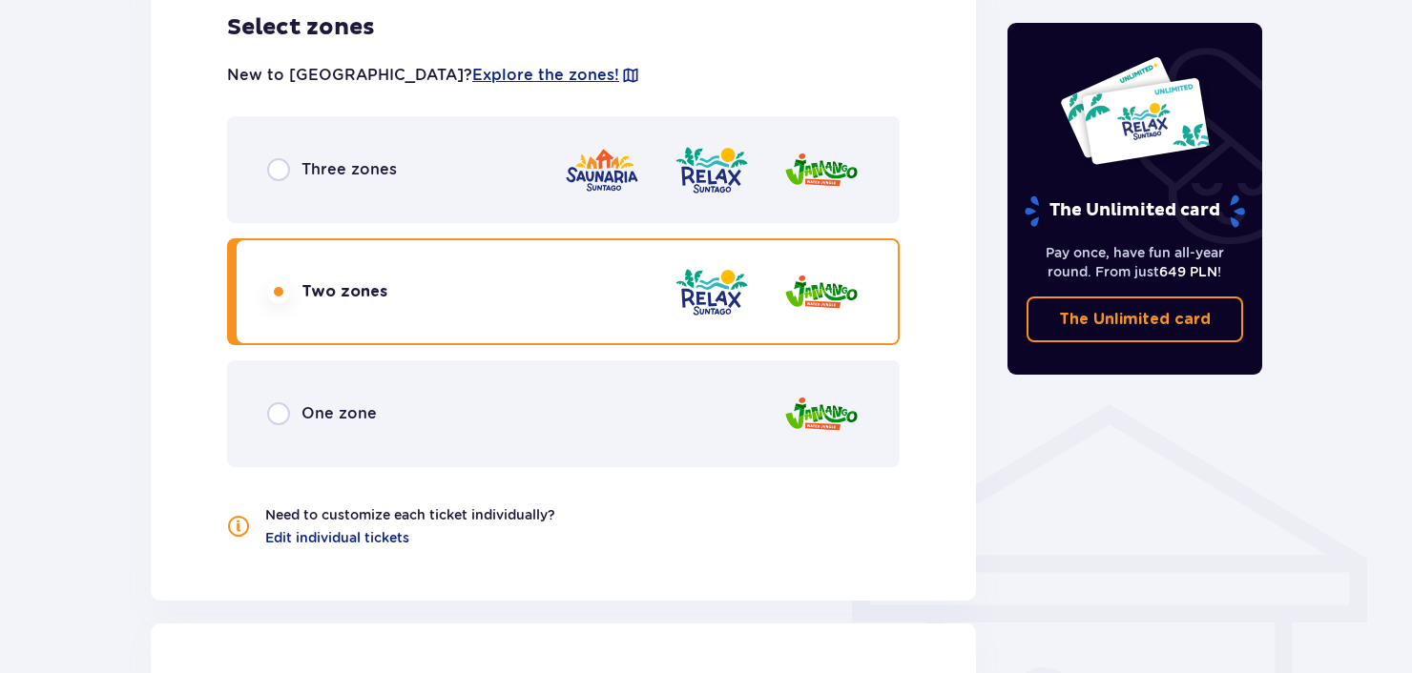
click at [623, 374] on div "One zone" at bounding box center [563, 414] width 672 height 107
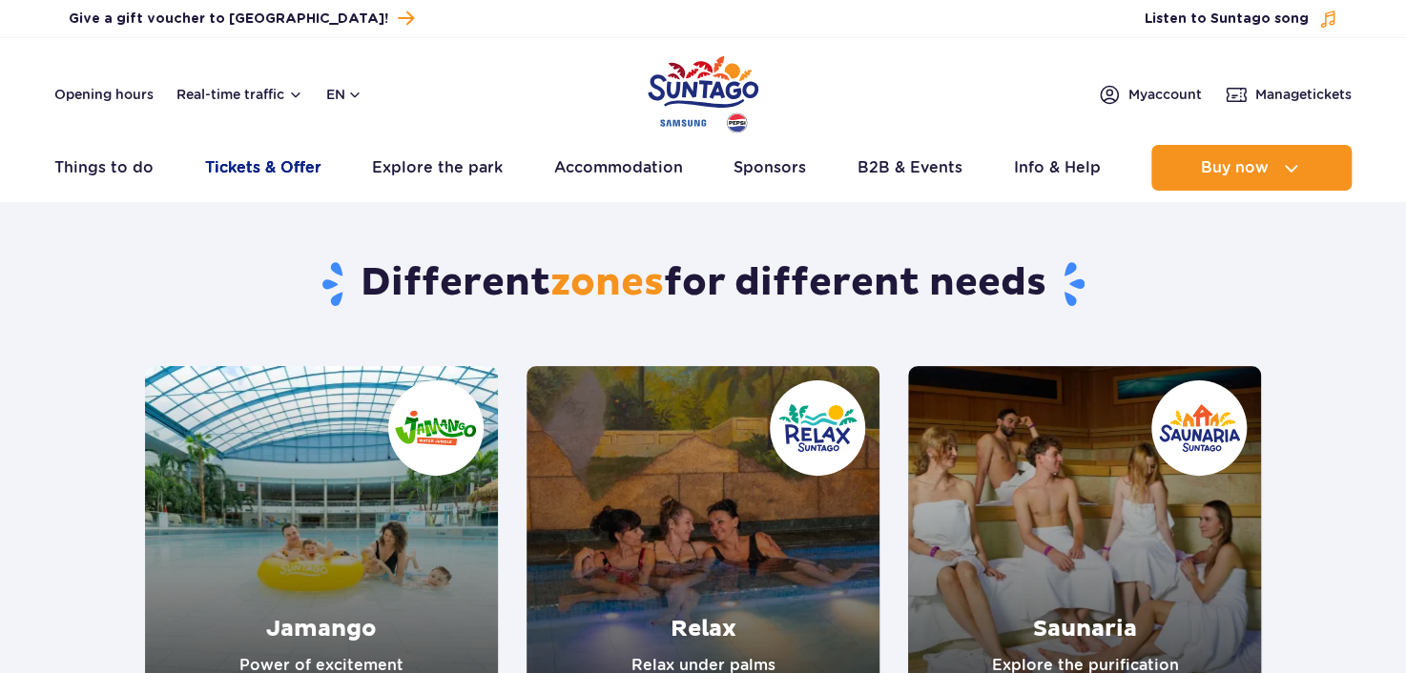
click at [273, 167] on link "Tickets & Offer" at bounding box center [263, 168] width 116 height 46
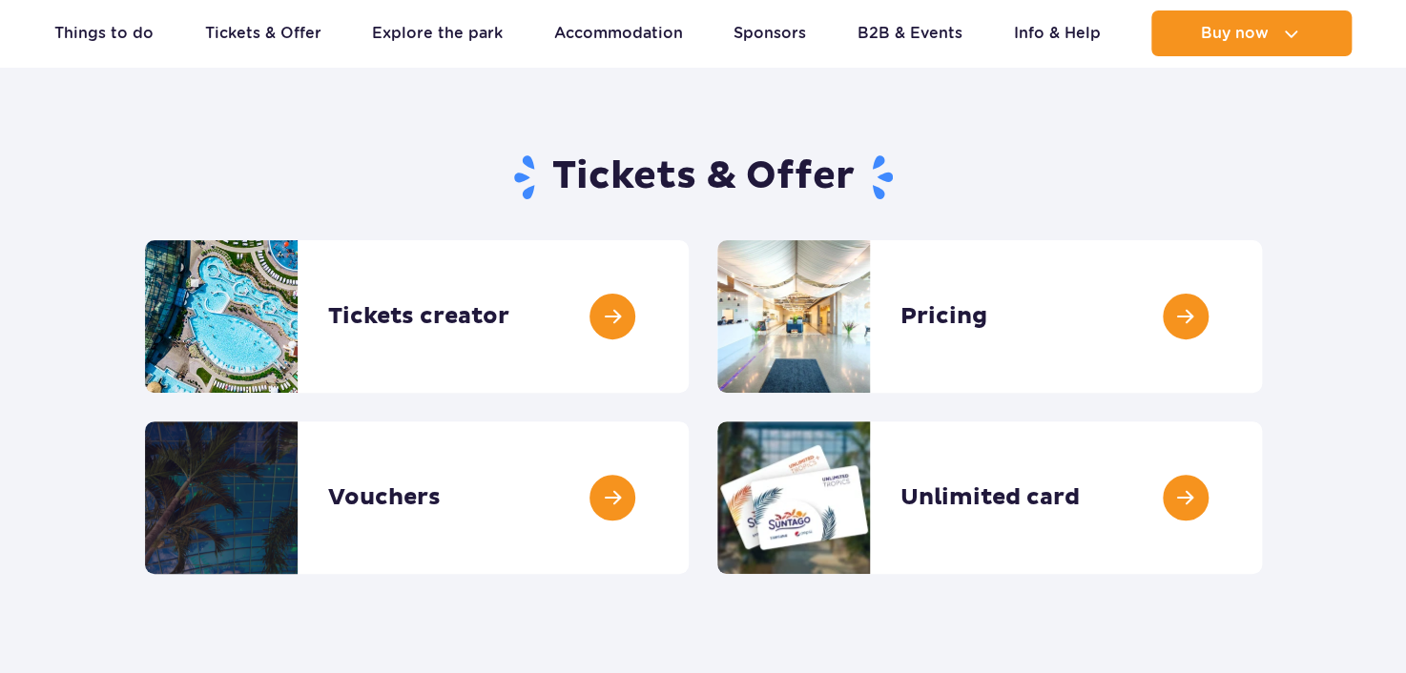
scroll to position [286, 0]
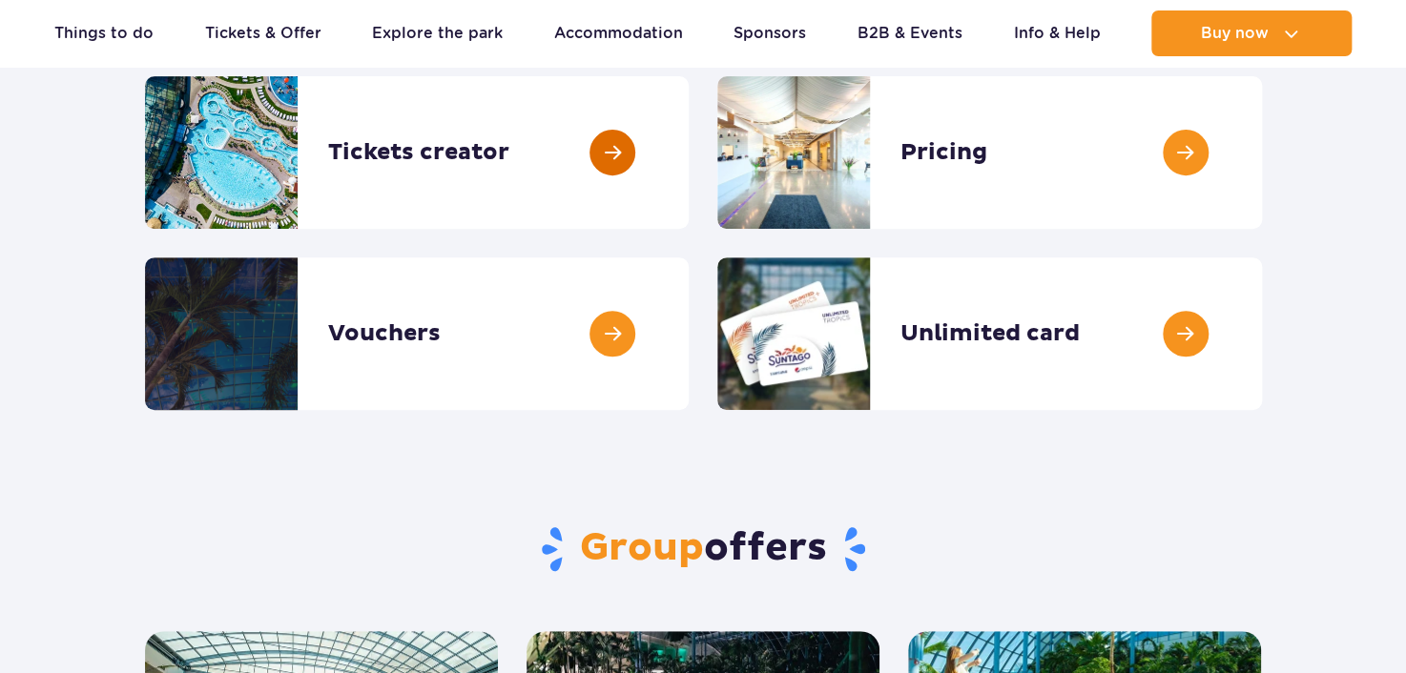
click at [689, 173] on link at bounding box center [689, 152] width 0 height 153
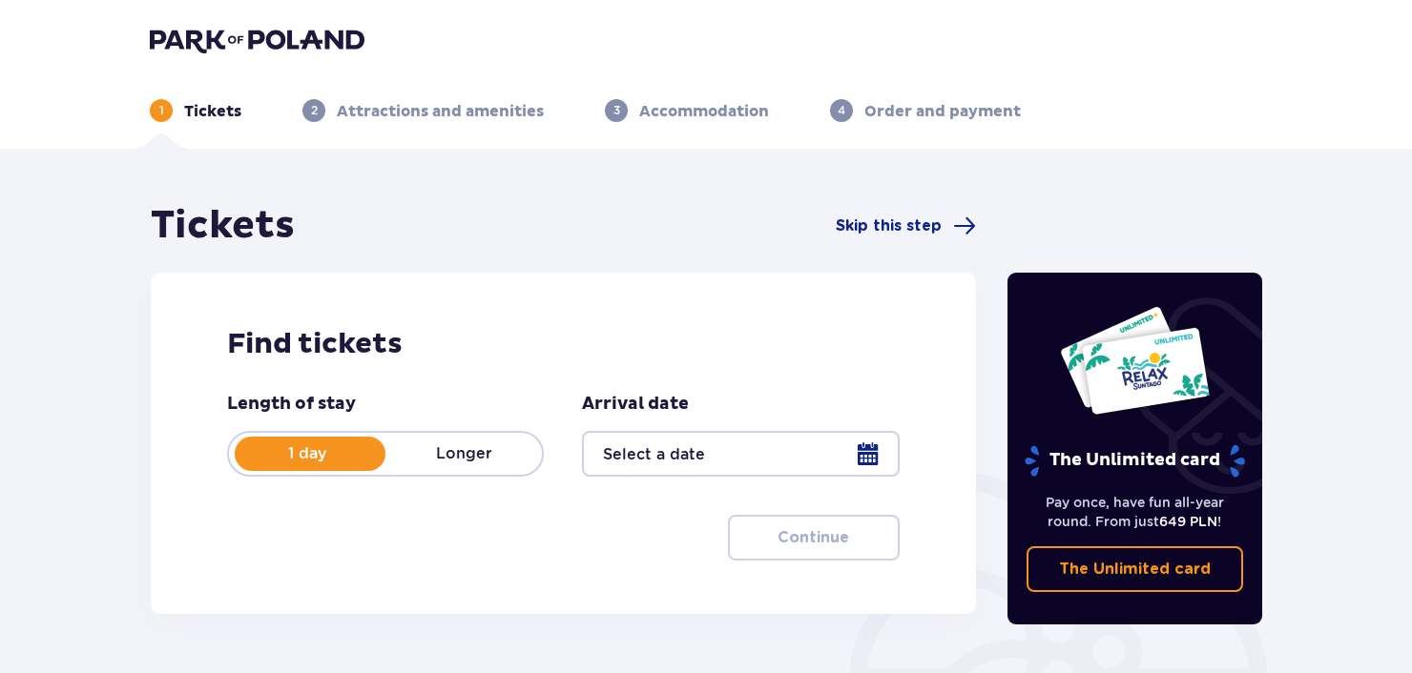
click at [729, 451] on div at bounding box center [740, 454] width 317 height 46
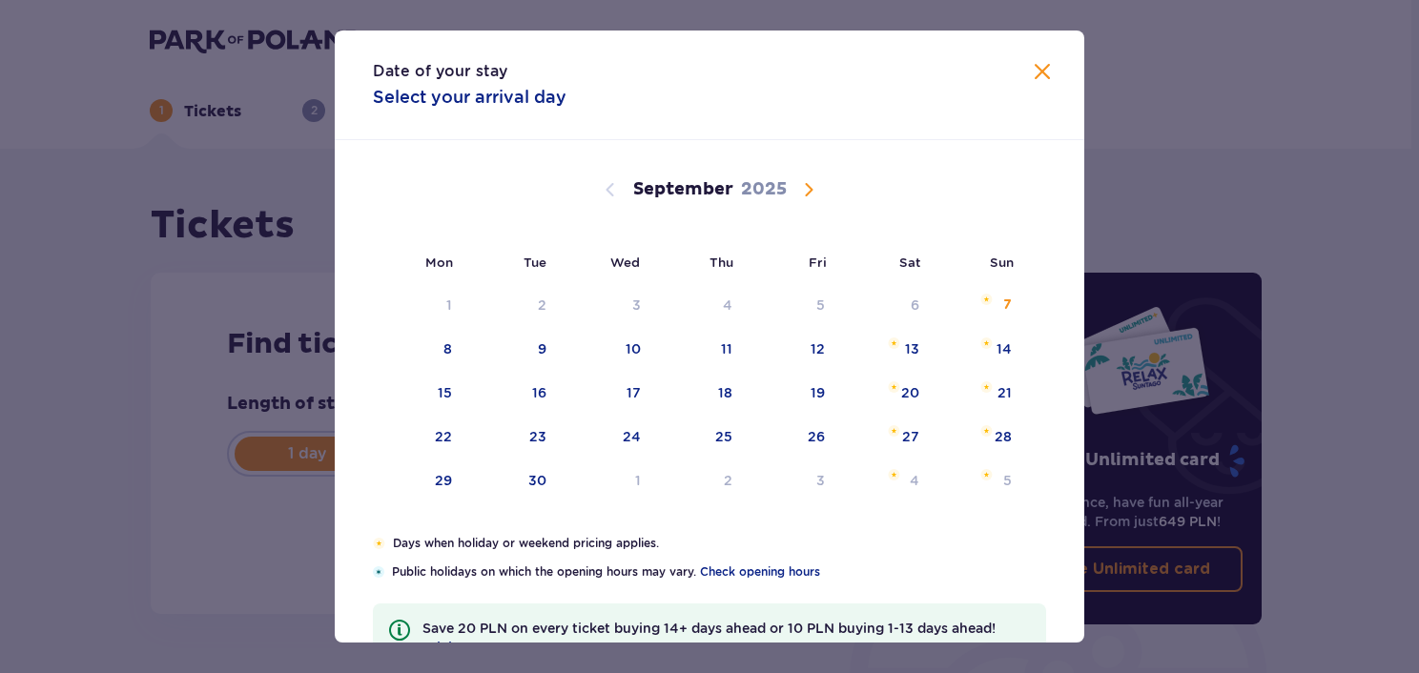
click at [812, 196] on span "Calendar" at bounding box center [808, 189] width 23 height 23
click at [910, 302] on div "4" at bounding box center [915, 305] width 10 height 19
type input "04.10.25"
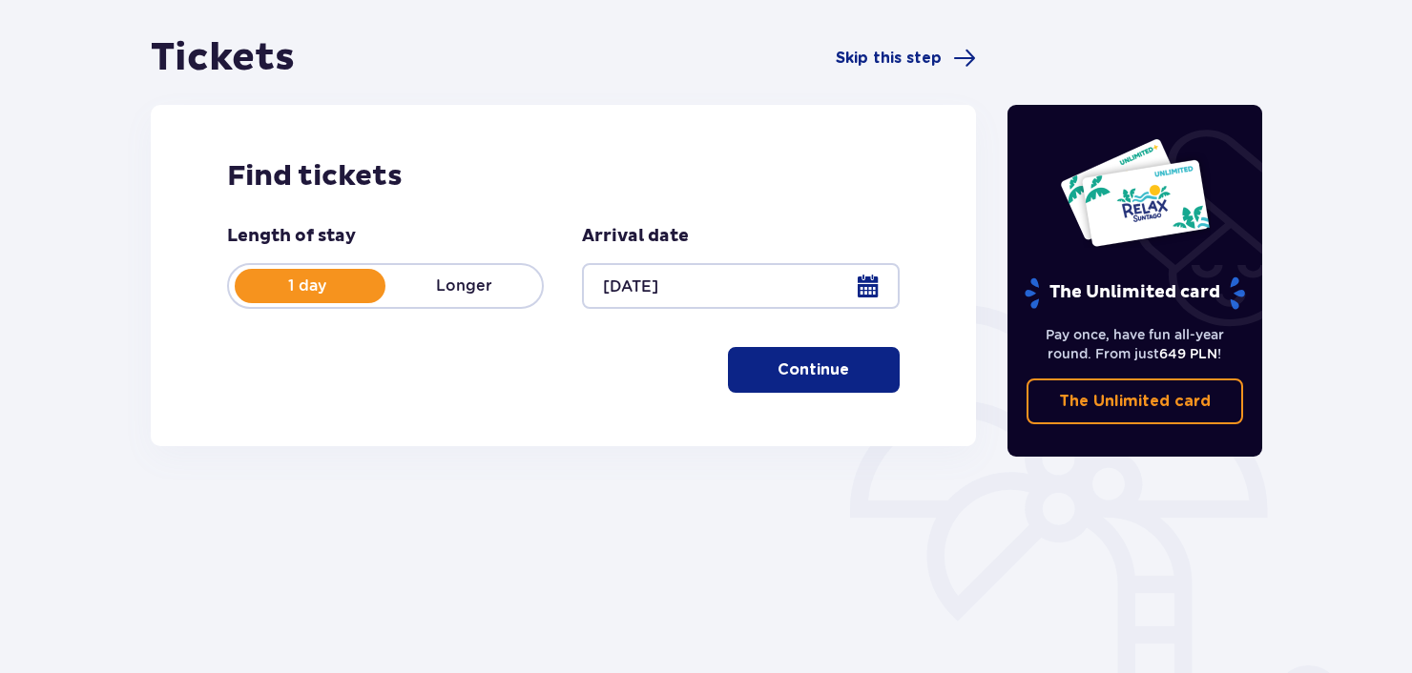
scroll to position [191, 0]
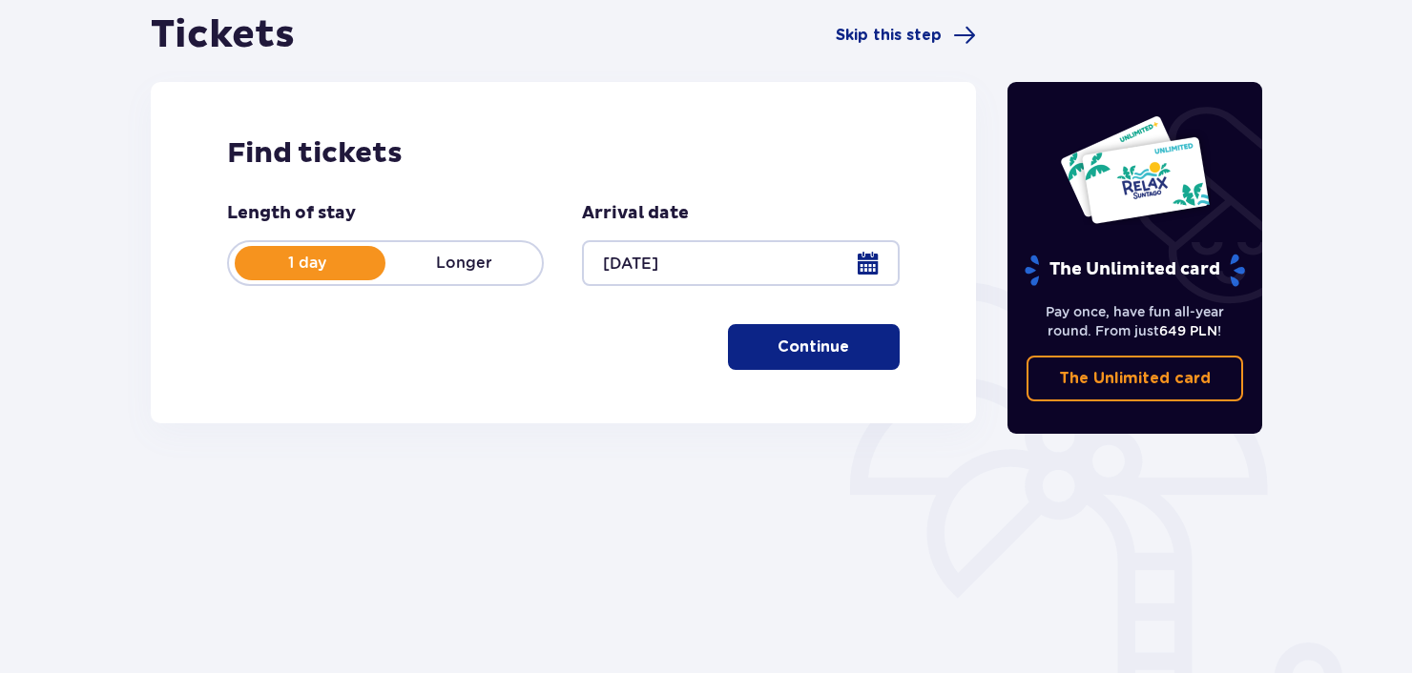
click at [777, 350] on p "Continue" at bounding box center [813, 347] width 72 height 21
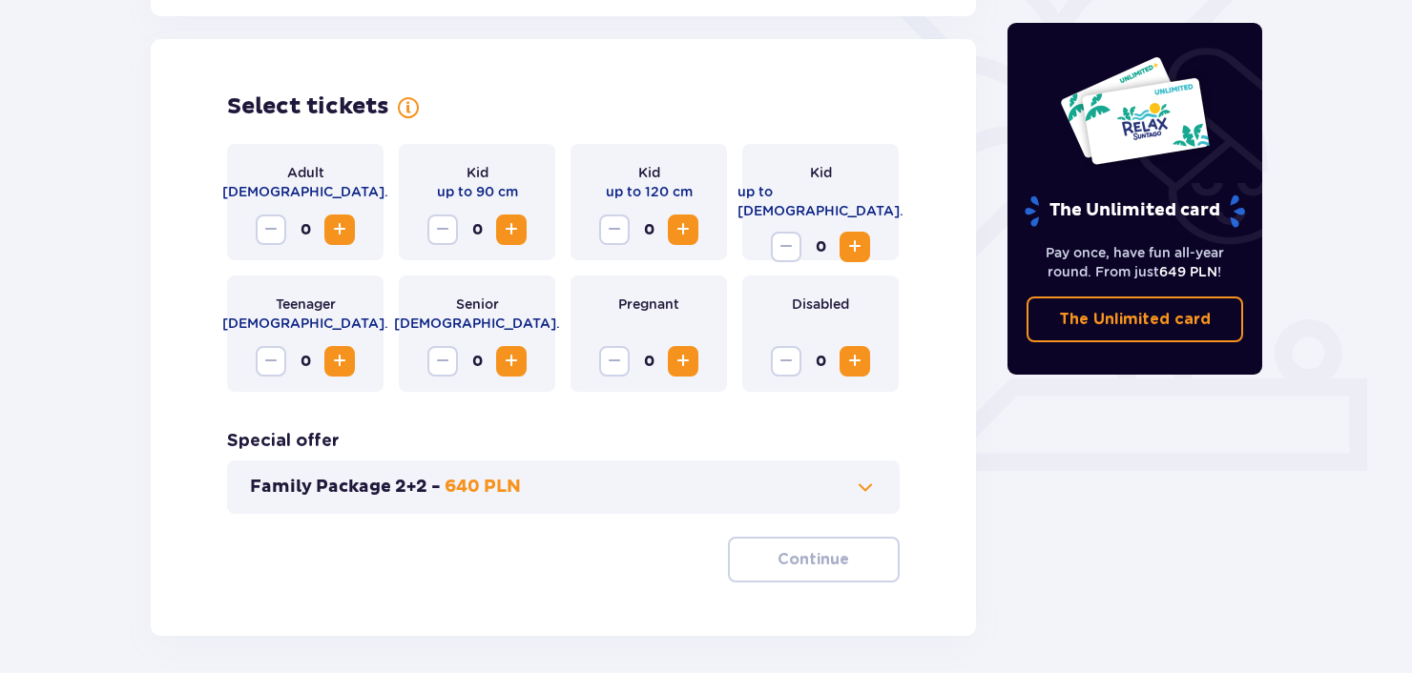
scroll to position [530, 0]
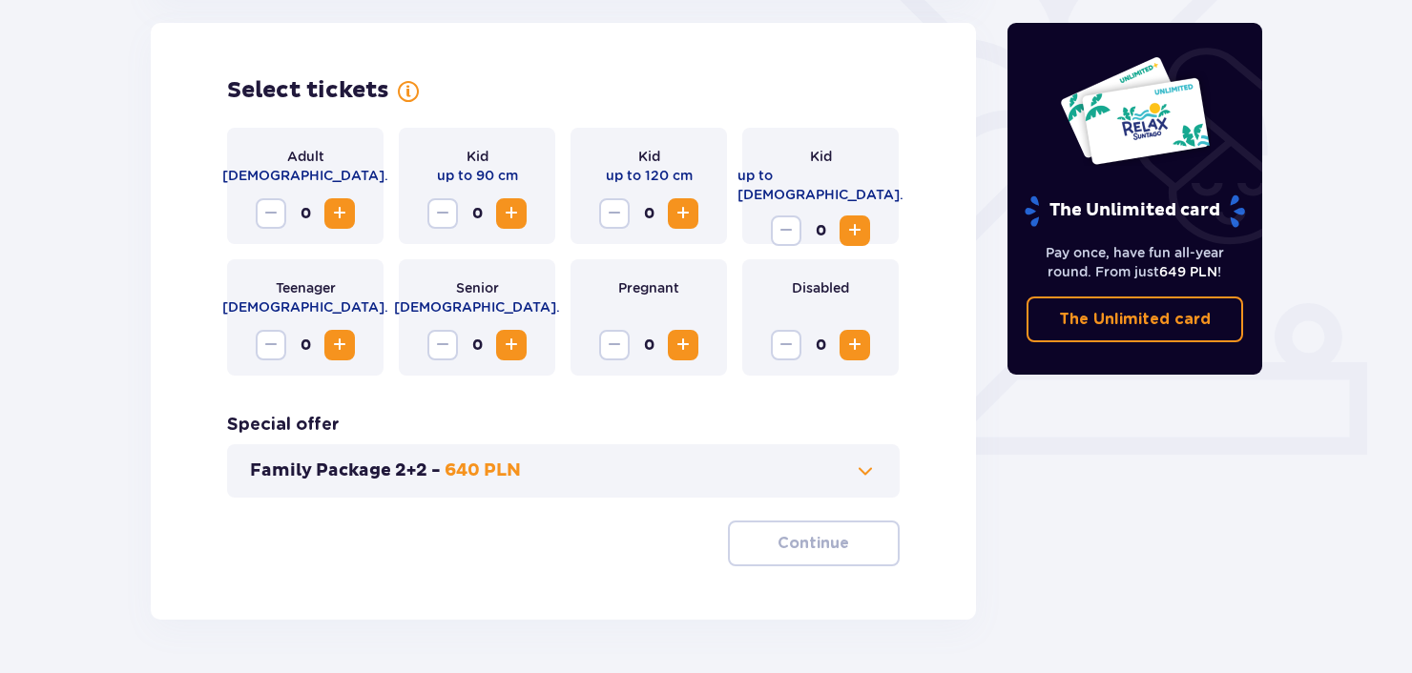
click at [334, 205] on span "Increase" at bounding box center [339, 213] width 23 height 23
click at [851, 546] on span "button" at bounding box center [852, 543] width 23 height 23
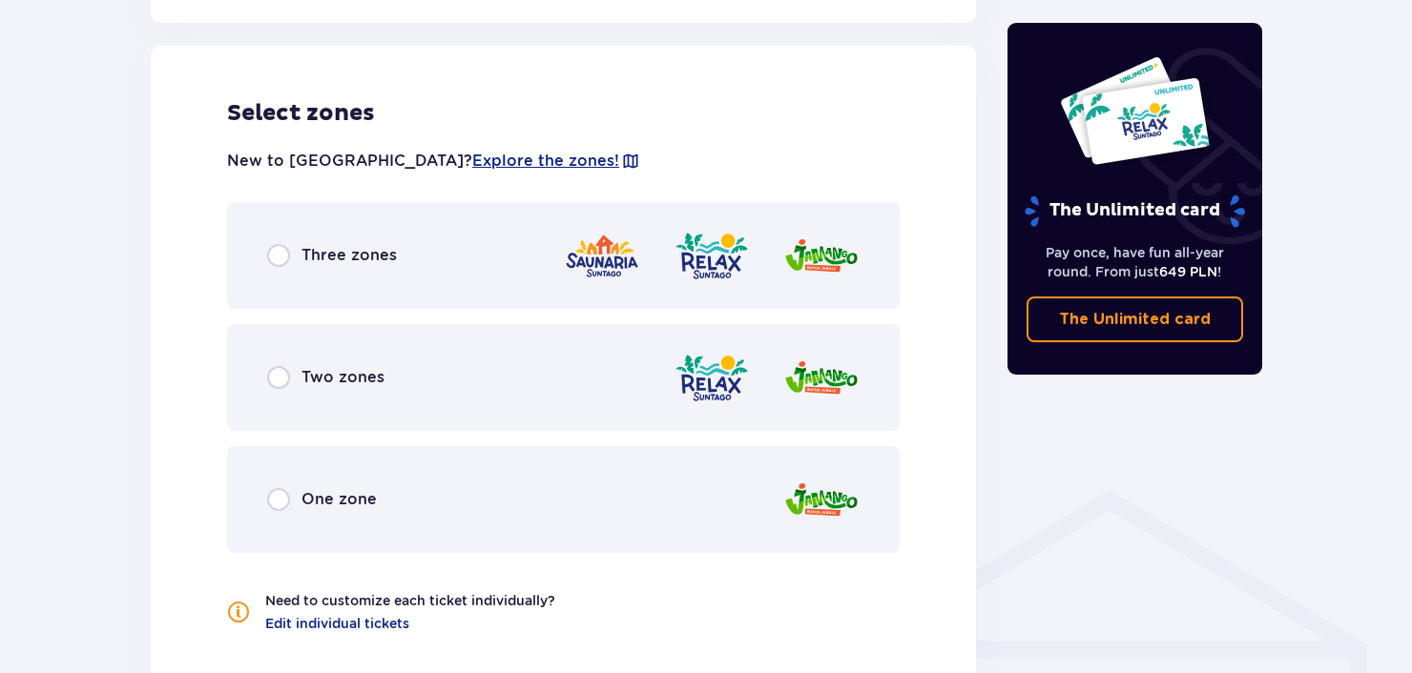
click at [358, 485] on div "One zone" at bounding box center [563, 499] width 672 height 107
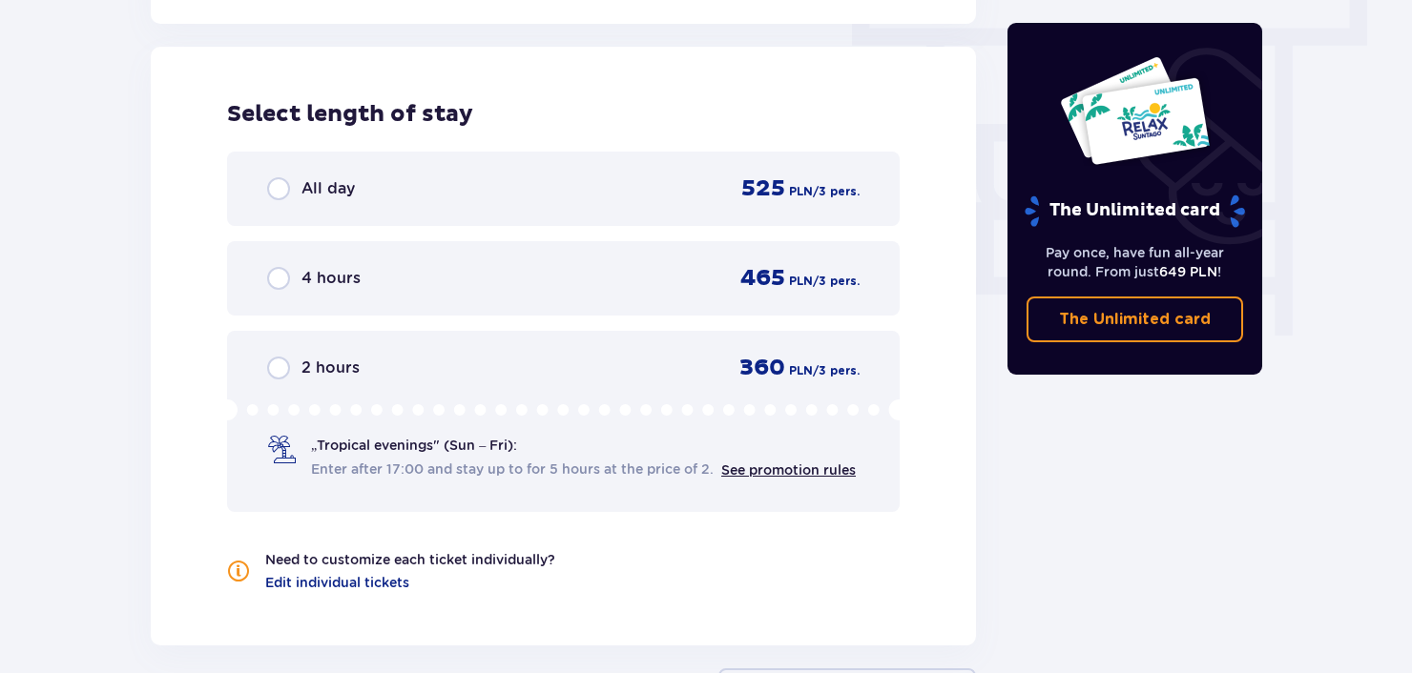
scroll to position [1723, 0]
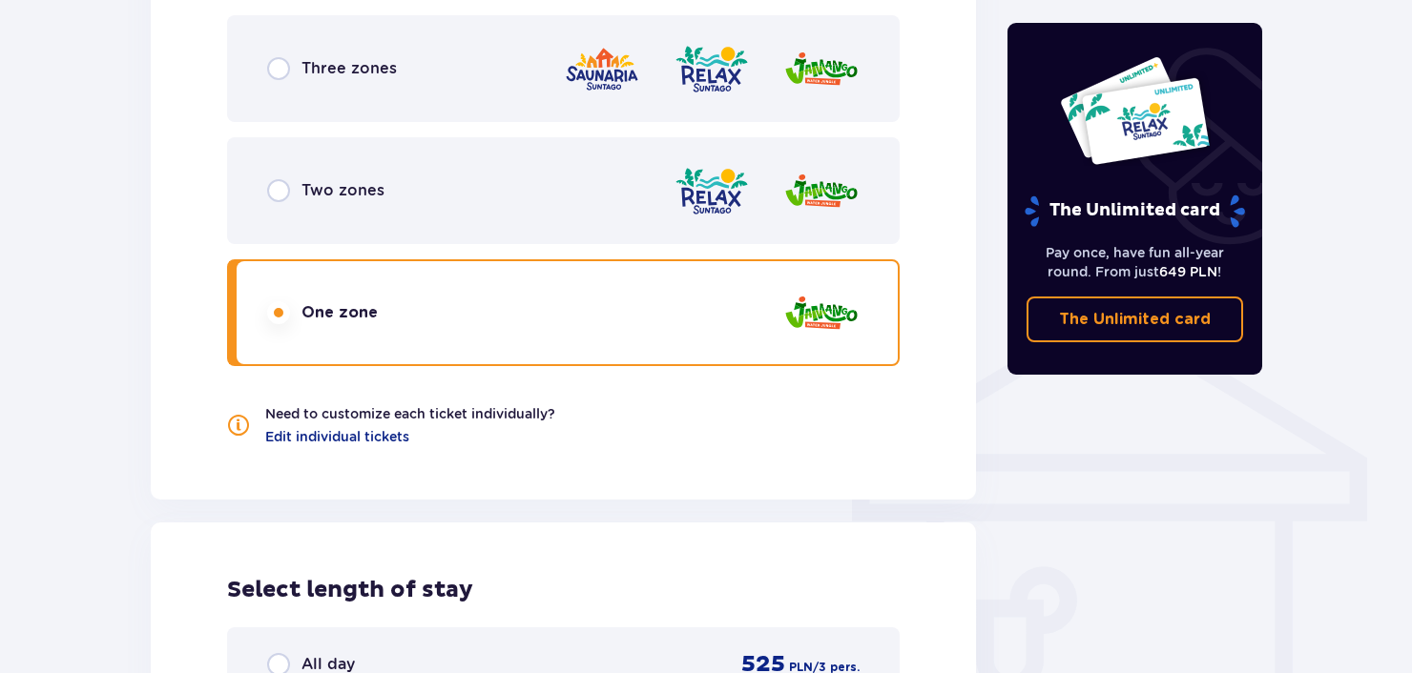
click at [486, 97] on div "Three zones" at bounding box center [563, 68] width 672 height 107
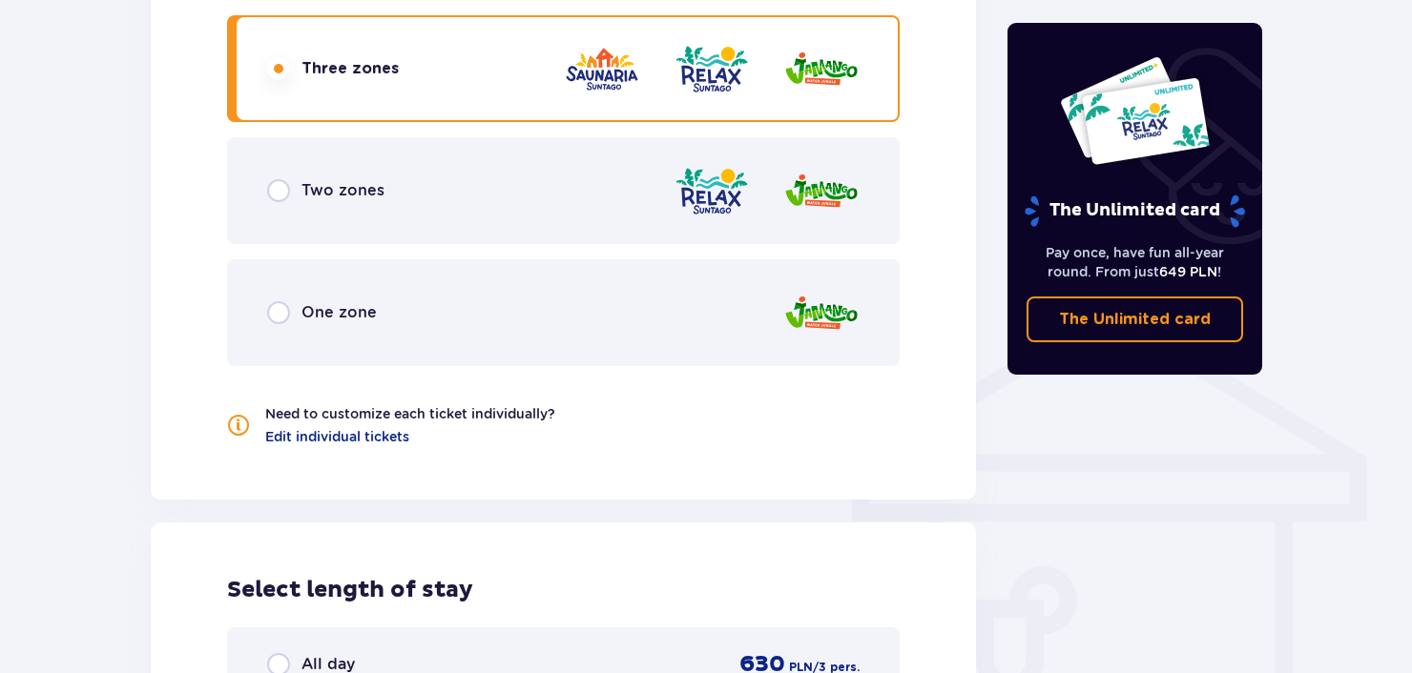
click at [467, 146] on div "Two zones" at bounding box center [563, 190] width 672 height 107
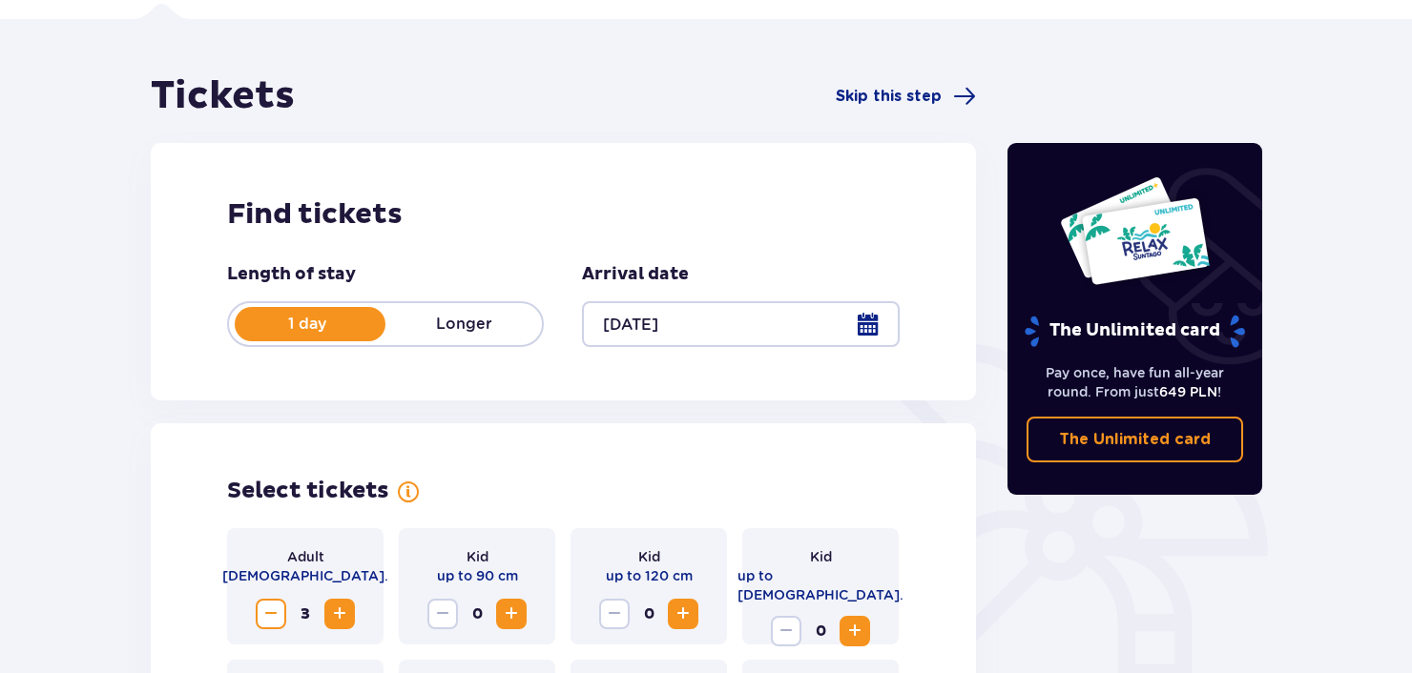
scroll to position [572, 0]
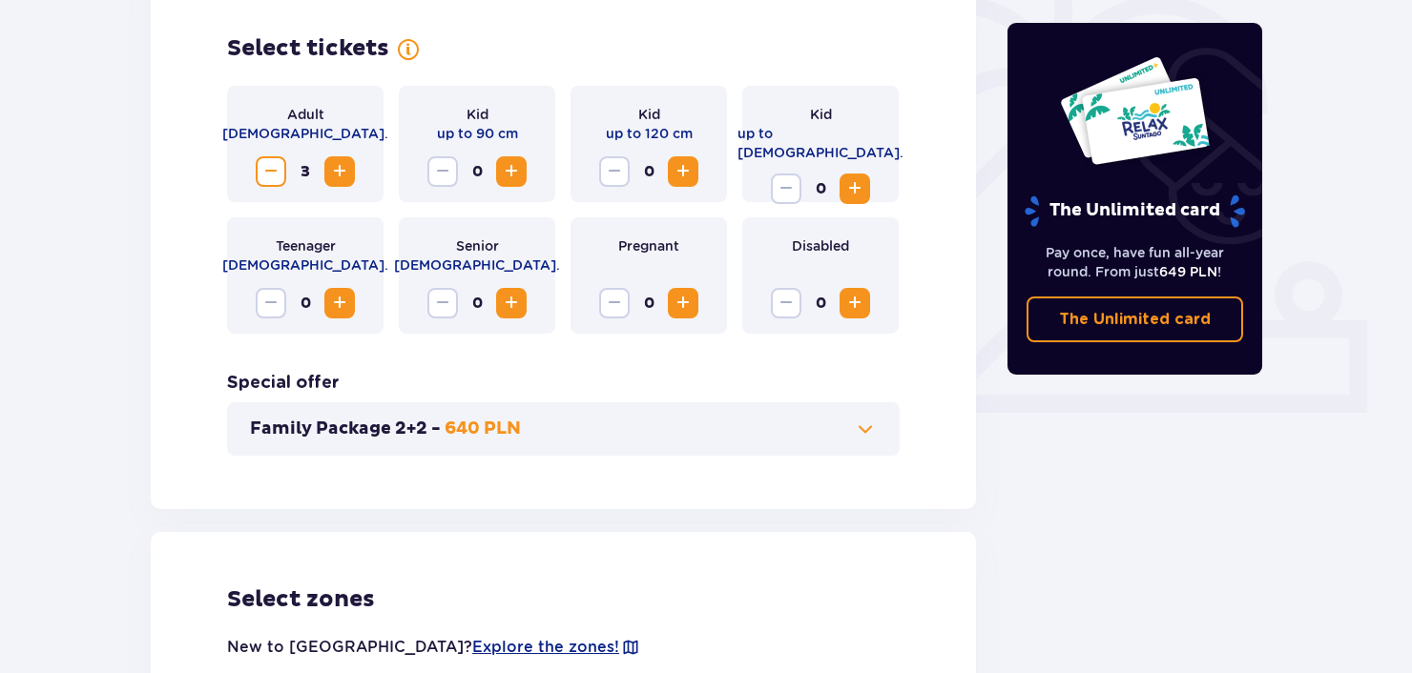
click at [268, 173] on span "Decrease" at bounding box center [270, 171] width 23 height 23
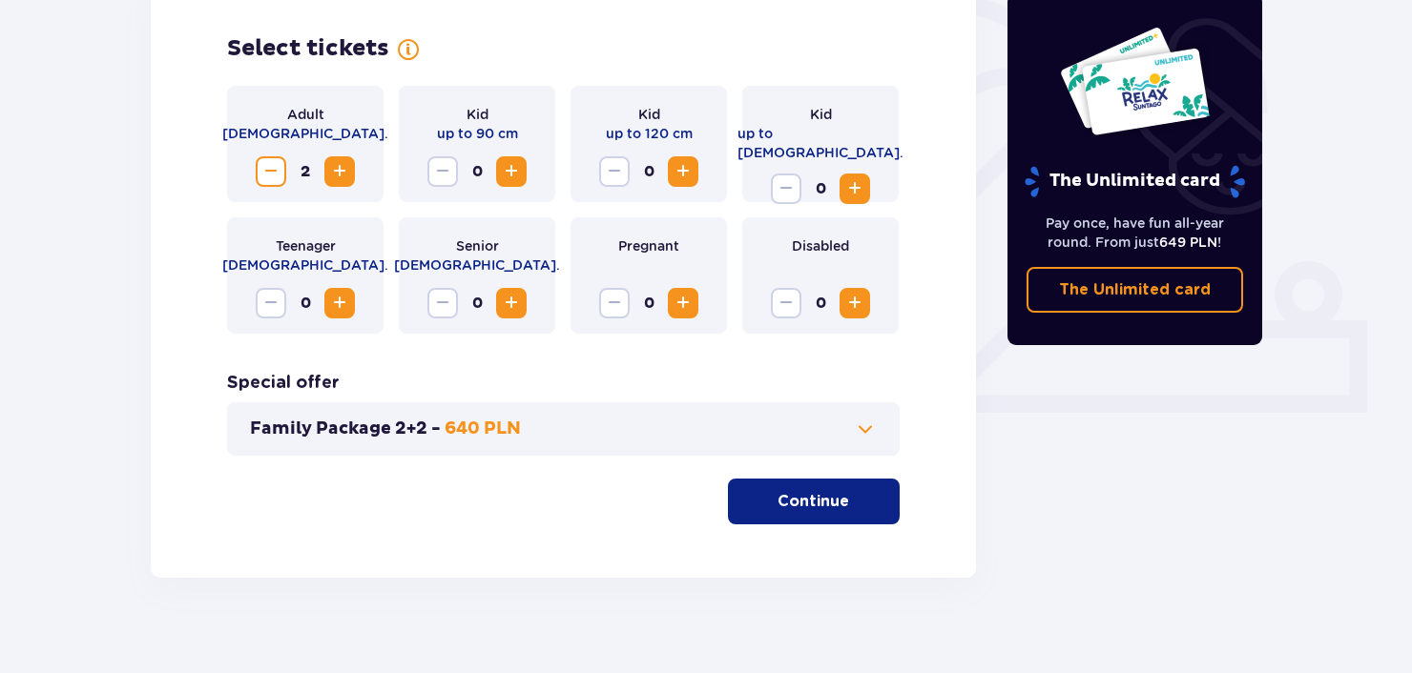
click at [268, 173] on span "Decrease" at bounding box center [270, 171] width 23 height 23
click at [333, 169] on span "Increase" at bounding box center [339, 171] width 23 height 23
click at [795, 489] on button "Continue" at bounding box center [814, 502] width 172 height 46
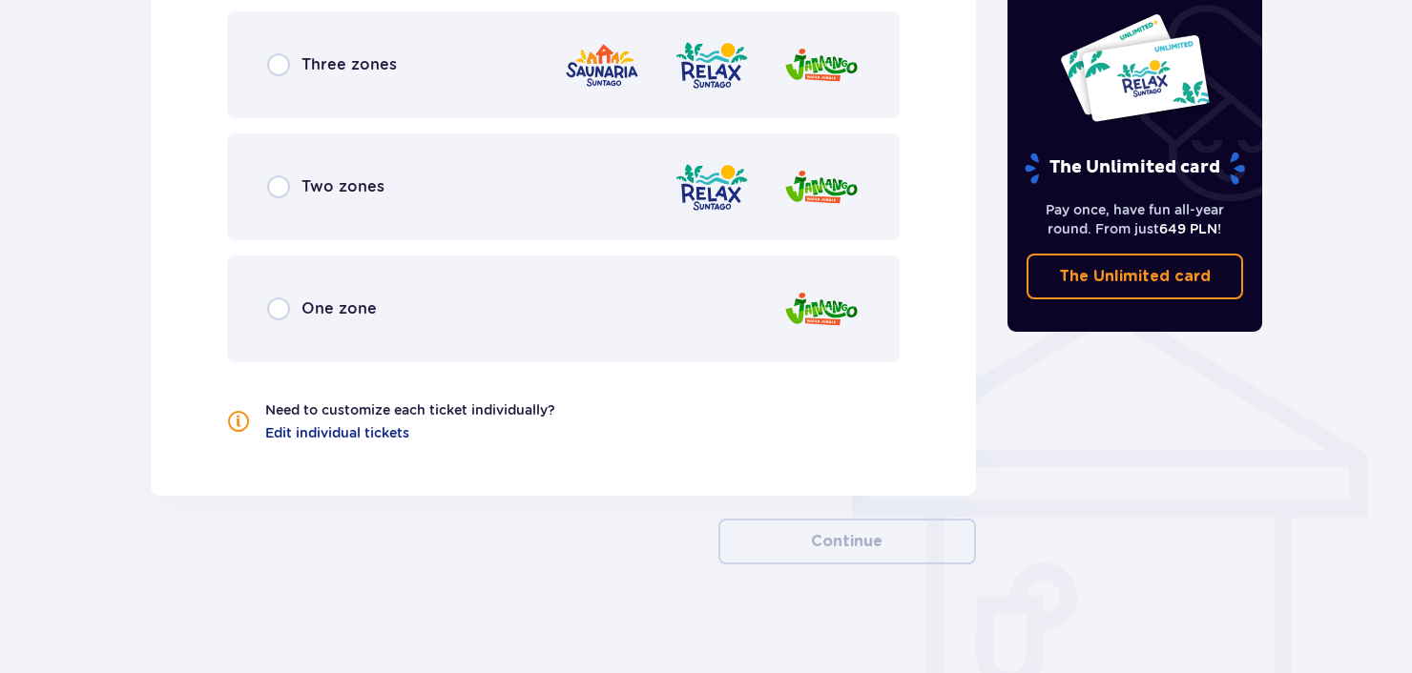
click at [469, 257] on div "One zone" at bounding box center [563, 309] width 672 height 107
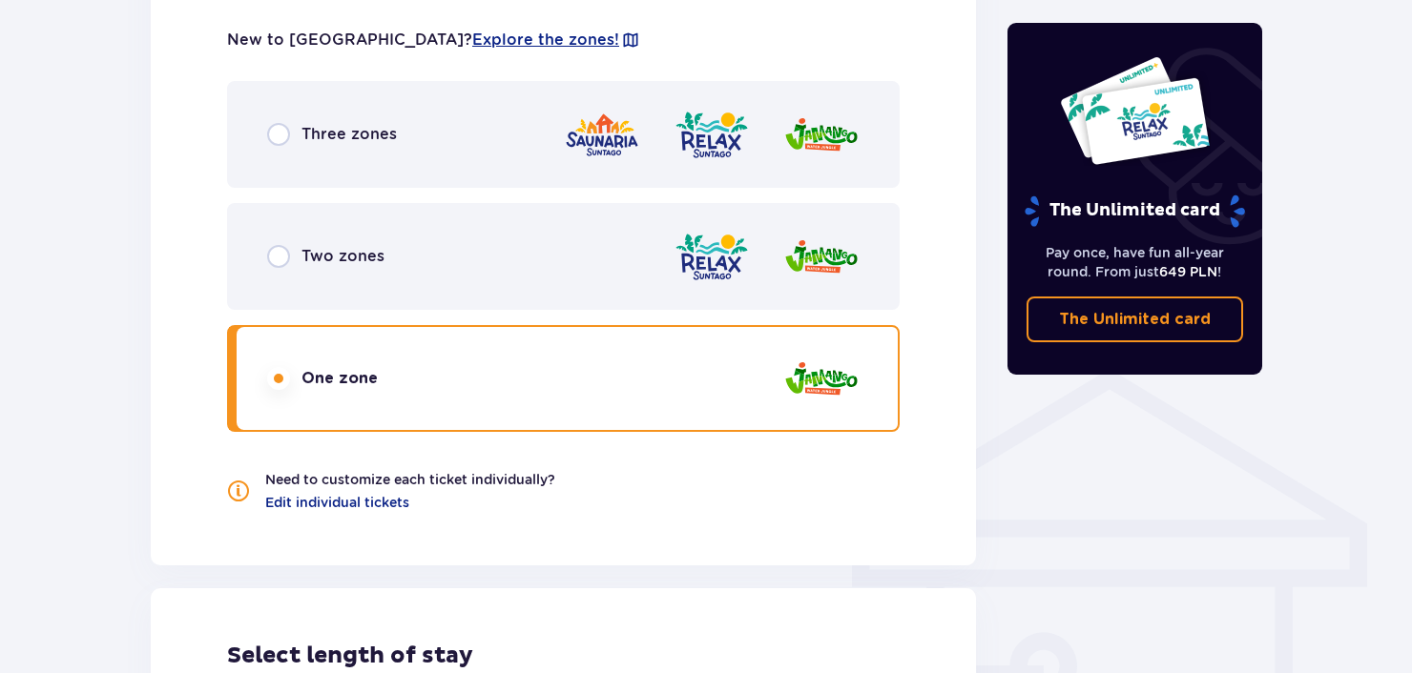
scroll to position [1150, 0]
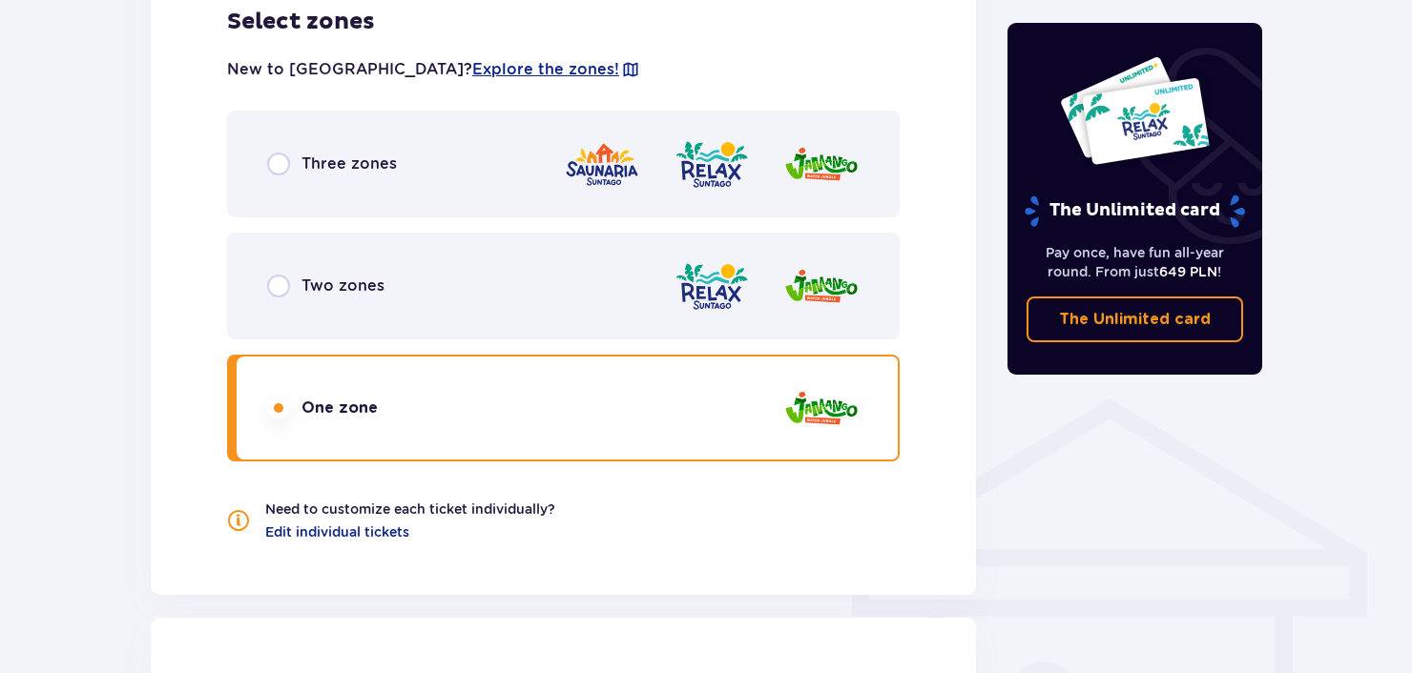
click at [506, 302] on div "Two zones" at bounding box center [563, 286] width 672 height 107
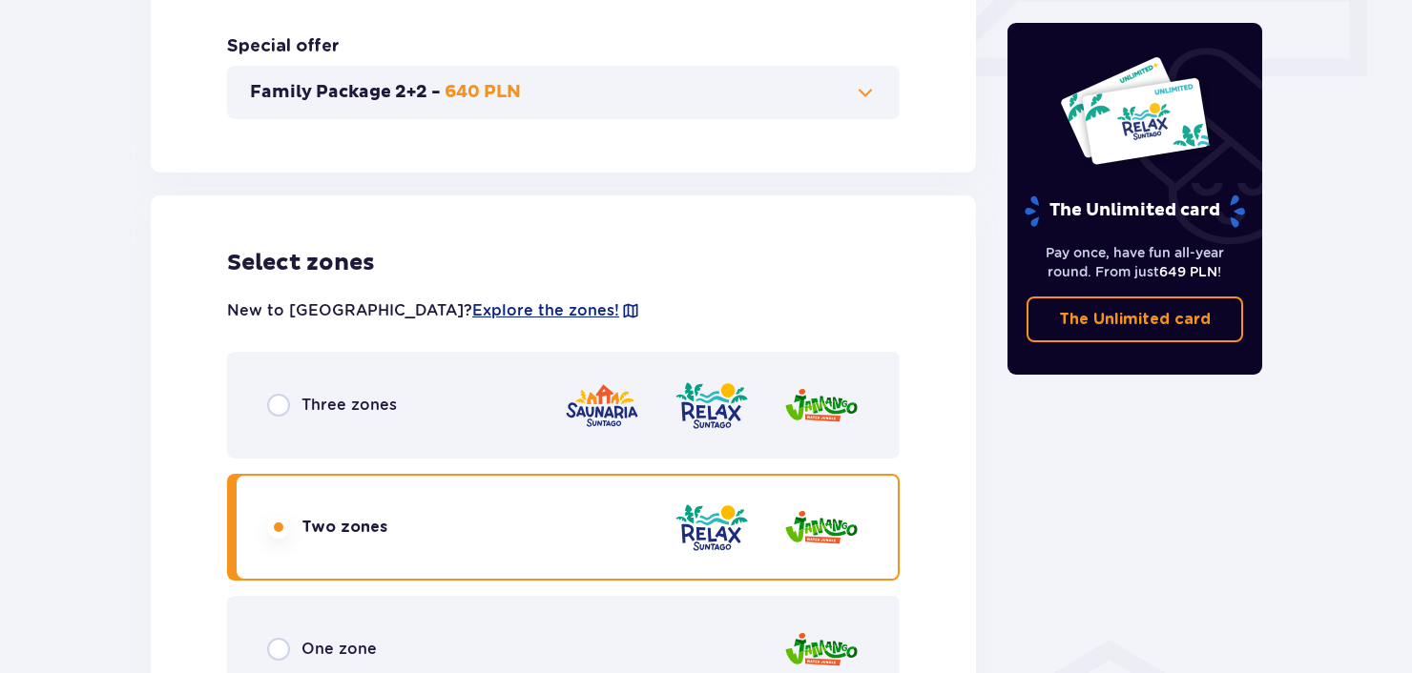
scroll to position [954, 0]
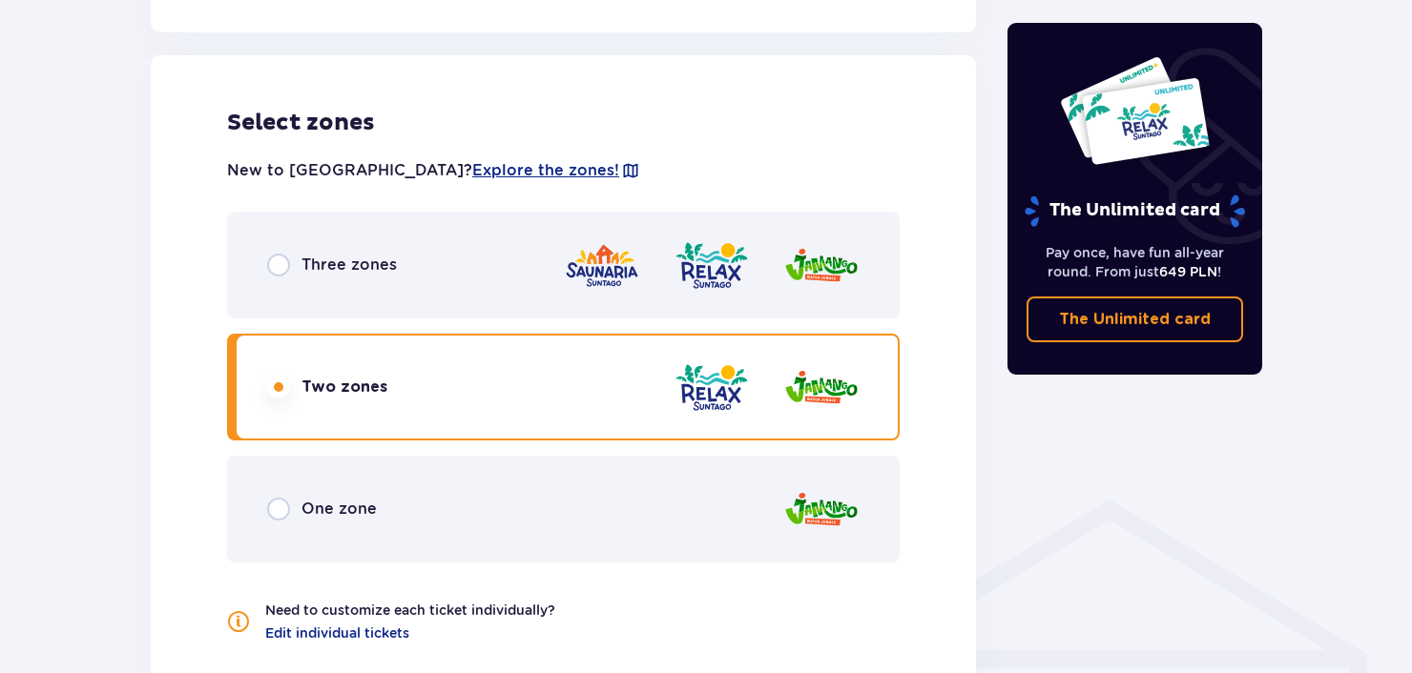
click at [407, 302] on div "Three zones" at bounding box center [563, 265] width 672 height 107
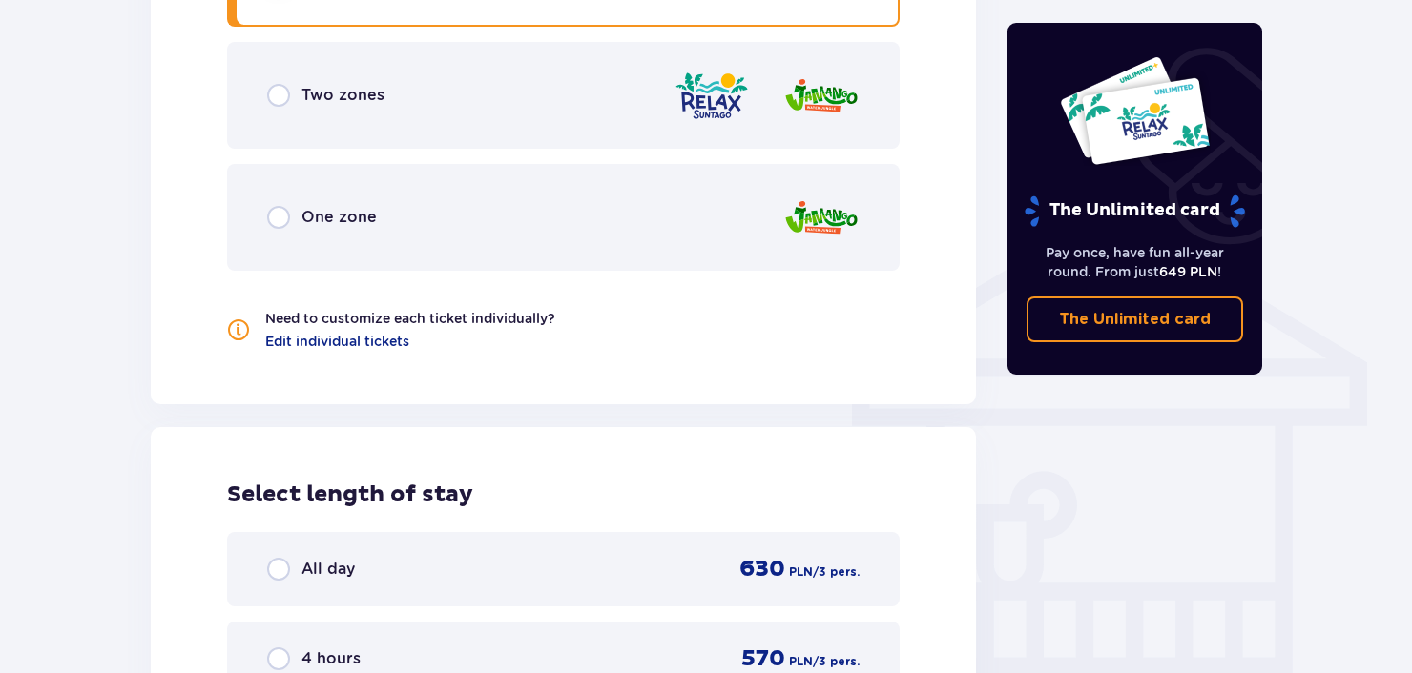
click at [418, 129] on div "Two zones" at bounding box center [563, 95] width 672 height 107
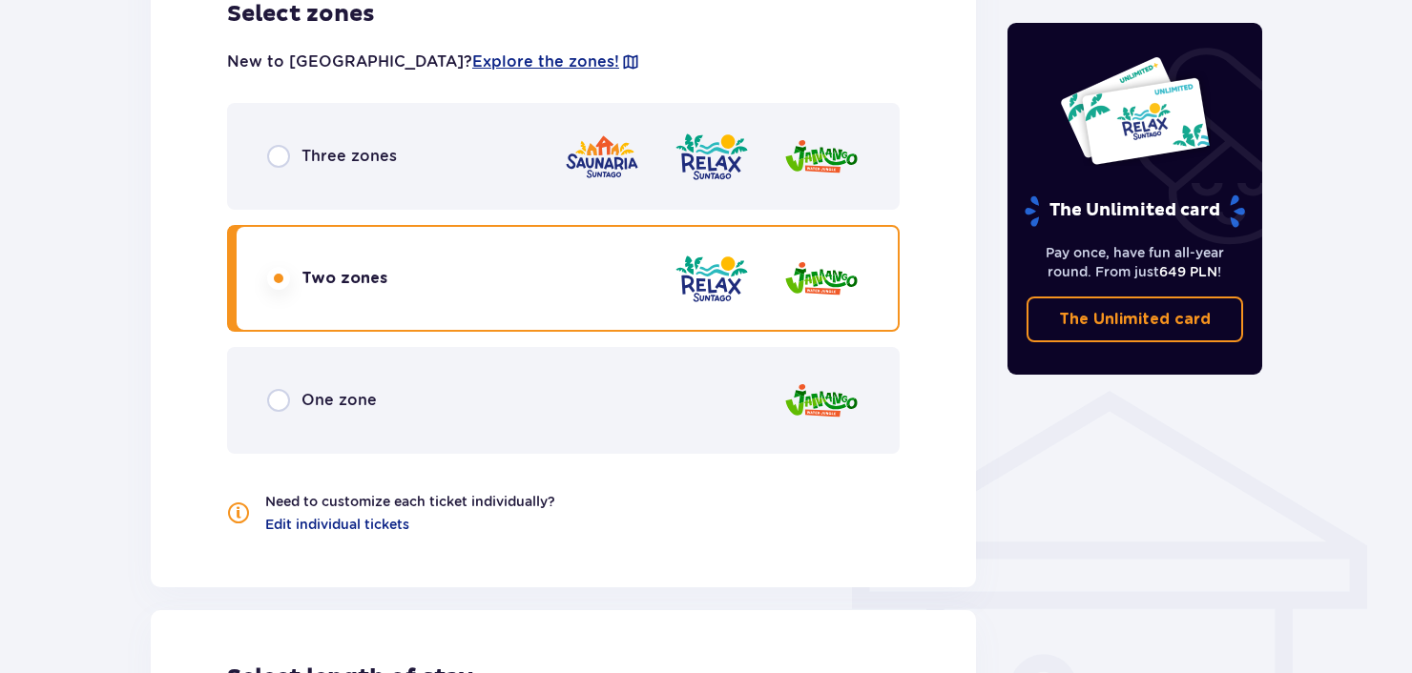
click at [436, 85] on div "New to Suntago? Explore the zones! Three zones Two zones One zone Need to custo…" at bounding box center [563, 282] width 672 height 506
click at [471, 150] on div "Three zones" at bounding box center [563, 156] width 672 height 107
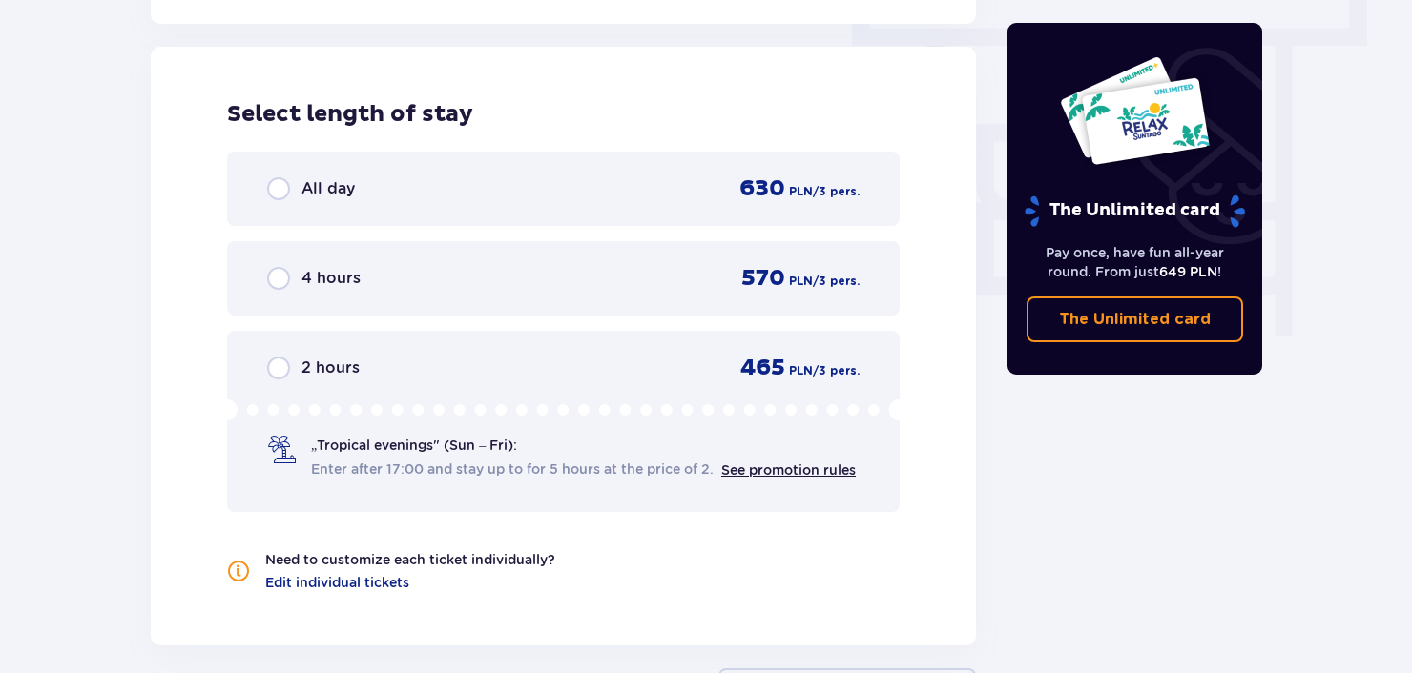
scroll to position [1723, 0]
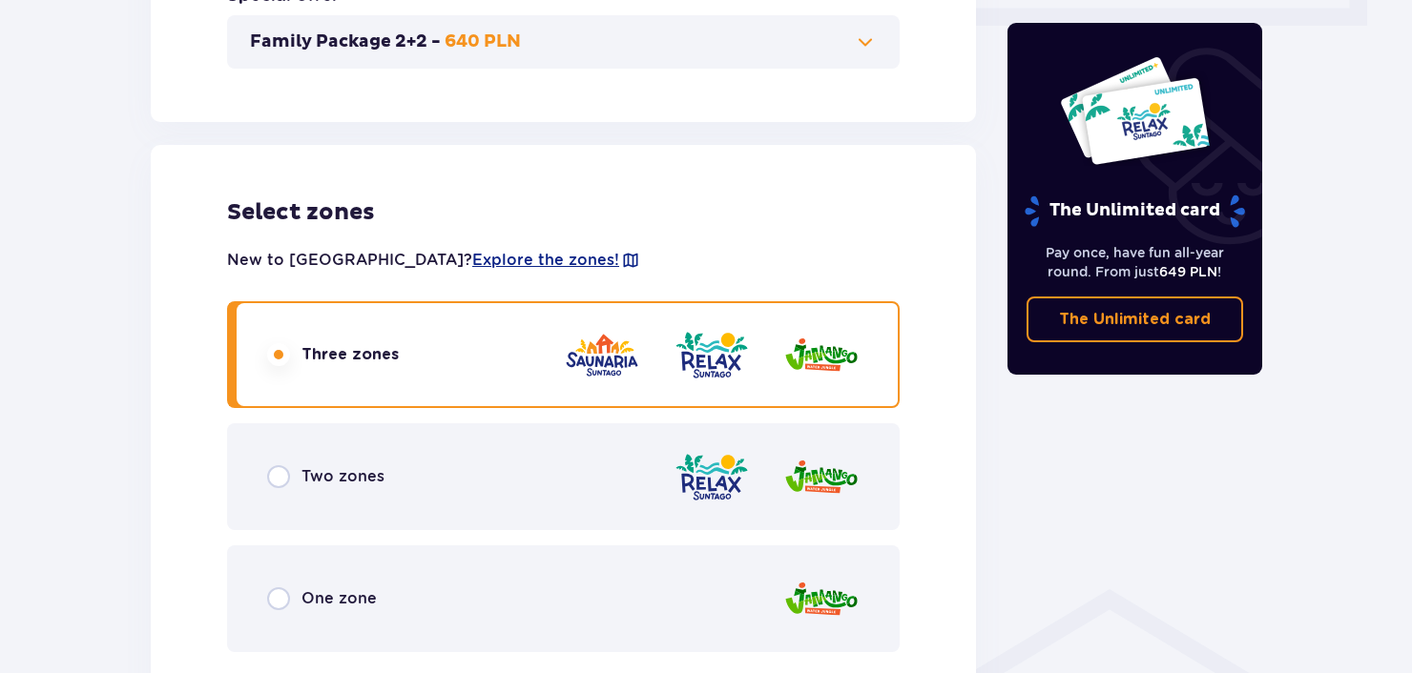
click at [518, 459] on div "Two zones" at bounding box center [563, 476] width 672 height 107
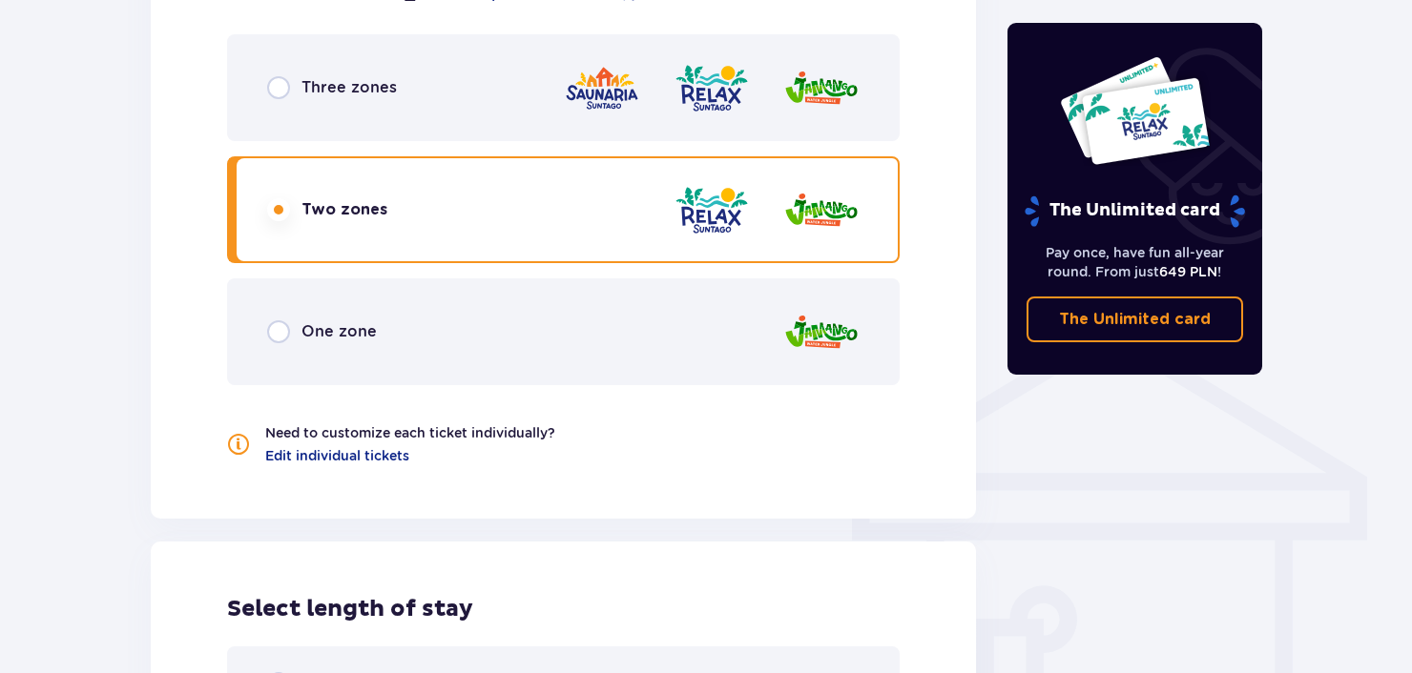
scroll to position [1436, 0]
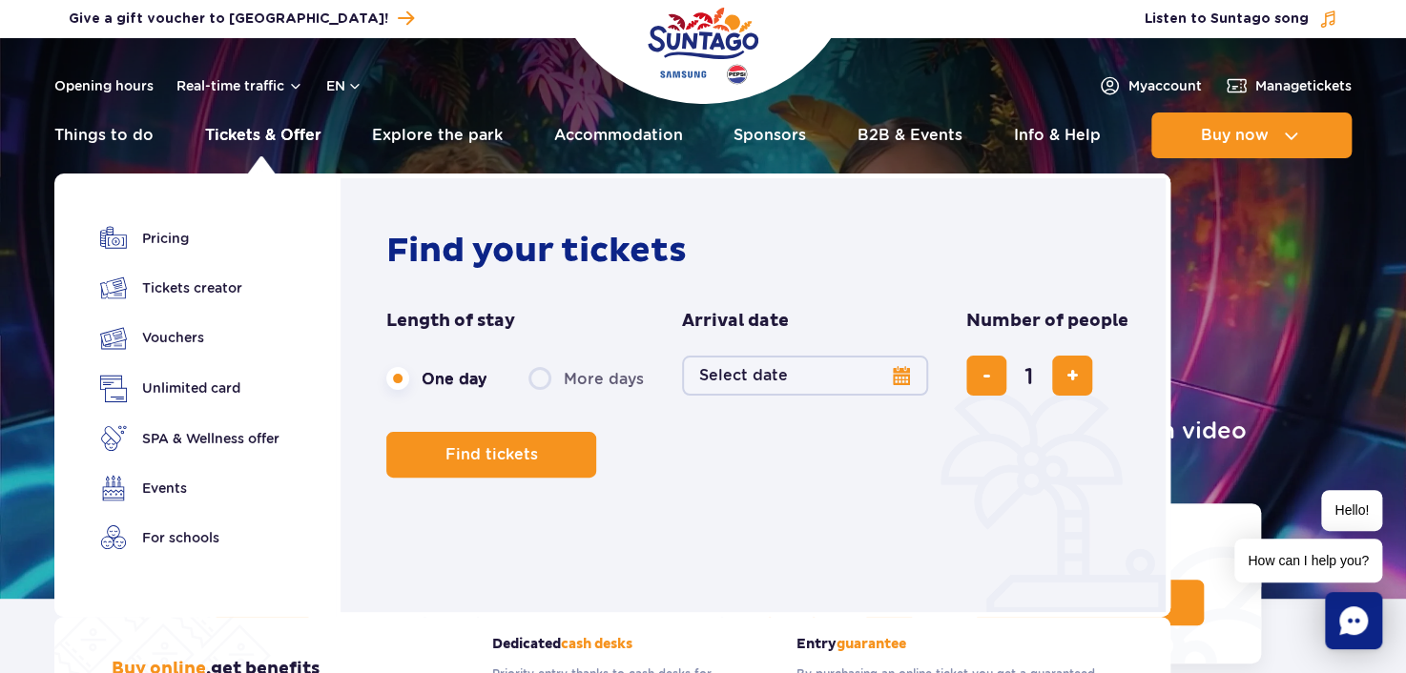
click at [244, 141] on link "Tickets & Offer" at bounding box center [263, 136] width 116 height 46
